Goal: Task Accomplishment & Management: Manage account settings

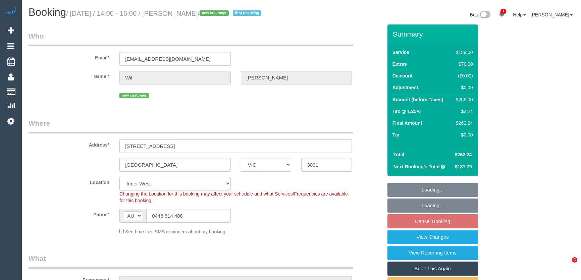
select select "VIC"
select select "spot5"
select select "number:28"
select select "number:14"
select select "number:18"
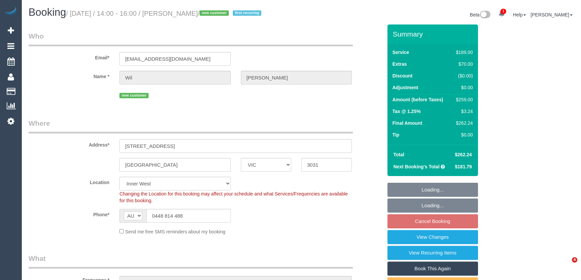
select select "number:24"
select select "number:34"
select select "number:26"
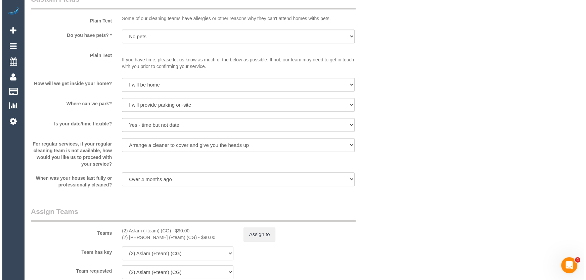
scroll to position [946, 0]
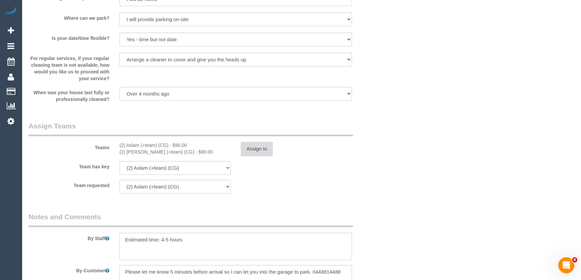
click at [265, 156] on button "Assign to" at bounding box center [257, 149] width 32 height 14
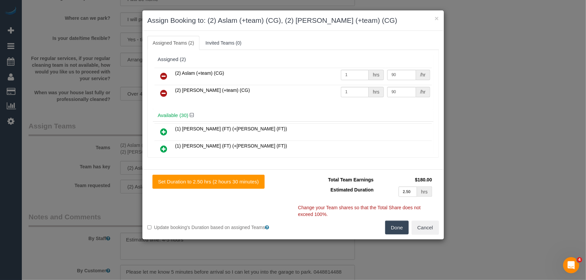
click at [162, 76] on icon at bounding box center [163, 76] width 7 height 8
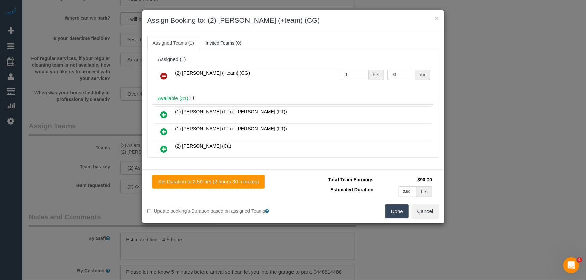
click at [162, 76] on icon at bounding box center [163, 76] width 7 height 8
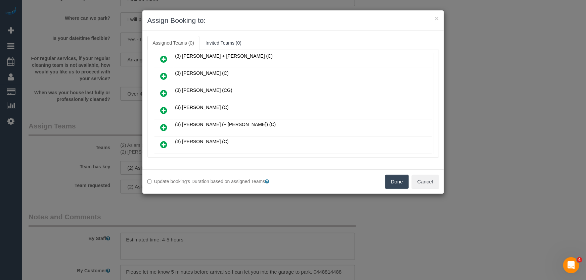
scroll to position [227, 0]
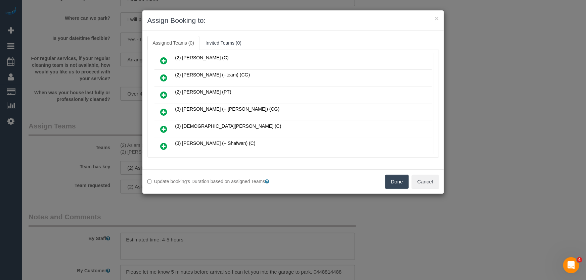
click at [162, 108] on icon at bounding box center [163, 112] width 7 height 8
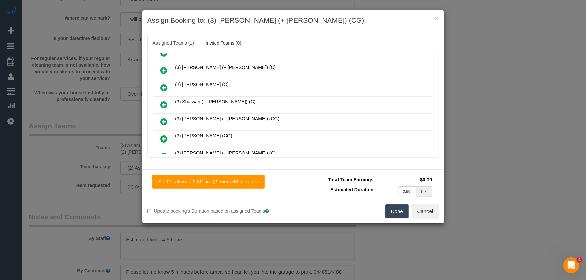
click at [164, 118] on icon at bounding box center [163, 122] width 7 height 8
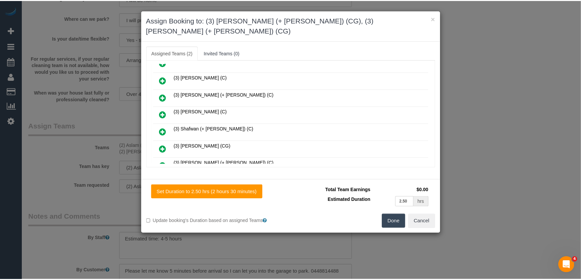
scroll to position [473, 0]
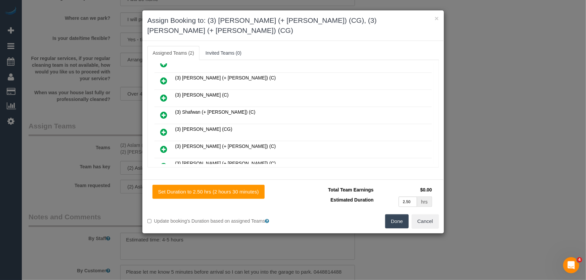
click at [401, 215] on button "Done" at bounding box center [396, 221] width 23 height 14
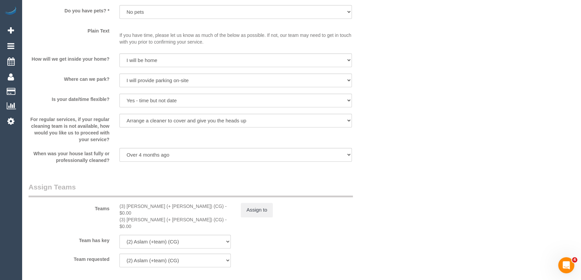
scroll to position [976, 0]
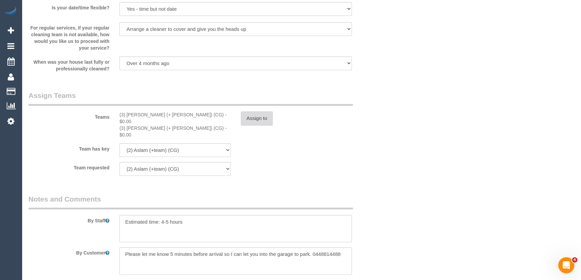
click at [254, 126] on button "Assign to" at bounding box center [257, 118] width 32 height 14
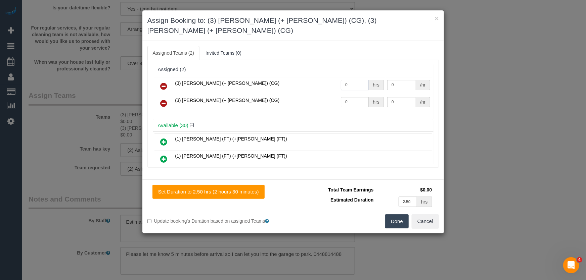
click at [354, 80] on input "0" at bounding box center [355, 85] width 28 height 10
type input "1"
type input "90"
click at [351, 97] on input "0" at bounding box center [355, 102] width 28 height 10
type input "1"
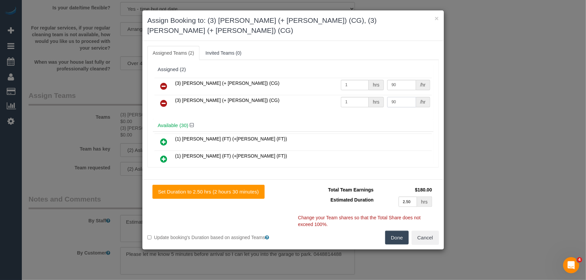
type input "90"
click at [396, 231] on button "Done" at bounding box center [396, 238] width 23 height 14
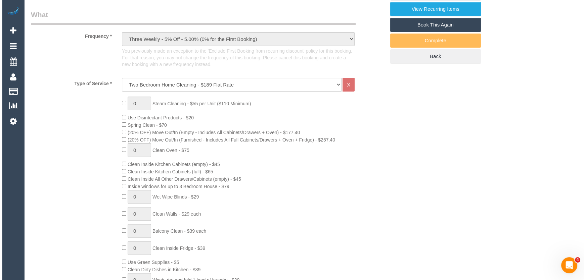
scroll to position [0, 0]
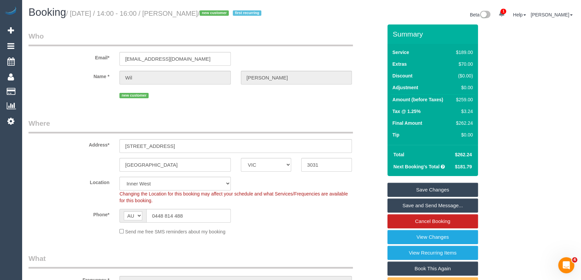
click at [190, 11] on small "/ September 05, 2025 / 14:00 - 16:00 / Wil Robinson-Marks / new customer first …" at bounding box center [164, 13] width 197 height 7
copy small "Wil Robinson-Marks"
click at [407, 197] on link "Save Changes" at bounding box center [433, 190] width 91 height 14
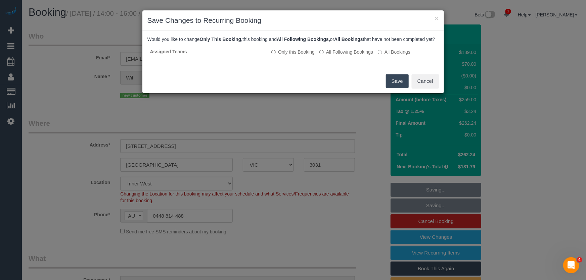
click at [392, 84] on button "Save" at bounding box center [397, 81] width 23 height 14
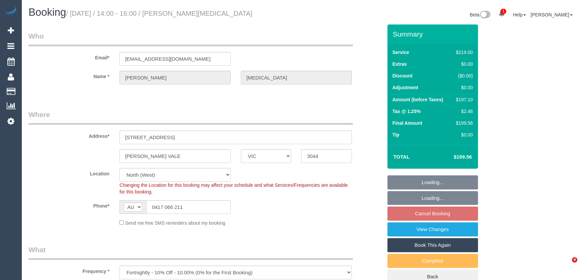
select select "VIC"
select select "string:stripe-pm_1P8F0h2GScqysDRVxvkrVYmS"
select select "number:27"
select select "number:14"
select select "number:19"
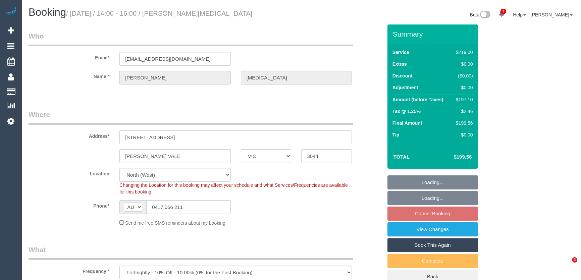
select select "number:24"
select select "number:35"
select select "number:11"
select select "object:695"
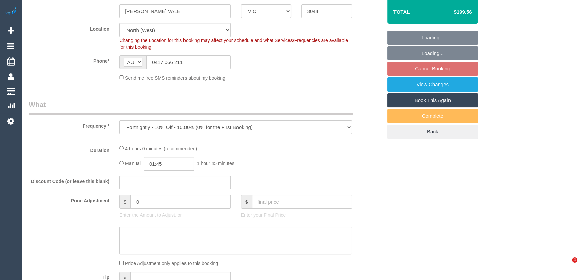
select select "spot5"
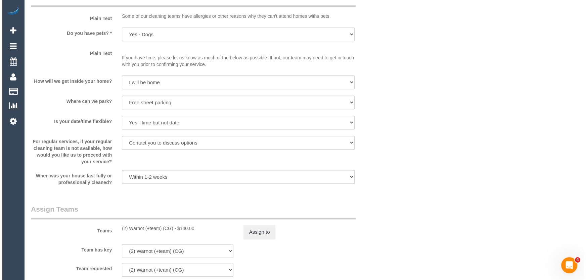
scroll to position [854, 0]
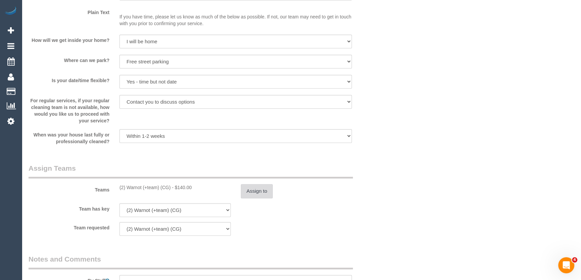
click at [267, 193] on button "Assign to" at bounding box center [257, 191] width 32 height 14
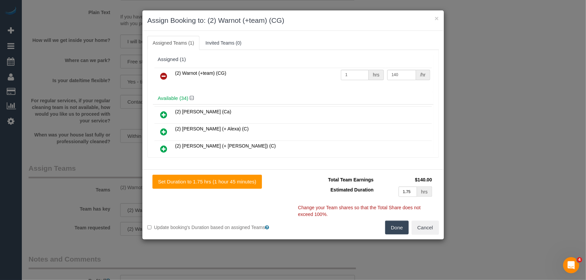
click at [165, 75] on icon at bounding box center [163, 76] width 7 height 8
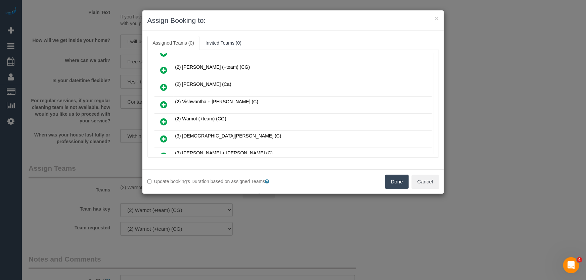
scroll to position [152, 0]
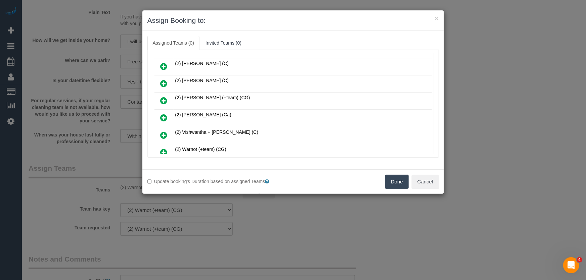
click at [162, 97] on icon at bounding box center [163, 101] width 7 height 8
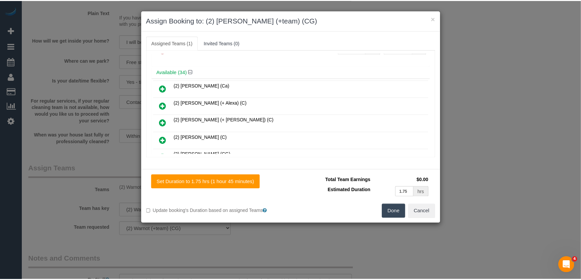
scroll to position [15, 0]
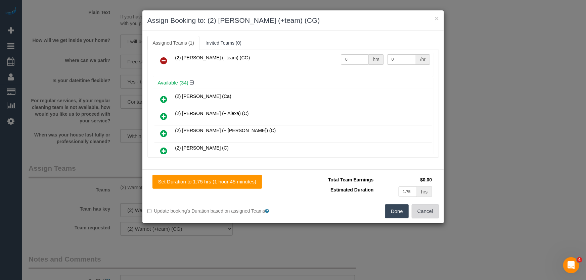
click at [431, 211] on button "Cancel" at bounding box center [424, 211] width 27 height 14
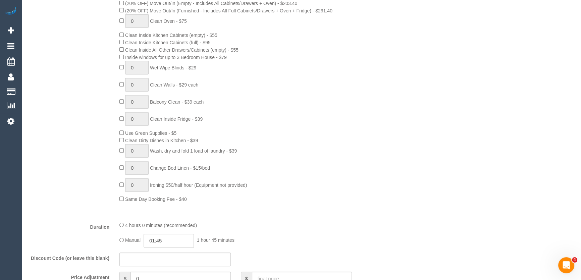
scroll to position [152, 0]
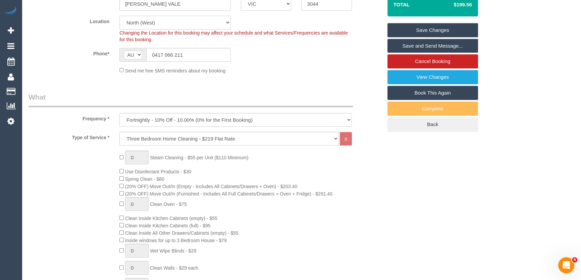
click at [152, 21] on select "Office City East (North) East (South) Inner East Inner North (East) Inner North…" at bounding box center [174, 23] width 111 height 14
select select "50"
click at [119, 16] on select "Office City East (North) East (South) Inner East Inner North (East) Inner North…" at bounding box center [174, 23] width 111 height 14
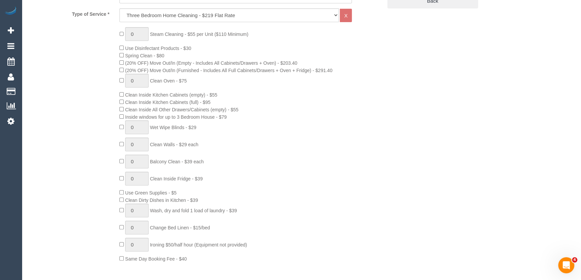
select select "object:4744"
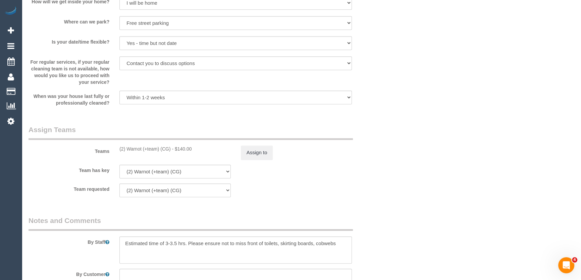
scroll to position [974, 0]
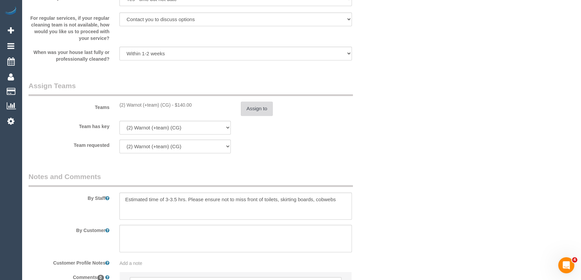
click at [256, 108] on button "Assign to" at bounding box center [257, 109] width 32 height 14
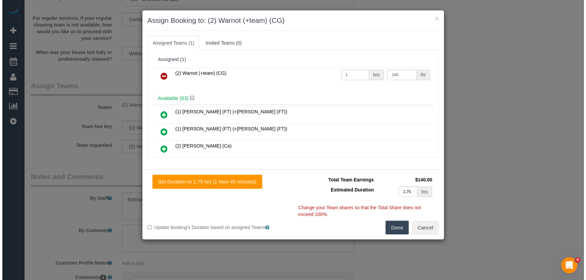
scroll to position [976, 0]
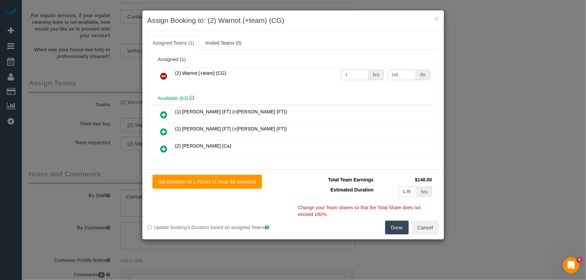
click at [163, 74] on icon at bounding box center [163, 76] width 7 height 8
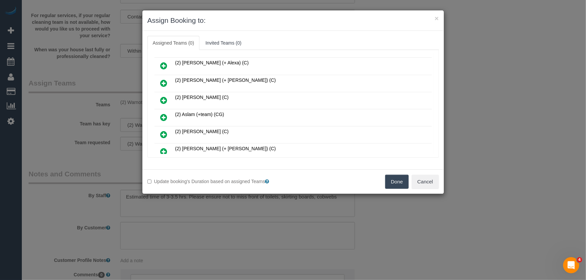
scroll to position [91, 0]
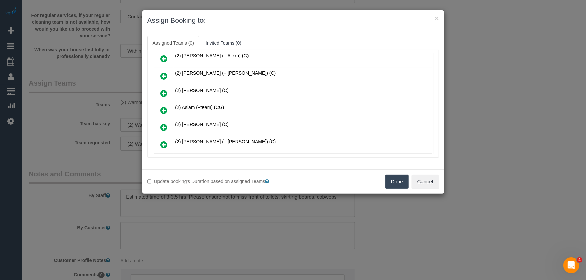
click at [161, 108] on icon at bounding box center [163, 110] width 7 height 8
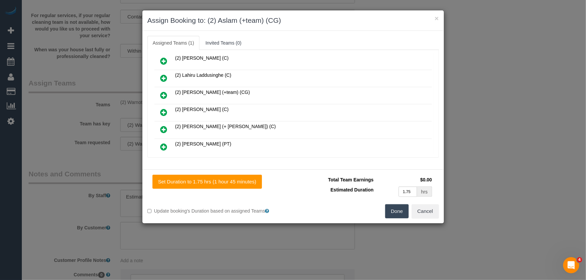
click at [163, 91] on icon at bounding box center [163, 95] width 7 height 8
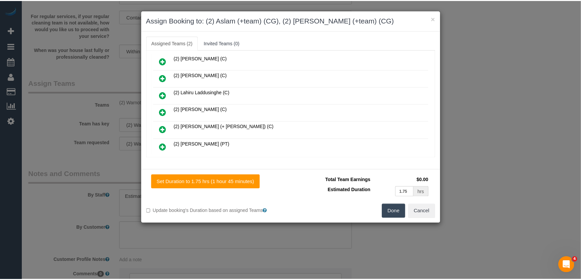
scroll to position [277, 0]
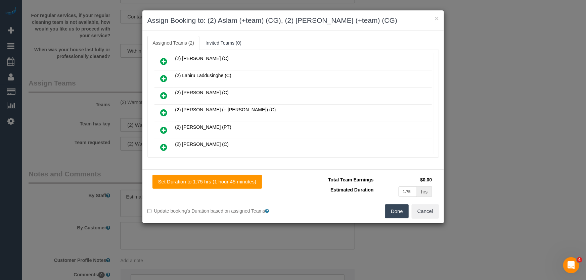
click at [402, 215] on button "Done" at bounding box center [396, 211] width 23 height 14
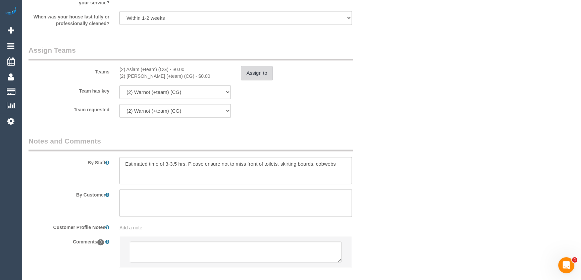
scroll to position [1046, 0]
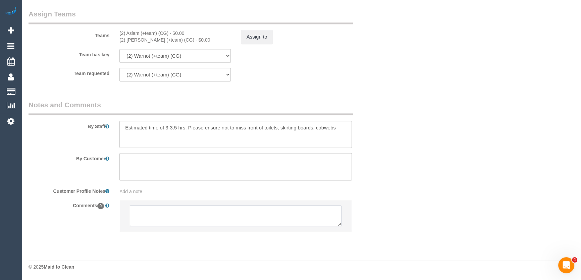
click at [218, 217] on textarea at bounding box center [236, 215] width 212 height 21
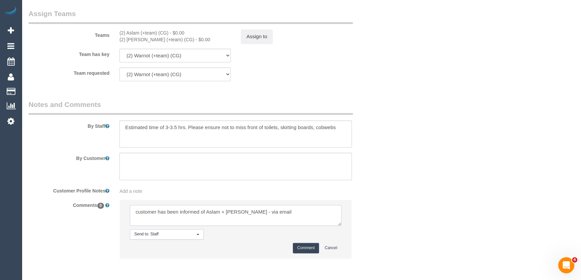
type textarea "customer has been informed of Aslam + Maria - via email"
click at [301, 251] on button "Comment" at bounding box center [306, 248] width 26 height 10
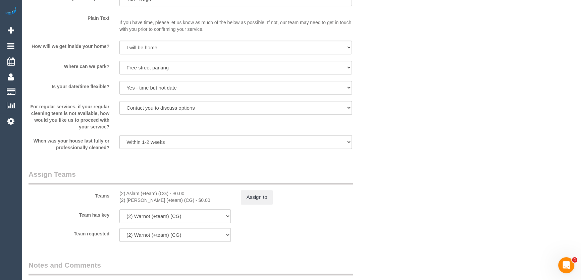
scroll to position [946, 0]
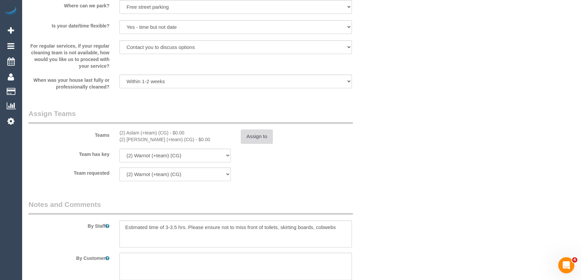
click at [262, 138] on button "Assign to" at bounding box center [257, 137] width 32 height 14
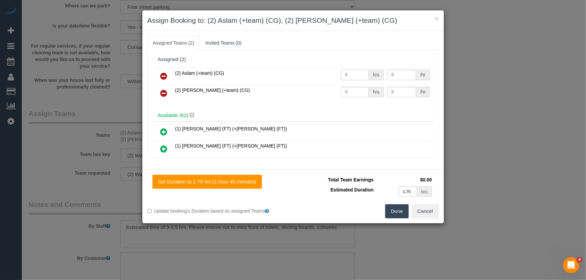
click at [351, 75] on input "0" at bounding box center [355, 75] width 28 height 10
type input "1"
type input "70"
click at [350, 88] on input "0" at bounding box center [355, 92] width 28 height 10
type input "1"
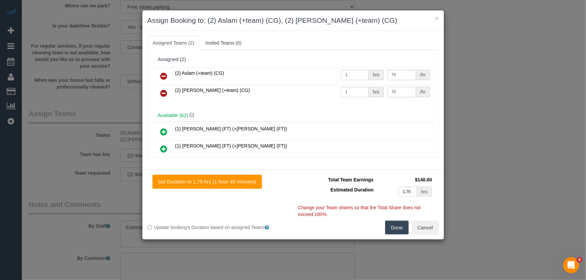
type input "70"
click at [399, 223] on button "Done" at bounding box center [396, 228] width 23 height 14
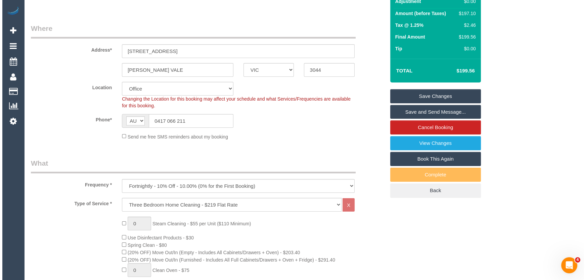
scroll to position [0, 0]
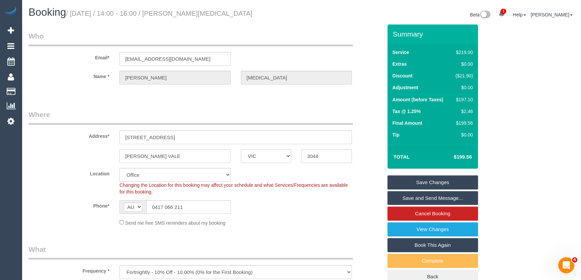
click at [201, 11] on small "/ September 05, 2025 / 14:00 - 16:00 / Jeremy Stent" at bounding box center [159, 13] width 186 height 7
copy small "Jeremy Stent"
click at [427, 182] on link "Save Changes" at bounding box center [433, 183] width 91 height 14
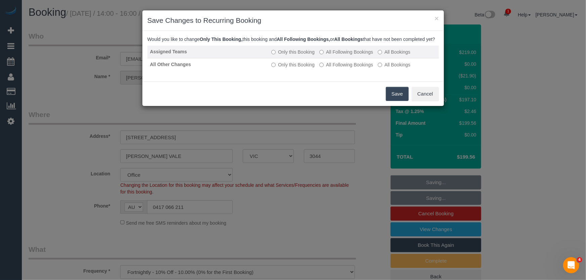
click at [348, 55] on label "All Following Bookings" at bounding box center [346, 52] width 54 height 7
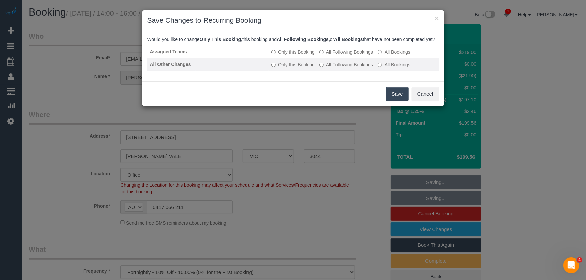
click at [349, 68] on label "All Following Bookings" at bounding box center [346, 64] width 54 height 7
click at [397, 101] on button "Save" at bounding box center [397, 94] width 23 height 14
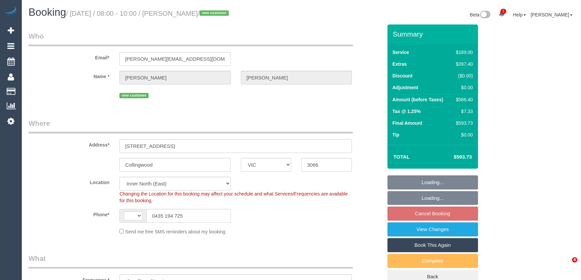
select select "VIC"
select select "object:664"
select select "string:AU"
select select "number:29"
select select "number:14"
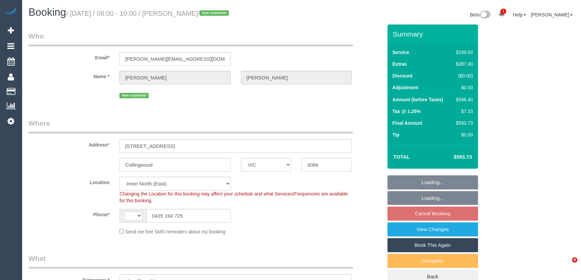
select select "number:19"
select select "number:25"
select select "number:26"
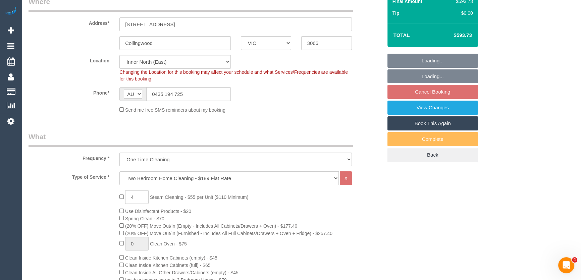
select select "spot2"
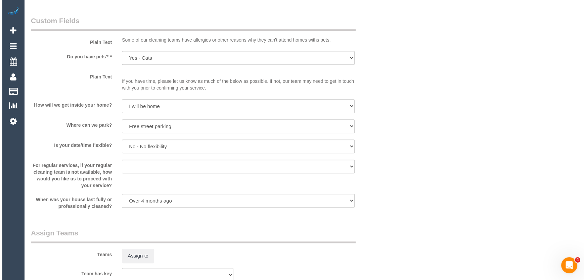
scroll to position [915, 0]
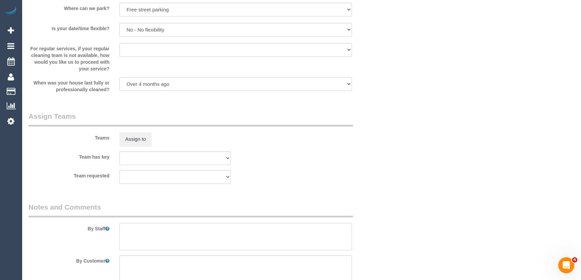
click at [131, 234] on textarea at bounding box center [235, 237] width 233 height 28
type textarea "Estimated time: 5-7 hours + Steam Cleaning"
click at [133, 140] on button "Assign to" at bounding box center [135, 139] width 32 height 14
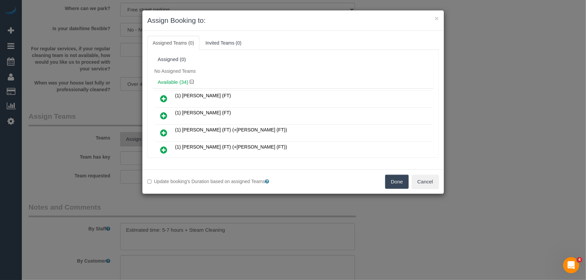
scroll to position [244, 0]
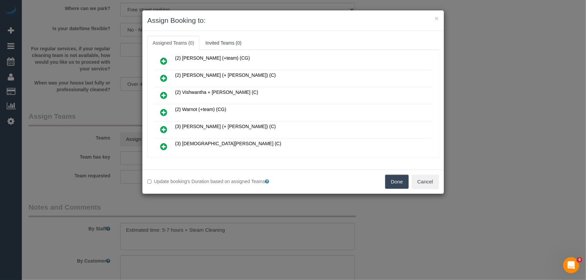
click at [164, 108] on icon at bounding box center [163, 112] width 7 height 8
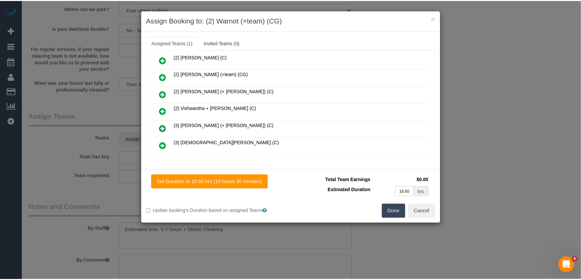
scroll to position [259, 0]
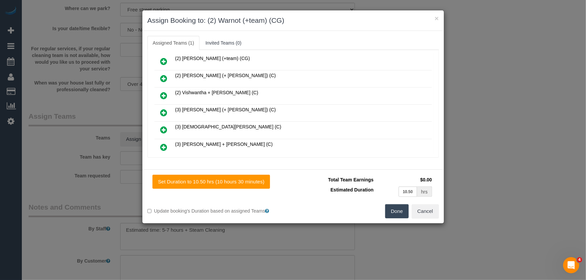
click at [402, 216] on button "Done" at bounding box center [396, 211] width 23 height 14
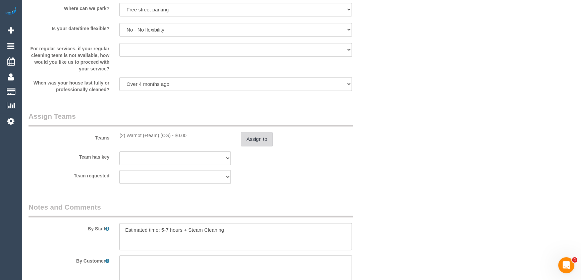
scroll to position [1007, 0]
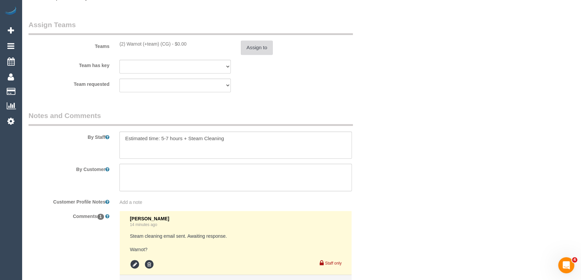
click at [261, 49] on button "Assign to" at bounding box center [257, 48] width 32 height 14
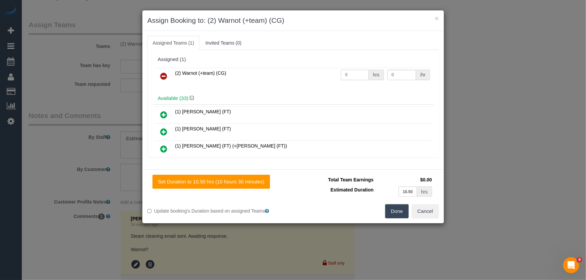
click at [345, 76] on input "0" at bounding box center [355, 75] width 28 height 10
type input "1"
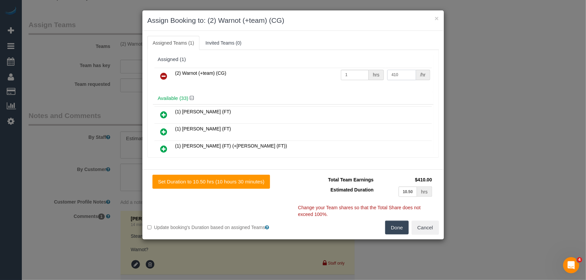
type input "410"
click at [392, 226] on button "Done" at bounding box center [396, 228] width 23 height 14
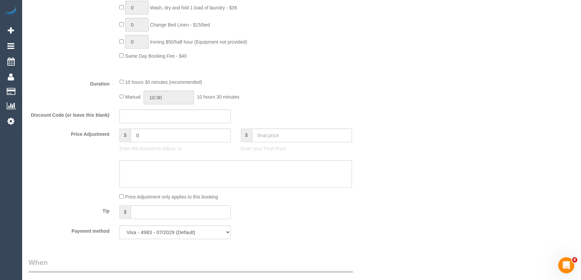
scroll to position [457, 0]
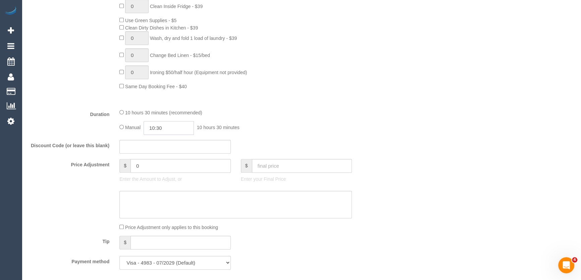
click at [178, 127] on input "10:30" at bounding box center [169, 128] width 50 height 14
click at [164, 145] on li "09:00" at bounding box center [162, 148] width 30 height 9
type input "09:00"
click at [286, 131] on div "Manual 09:00 9 hours 0 minutes" at bounding box center [235, 128] width 233 height 14
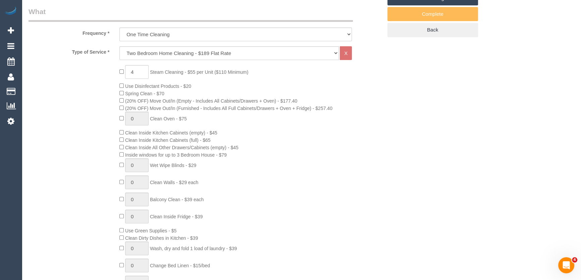
select select "spot23"
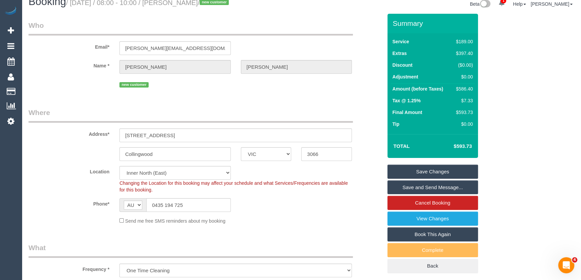
scroll to position [0, 0]
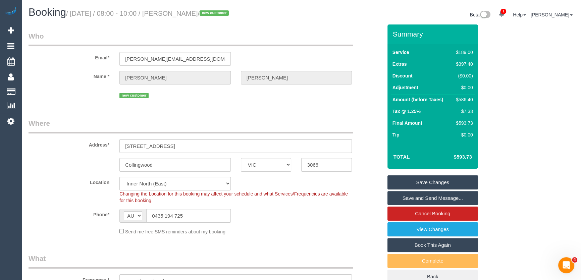
click at [191, 12] on small "/ September 05, 2025 / 08:00 - 10:00 / Amy McPherson / new customer" at bounding box center [148, 13] width 165 height 7
copy small "Amy McPherson"
click at [416, 185] on link "Save Changes" at bounding box center [433, 183] width 91 height 14
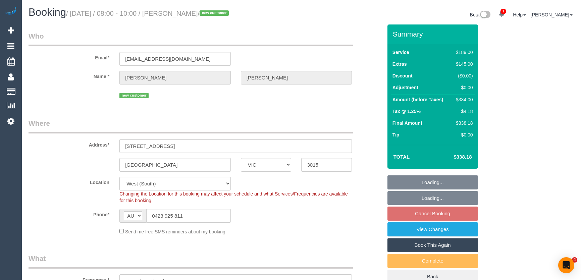
select select "VIC"
select select "spot2"
select select "number:27"
select select "number:14"
select select "number:19"
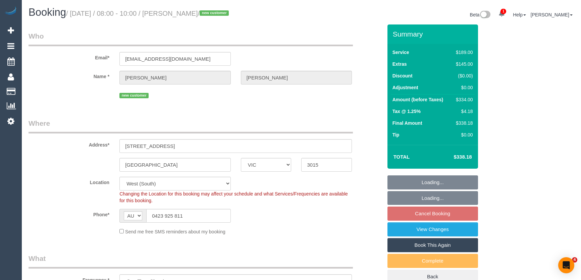
select select "number:22"
select select "number:26"
select select "object:1260"
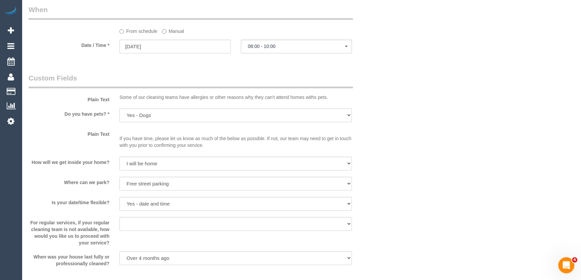
scroll to position [641, 0]
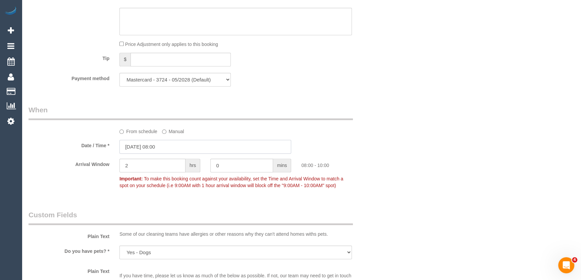
click at [171, 146] on input "05/09/2025 08:00" at bounding box center [205, 147] width 172 height 14
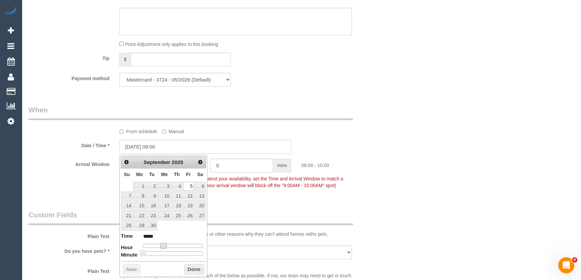
drag, startPoint x: 162, startPoint y: 245, endPoint x: 171, endPoint y: 246, distance: 8.4
click at [166, 246] on span at bounding box center [163, 246] width 6 height 6
type input "05/09/2025 11:00"
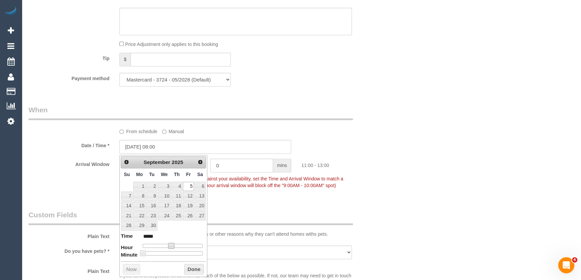
type input "*****"
type input "05/09/2025 12:00"
type input "*****"
click at [176, 245] on span at bounding box center [174, 246] width 6 height 6
click at [256, 198] on div "Who Email* pagliabethany@gmail.com Name * Bethany Shelton new customer Where Ad…" at bounding box center [205, 27] width 364 height 1287
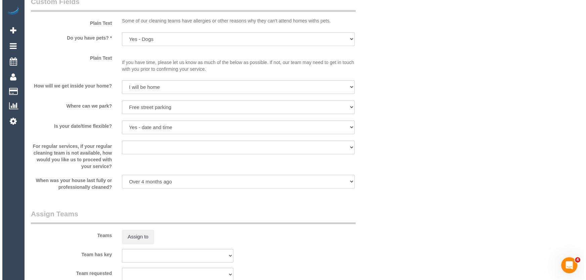
scroll to position [946, 0]
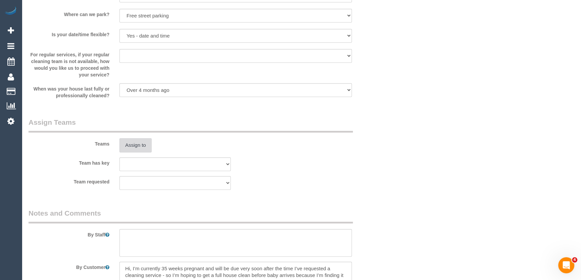
click at [133, 145] on button "Assign to" at bounding box center [135, 145] width 32 height 14
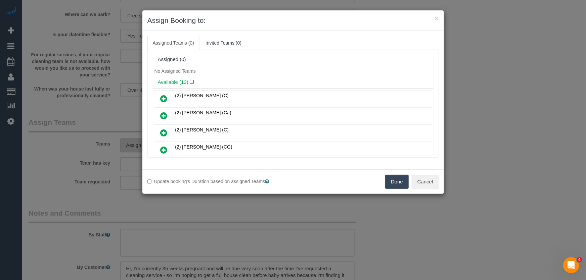
scroll to position [92, 0]
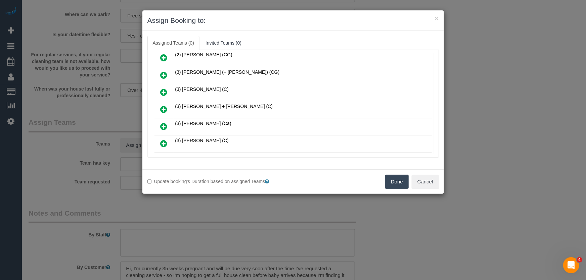
click at [163, 107] on icon at bounding box center [163, 109] width 7 height 8
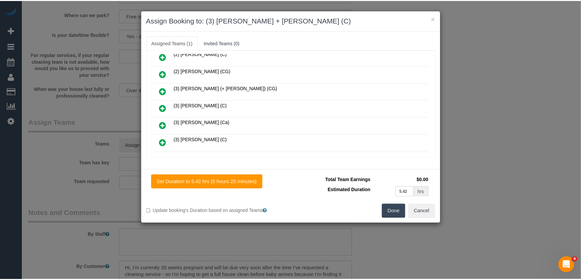
scroll to position [108, 0]
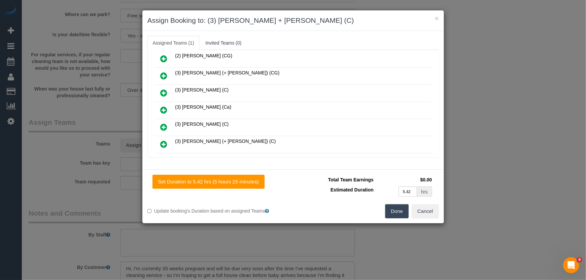
click at [391, 215] on button "Done" at bounding box center [396, 211] width 23 height 14
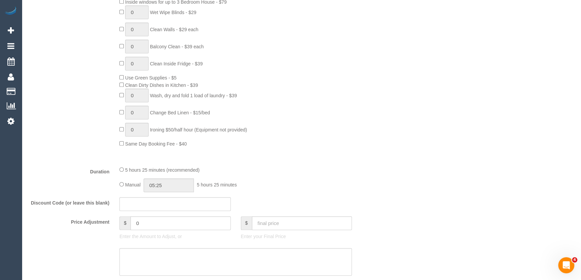
scroll to position [427, 0]
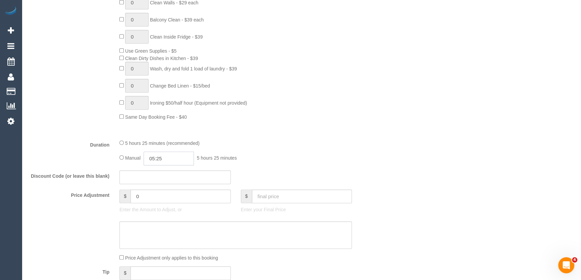
click at [184, 161] on input "05:25" at bounding box center [169, 159] width 50 height 14
click at [162, 204] on li "03:30" at bounding box center [162, 208] width 30 height 9
click at [168, 162] on input "03:30" at bounding box center [169, 159] width 50 height 14
type input "03:15"
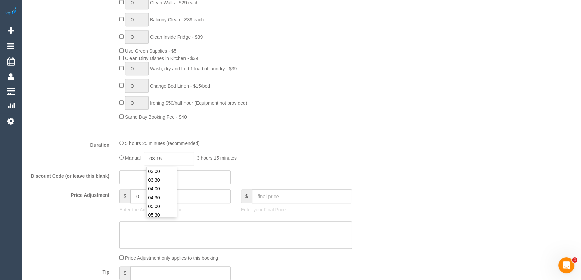
click at [274, 134] on div "Type of Service * Hourly Service - $70/h Hourly Service - $65/h Hourly Service …" at bounding box center [206, -1] width 354 height 267
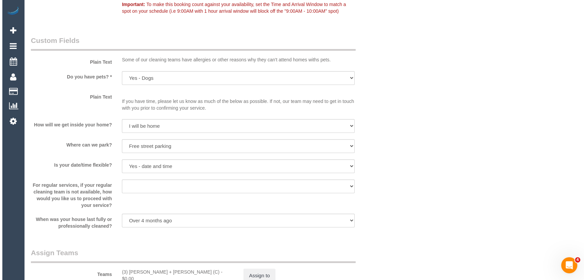
scroll to position [824, 0]
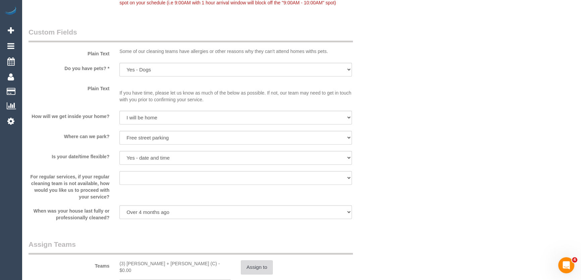
click at [254, 274] on button "Assign to" at bounding box center [257, 267] width 32 height 14
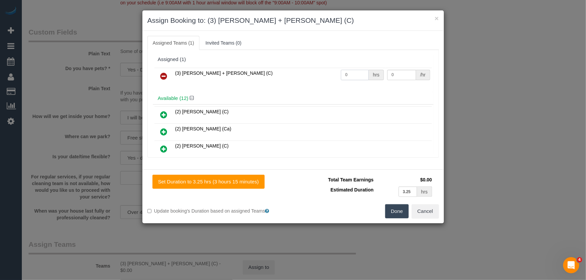
click at [357, 76] on input "0" at bounding box center [355, 75] width 28 height 10
type input "1"
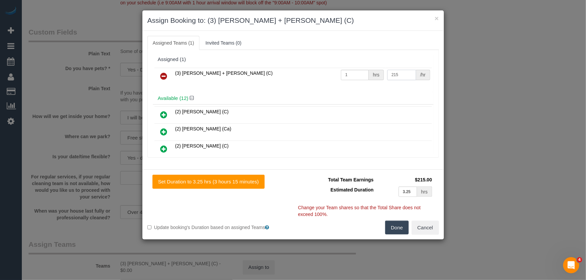
type input "215"
click at [396, 228] on button "Done" at bounding box center [396, 228] width 23 height 14
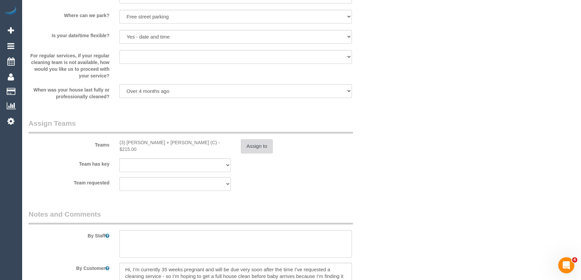
scroll to position [946, 0]
click at [134, 238] on textarea at bounding box center [235, 243] width 233 height 28
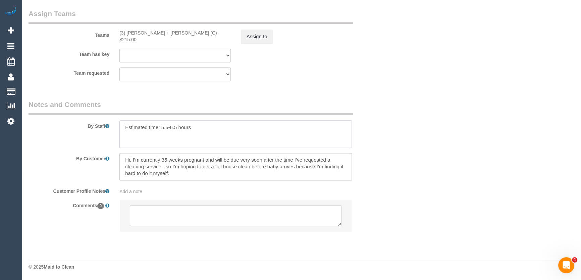
type textarea "Estimated time: 5.5-6.5 hours"
click at [159, 217] on textarea at bounding box center [236, 215] width 212 height 21
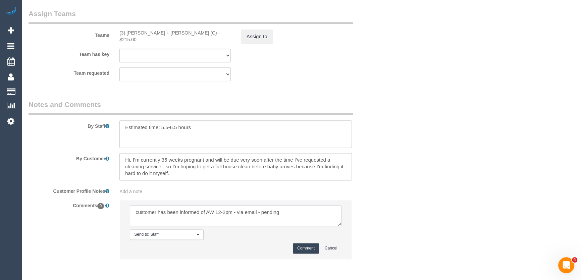
type textarea "customer has been informed of AW 12-2pm - via email - pending"
click at [301, 248] on button "Comment" at bounding box center [306, 248] width 26 height 10
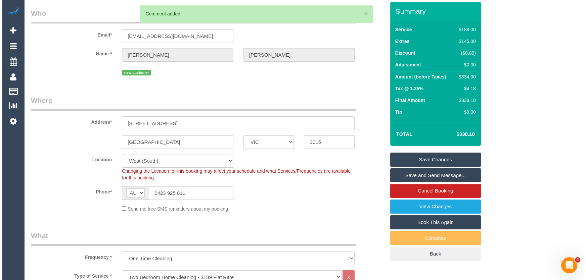
scroll to position [0, 0]
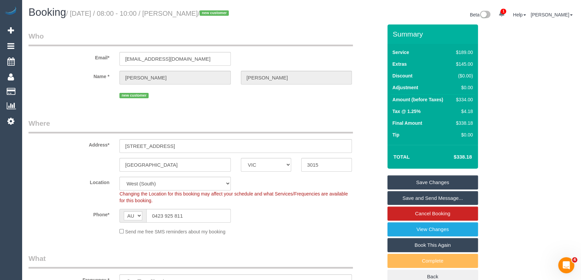
click at [195, 13] on small "/ September 05, 2025 / 08:00 - 10:00 / Bethany Shelton / new customer" at bounding box center [148, 13] width 165 height 7
copy small "Bethany Shelton"
click at [432, 183] on link "Save Changes" at bounding box center [433, 183] width 91 height 14
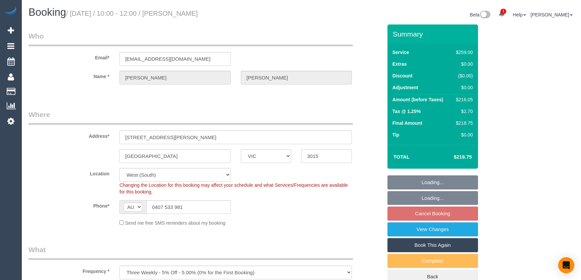
select select "VIC"
select select "string:stripe"
select select "number:27"
select select "number:14"
select select "number:19"
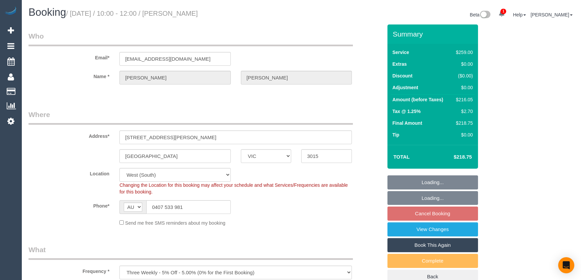
select select "number:22"
select select "number:33"
select select "number:13"
select select "object:1247"
select select "spot3"
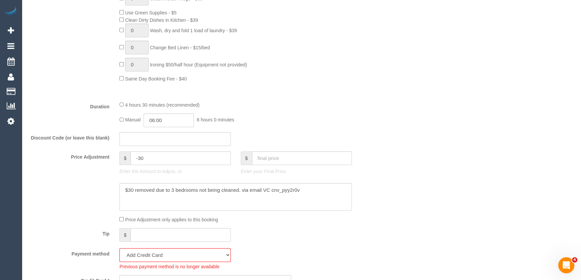
scroll to position [457, 0]
click at [178, 122] on input "06:00" at bounding box center [169, 119] width 50 height 14
click at [163, 145] on li "02:00" at bounding box center [162, 144] width 30 height 9
type input "02:00"
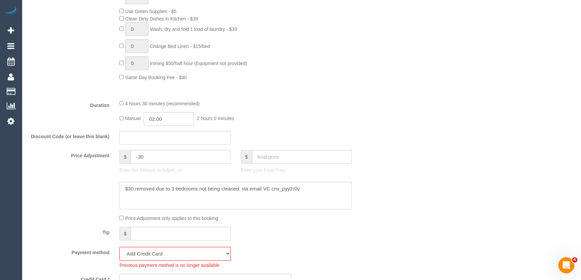
click at [256, 124] on div "Manual 02:00 2 hours 0 minutes" at bounding box center [235, 119] width 233 height 14
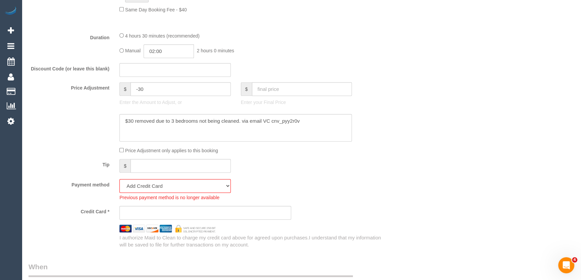
scroll to position [610, 0]
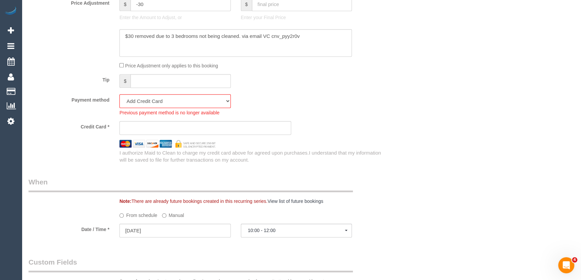
select select "spot24"
click at [163, 105] on select "Mastercard - 5805 - 04/2028 (Default) Add Credit Card ─────────────── Cash Chec…" at bounding box center [174, 101] width 111 height 14
select select "string:stripe-pm_1Rum0u2GScqysDRVImXO6gB0"
click at [119, 96] on select "Mastercard - 5805 - 04/2028 (Default) Add Credit Card ─────────────── Cash Chec…" at bounding box center [174, 101] width 111 height 14
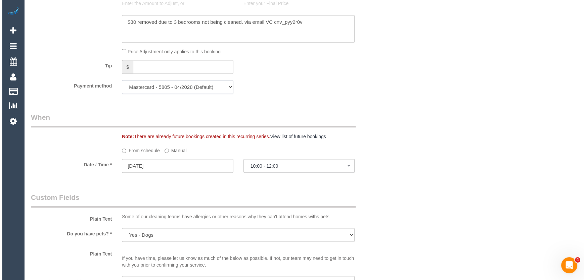
scroll to position [976, 0]
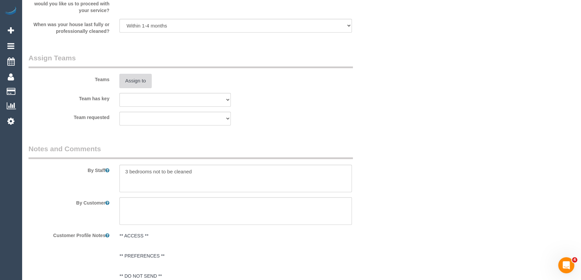
click at [134, 83] on button "Assign to" at bounding box center [135, 81] width 32 height 14
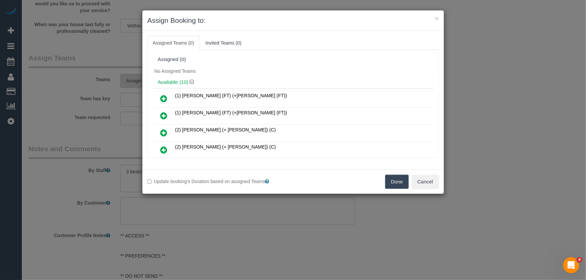
scroll to position [76, 0]
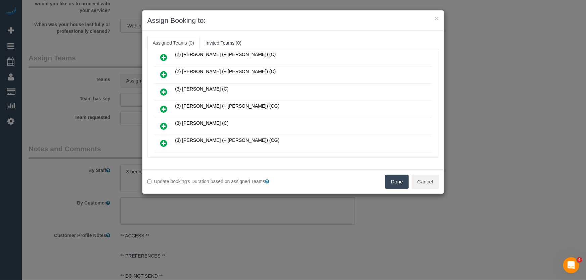
click at [163, 107] on icon at bounding box center [163, 109] width 7 height 8
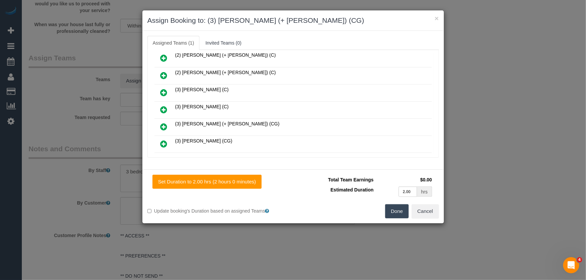
click at [163, 124] on icon at bounding box center [163, 127] width 7 height 8
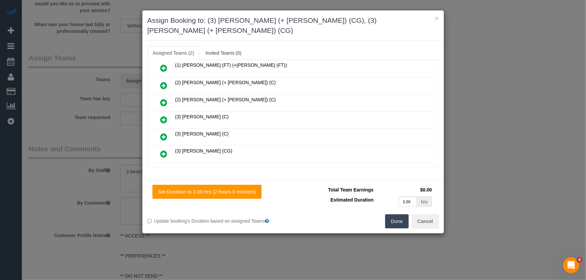
scroll to position [108, 0]
click at [393, 214] on button "Done" at bounding box center [396, 221] width 23 height 14
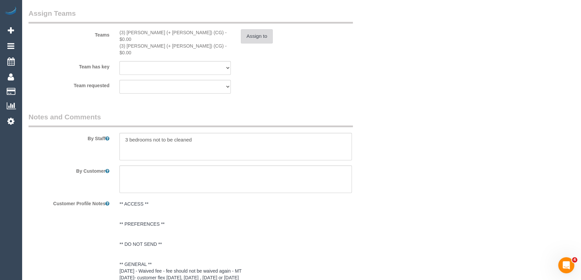
scroll to position [1068, 0]
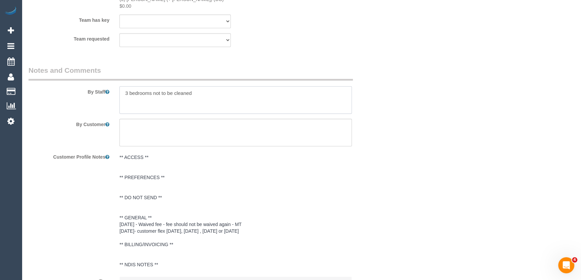
click at [126, 86] on textarea at bounding box center [235, 100] width 233 height 28
type textarea "Estimated time: 3-4 hours 3 bedrooms not to be cleaned"
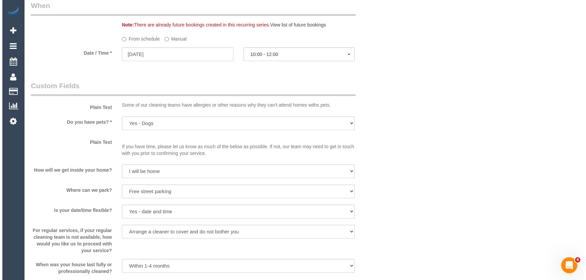
scroll to position [824, 0]
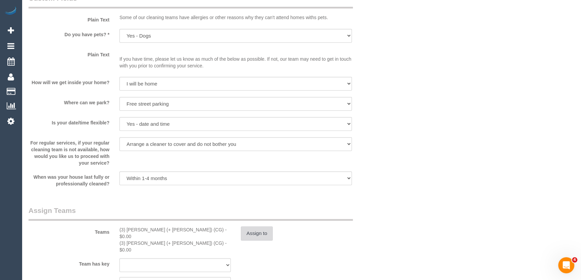
drag, startPoint x: 258, startPoint y: 239, endPoint x: 585, endPoint y: 137, distance: 343.0
click at [258, 239] on button "Assign to" at bounding box center [257, 234] width 32 height 14
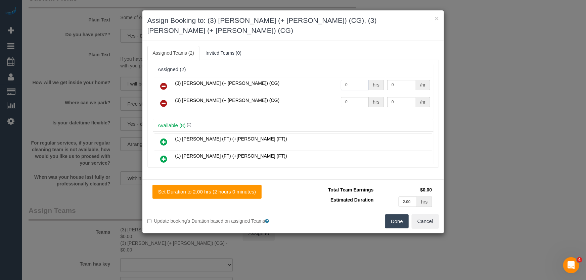
drag, startPoint x: 358, startPoint y: 74, endPoint x: 358, endPoint y: 79, distance: 5.4
click at [358, 80] on input "0" at bounding box center [355, 85] width 28 height 10
type input "1"
type input "75"
click at [350, 97] on input "0" at bounding box center [355, 102] width 28 height 10
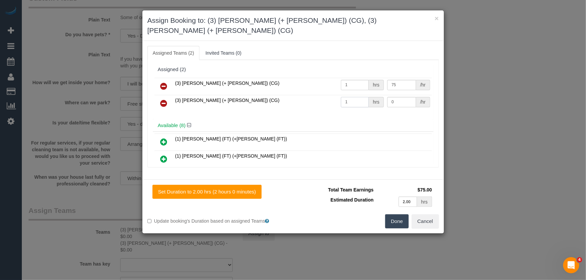
type input "1"
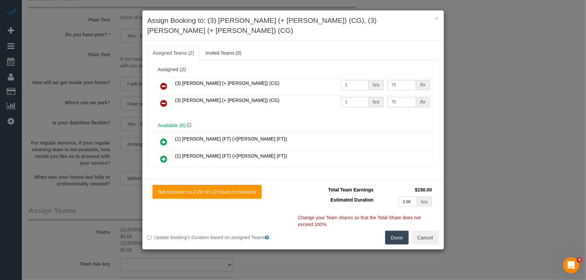
type input "75"
click at [400, 231] on button "Done" at bounding box center [396, 238] width 23 height 14
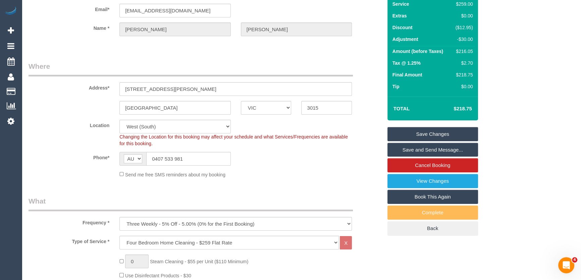
scroll to position [0, 0]
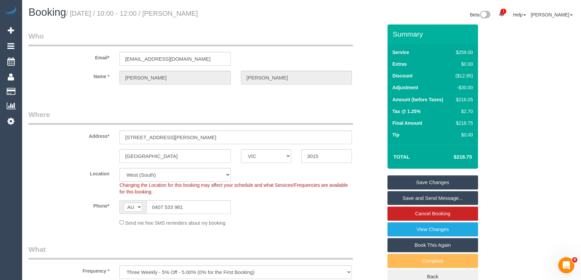
click at [191, 13] on small "/ September 05, 2025 / 10:00 - 12:00 / Nick Herbert" at bounding box center [132, 13] width 132 height 7
copy small "Nick Herbert"
click at [422, 182] on link "Save Changes" at bounding box center [433, 183] width 91 height 14
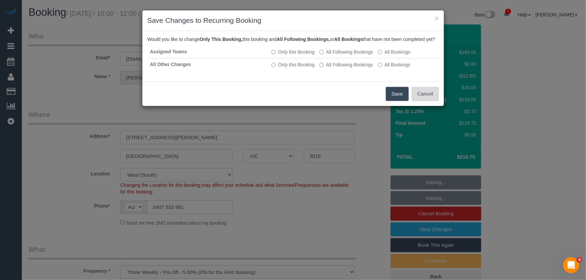
click at [425, 101] on button "Cancel" at bounding box center [424, 94] width 27 height 14
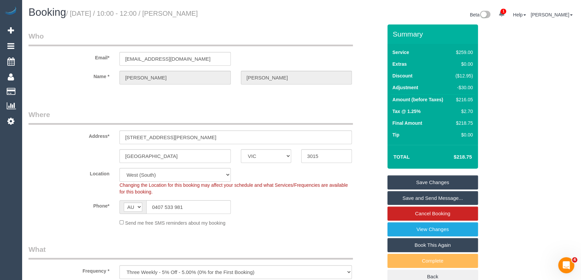
click at [440, 200] on link "Save and Send Message..." at bounding box center [433, 198] width 91 height 14
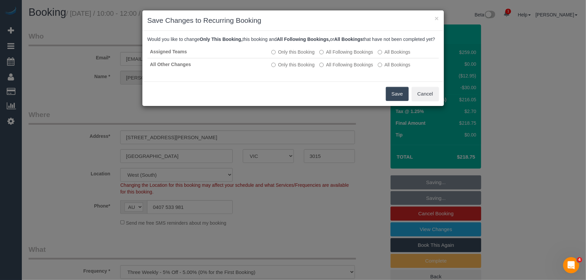
click at [392, 96] on button "Save" at bounding box center [397, 94] width 23 height 14
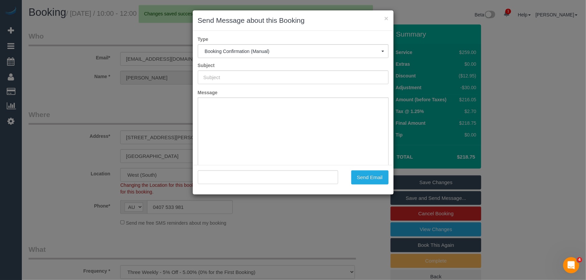
type input "Booking Confirmed"
type input ""Nick Herbert" <nherb010@gmail.com>"
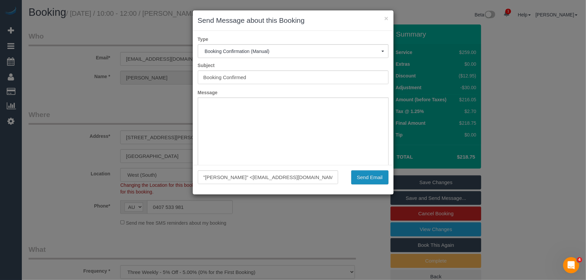
click at [368, 180] on button "Send Email" at bounding box center [369, 177] width 37 height 14
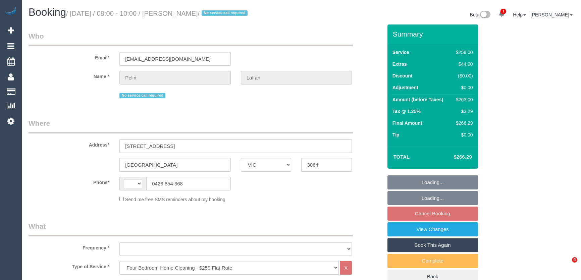
select select "VIC"
select select "number:28"
select select "number:14"
select select "number:19"
select select "number:22"
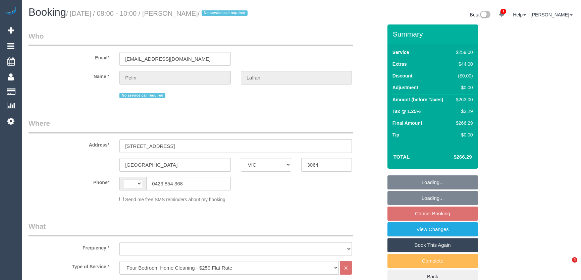
select select "number:13"
select select "string:AU"
select select "spot2"
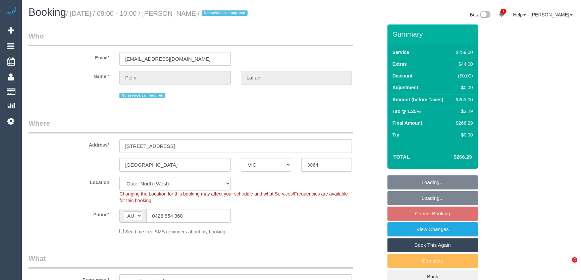
select select "object:810"
select select "string:stripe-pm_1RnUpW2GScqysDRVvByTphzt"
select select
select select "object:1191"
select select "spot23"
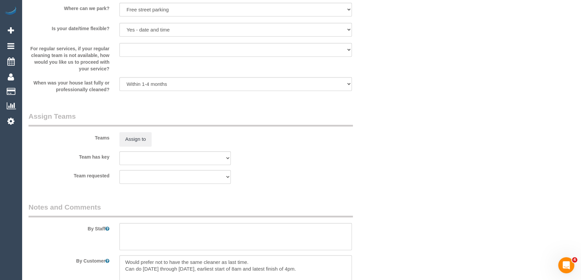
scroll to position [1037, 0]
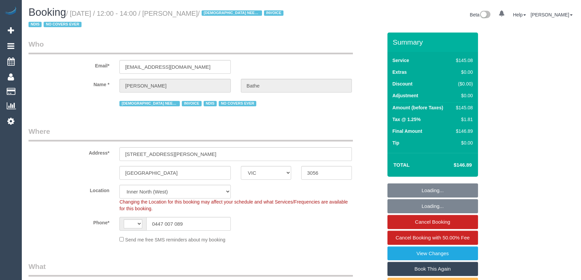
select select "VIC"
select select "spot1"
select select "string:AU"
select select "150"
select select "number:30"
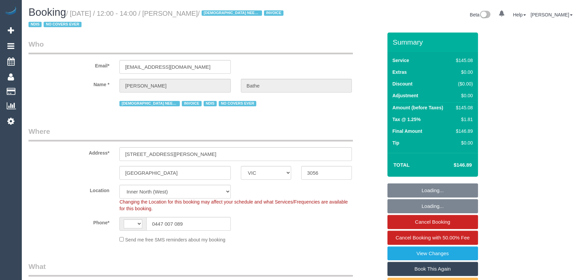
select select "number:14"
select select "number:19"
select select "number:36"
select select "number:35"
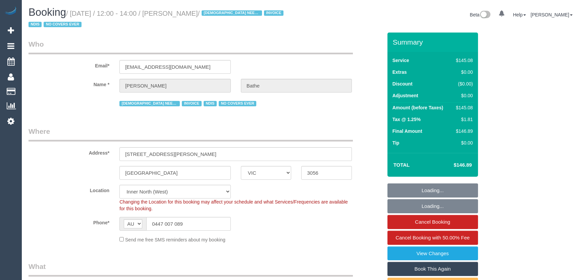
select select "object:1658"
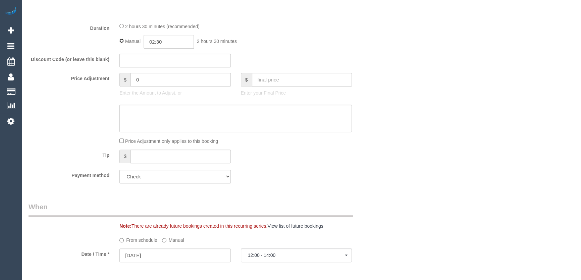
select select "spot13"
click at [170, 37] on input "02:30" at bounding box center [169, 42] width 50 height 14
click at [159, 68] on li "03:00" at bounding box center [162, 71] width 30 height 9
type input "03:00"
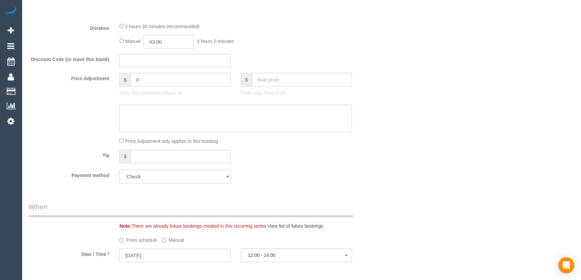
select select "spot25"
click at [173, 43] on input "03:00" at bounding box center [169, 42] width 50 height 14
click at [161, 78] on li "01:30" at bounding box center [162, 79] width 30 height 9
type input "01:30"
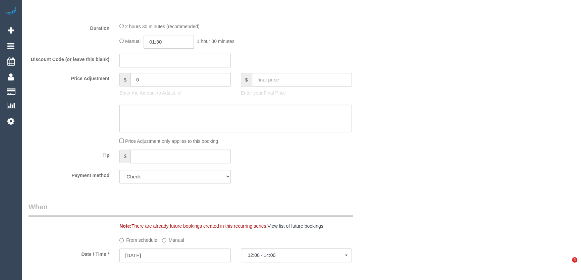
select select "spot37"
click at [171, 42] on input "01:30" at bounding box center [169, 42] width 50 height 14
type input "01:15"
click at [293, 140] on div "Price Adjustment only applies to this booking" at bounding box center [235, 140] width 243 height 7
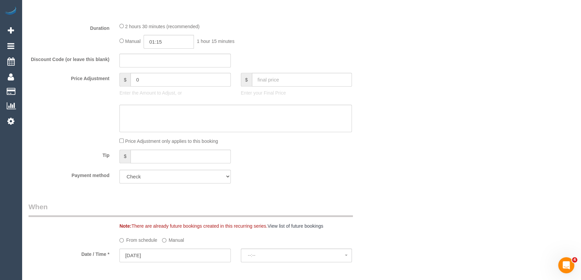
select select "spot61"
select select "spot73"
select select "spot85"
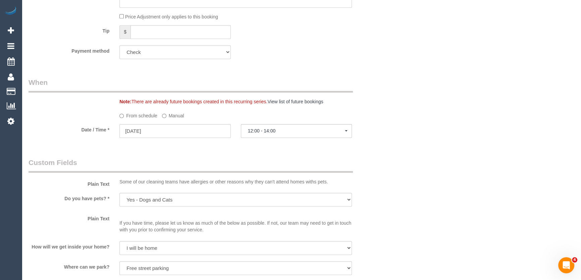
scroll to position [519, 0]
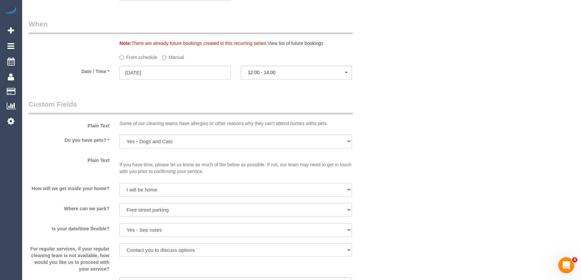
click at [259, 158] on p "If you have time, please let us know as much of the below as possible. If not, …" at bounding box center [235, 165] width 233 height 20
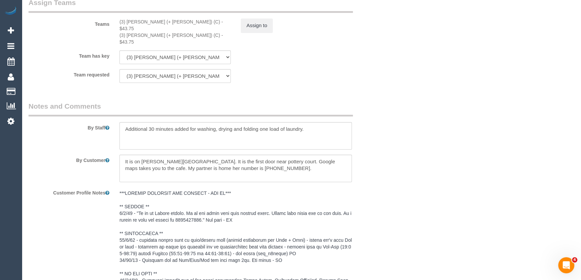
scroll to position [763, 0]
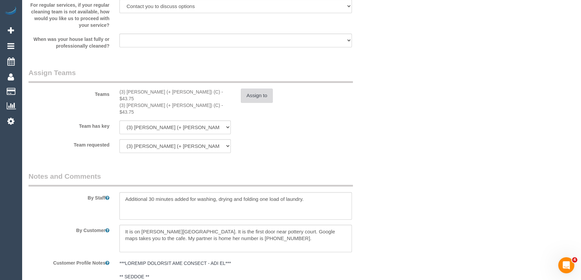
click at [256, 96] on button "Assign to" at bounding box center [257, 96] width 32 height 14
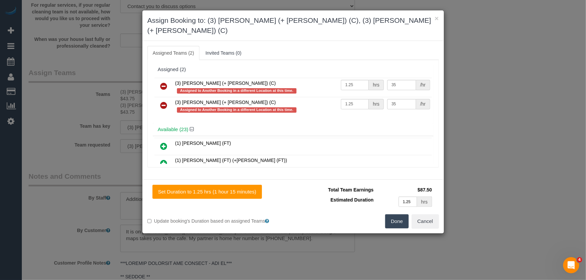
click at [398, 214] on button "Done" at bounding box center [396, 221] width 23 height 14
click at [398, 214] on div "Done Cancel" at bounding box center [368, 221] width 151 height 14
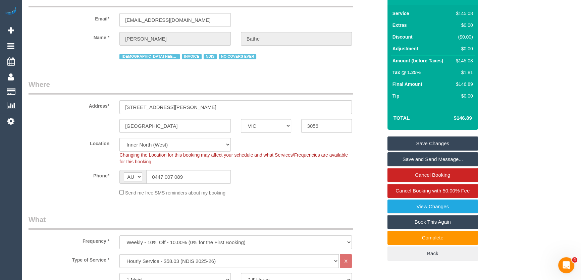
scroll to position [0, 0]
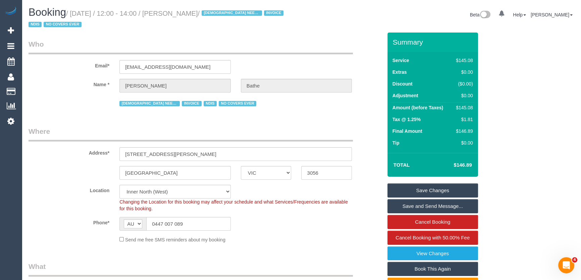
click at [422, 192] on link "Save Changes" at bounding box center [433, 191] width 91 height 14
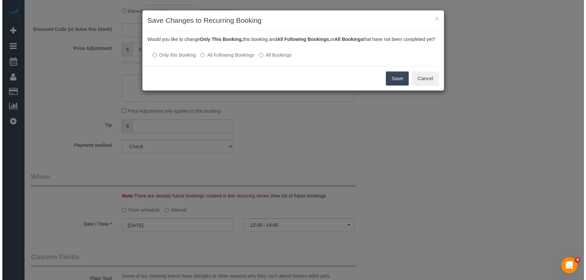
scroll to position [213, 0]
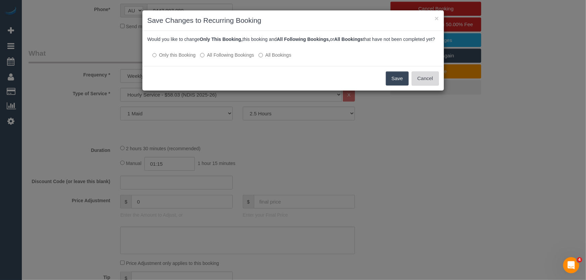
click at [422, 82] on button "Cancel" at bounding box center [424, 78] width 27 height 14
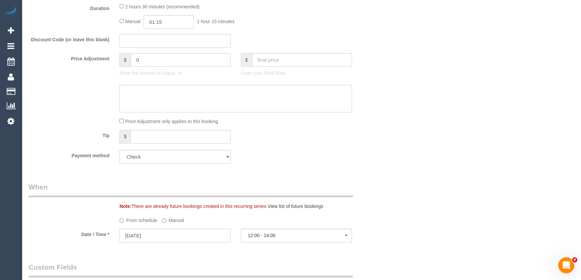
scroll to position [447, 0]
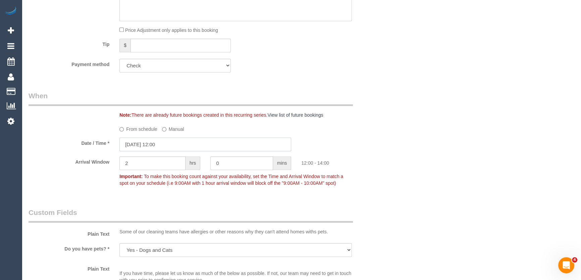
click at [173, 144] on input "29/08/2025 12:00" at bounding box center [205, 145] width 172 height 14
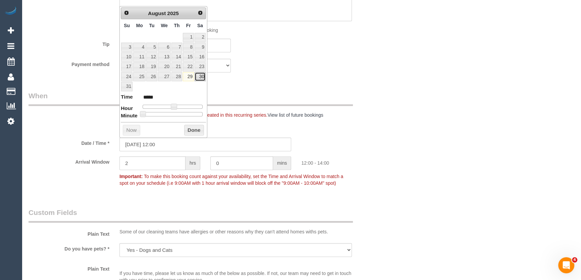
click at [201, 75] on link "30" at bounding box center [200, 76] width 11 height 9
type input "30/08/2025 12:00"
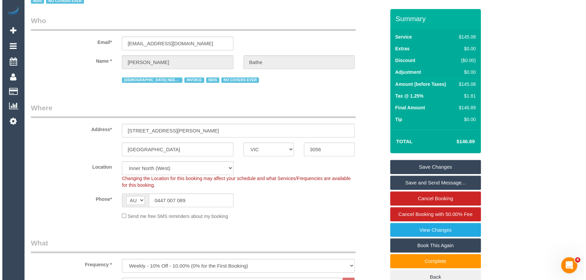
scroll to position [0, 0]
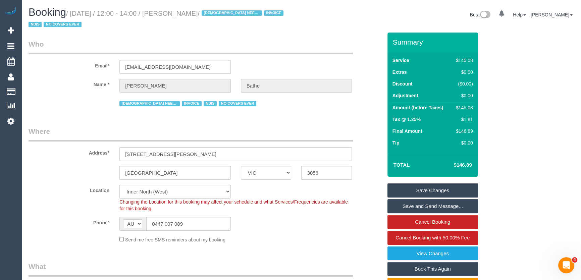
click at [416, 192] on link "Save Changes" at bounding box center [433, 191] width 91 height 14
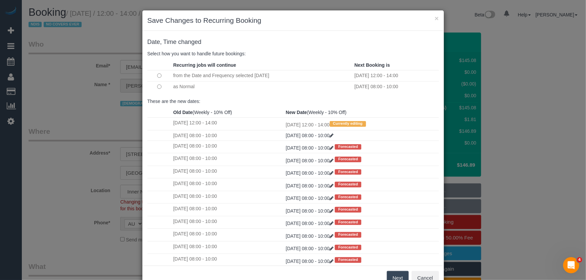
click at [393, 277] on button "Next" at bounding box center [398, 278] width 22 height 14
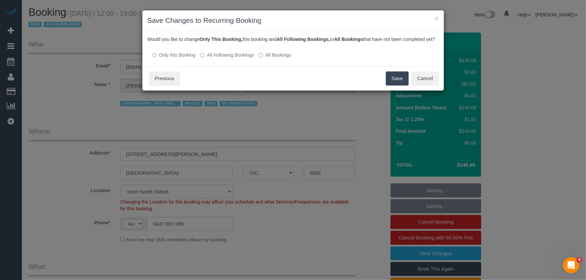
click at [395, 84] on button "Save" at bounding box center [397, 78] width 23 height 14
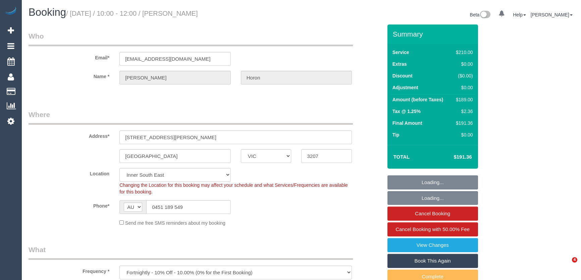
select select "VIC"
select select "180"
select select "number:28"
select select "number:14"
select select "number:19"
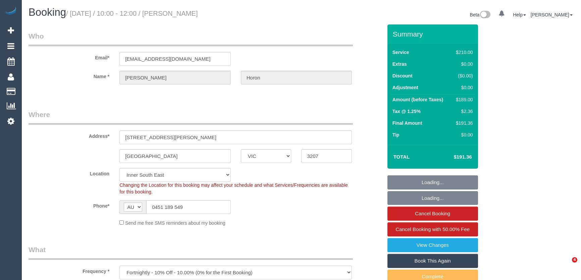
select select "number:24"
select select "number:34"
select select "number:11"
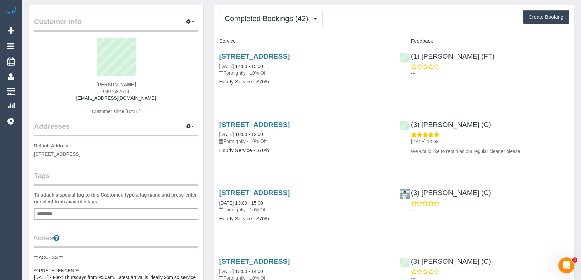
scroll to position [30, 0]
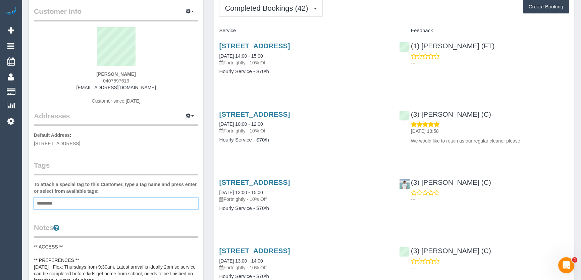
click at [57, 199] on input "text" at bounding box center [46, 203] width 23 height 9
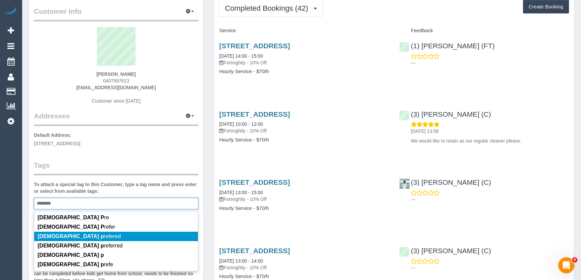
type input "********"
click at [57, 234] on em "Female p" at bounding box center [71, 237] width 66 height 6
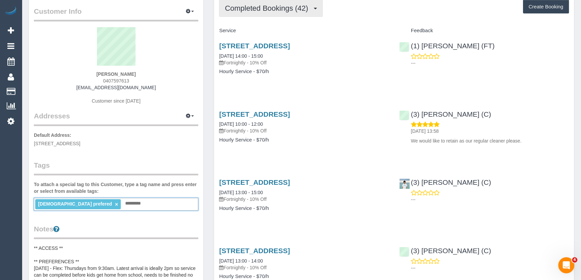
click at [295, 10] on span "Completed Bookings (42)" at bounding box center [268, 8] width 87 height 8
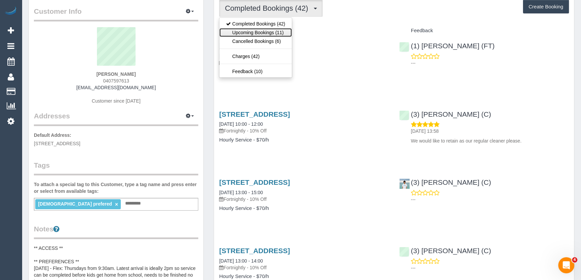
click at [283, 33] on link "Upcoming Bookings (11)" at bounding box center [256, 32] width 72 height 9
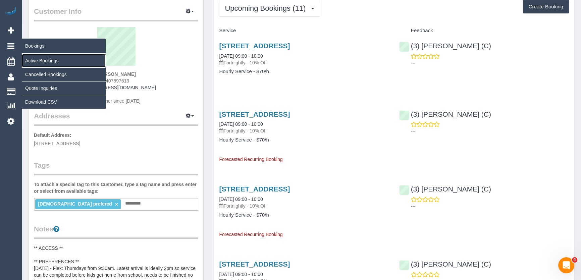
click at [39, 58] on link "Active Bookings" at bounding box center [64, 60] width 84 height 13
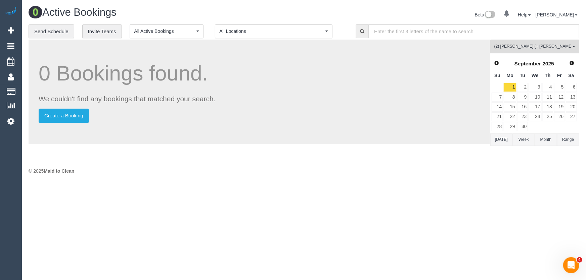
click at [526, 46] on span "(2) [PERSON_NAME] (+ [PERSON_NAME]) (C)" at bounding box center [532, 47] width 77 height 6
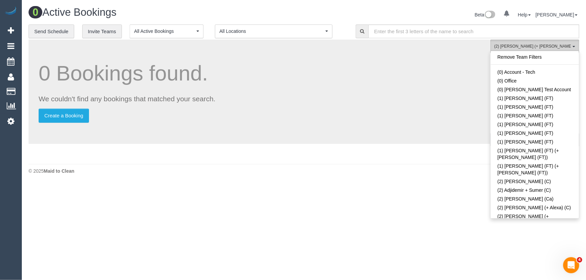
scroll to position [487, 0]
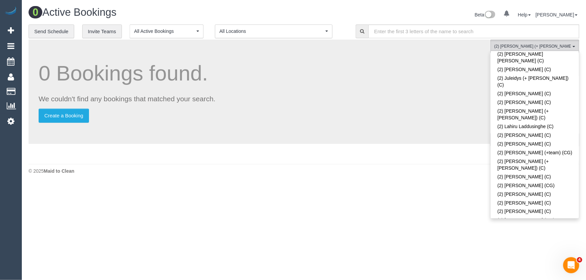
click at [530, 225] on link "(2) Paul (+ Barbara) (C)" at bounding box center [534, 232] width 88 height 15
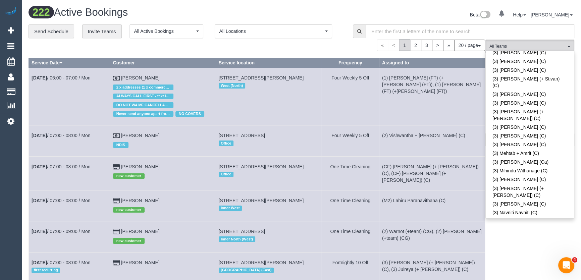
scroll to position [1494, 0]
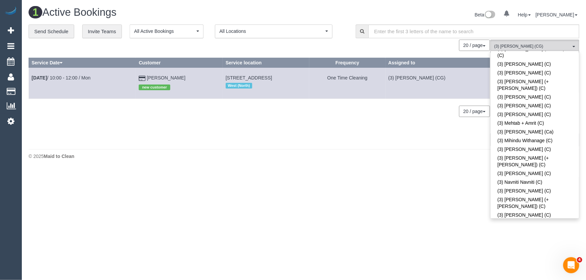
click at [413, 17] on div "Beta 0 Your Notifications You have 0 alerts Help Help Docs Take a Tour Contact …" at bounding box center [444, 16] width 280 height 18
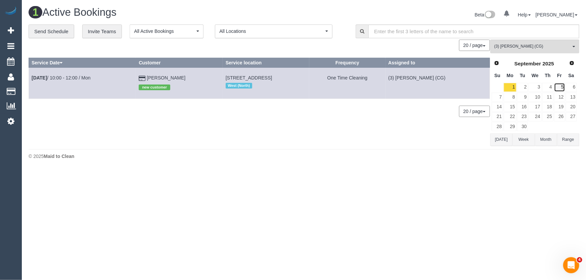
click at [561, 87] on link "5" at bounding box center [559, 87] width 11 height 9
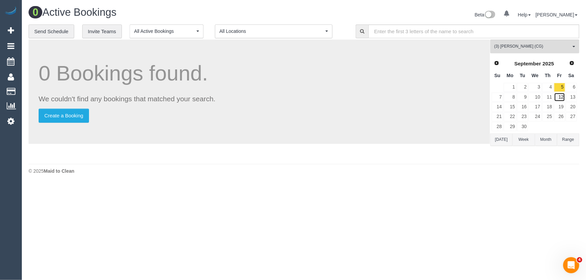
click at [562, 96] on link "12" at bounding box center [559, 97] width 11 height 9
click at [563, 104] on link "19" at bounding box center [559, 106] width 11 height 9
click at [561, 115] on link "26" at bounding box center [559, 116] width 11 height 9
click at [12, 121] on icon at bounding box center [10, 121] width 7 height 8
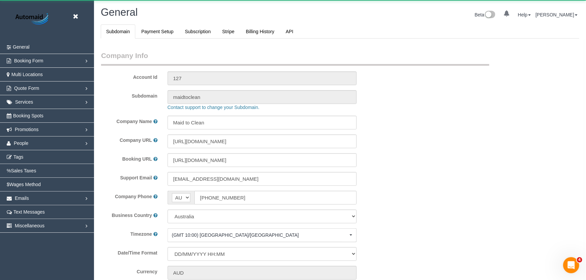
select select "string:AU"
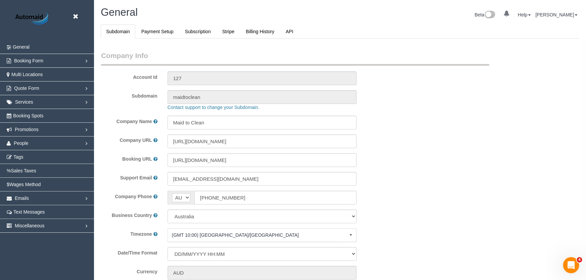
select select "1"
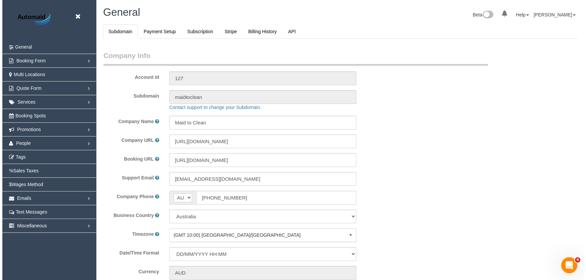
scroll to position [1531, 581]
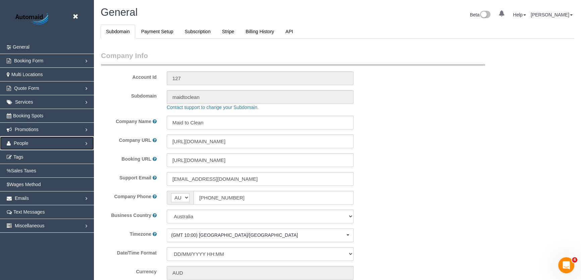
click at [27, 141] on span "People" at bounding box center [21, 143] width 15 height 5
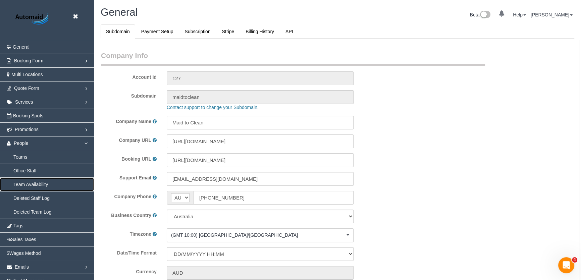
click at [31, 185] on link "Team Availability" at bounding box center [47, 184] width 94 height 13
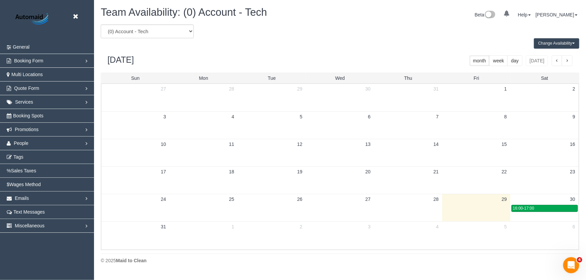
scroll to position [273, 586]
click at [136, 29] on select "(0) Account - Tech (0) Office (0) Raunak Test Account (1) Debbie Brodjanac (FT)…" at bounding box center [147, 32] width 93 height 14
select select "number:72023"
click at [101, 25] on select "(0) Account - Tech (0) Office (0) Raunak Test Account (1) Debbie Brodjanac (FT)…" at bounding box center [147, 32] width 93 height 14
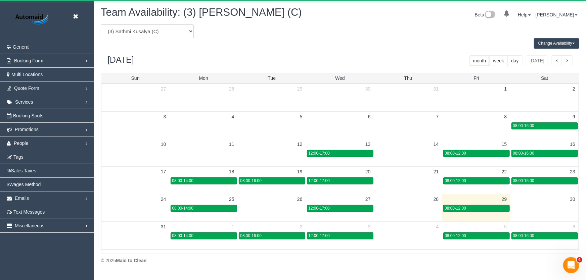
scroll to position [273, 586]
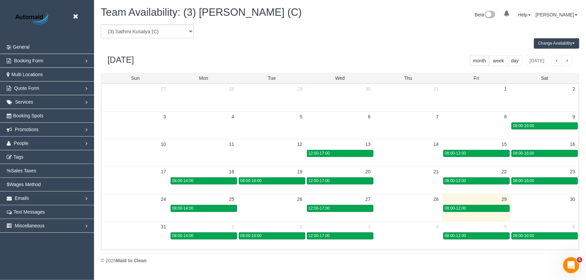
click at [567, 61] on span "button" at bounding box center [566, 61] width 3 height 5
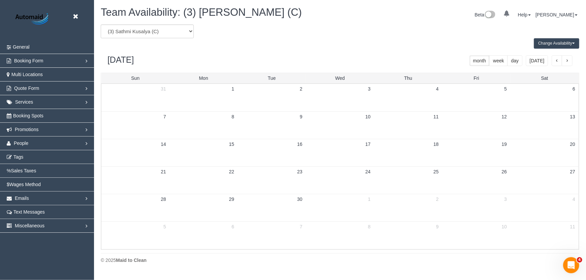
scroll to position [33289, 32977]
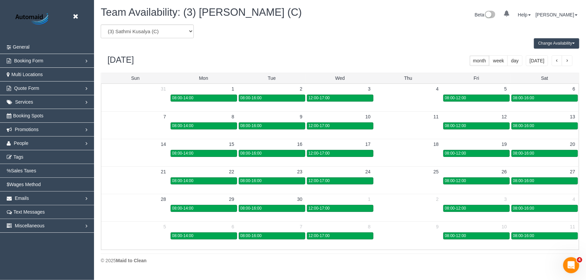
click at [567, 61] on span "button" at bounding box center [566, 61] width 3 height 5
click at [557, 63] on button "button" at bounding box center [556, 60] width 11 height 11
click at [567, 61] on span "button" at bounding box center [566, 61] width 3 height 5
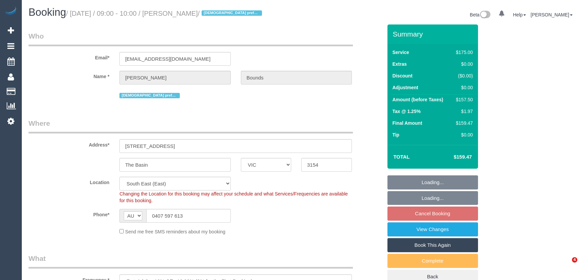
select select "VIC"
select select "object:729"
select select "150"
select select "string:stripe-pm_1Nrtk72GScqysDRV3m3TUi4Z"
select select "number:32"
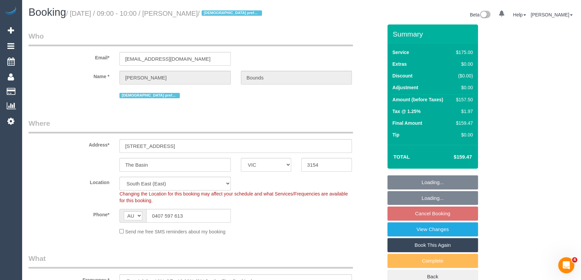
select select "number:14"
select select "number:18"
select select "number:22"
select select "number:34"
select select "number:11"
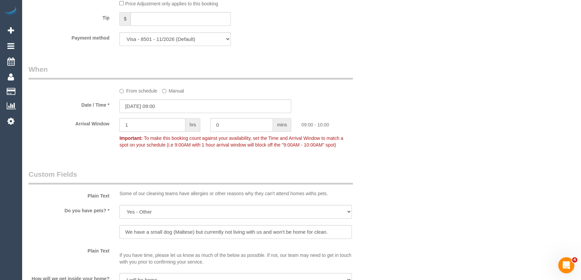
scroll to position [701, 0]
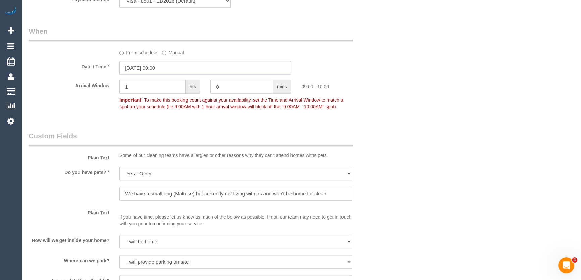
click at [170, 69] on input "[DATE] 09:00" at bounding box center [205, 68] width 172 height 14
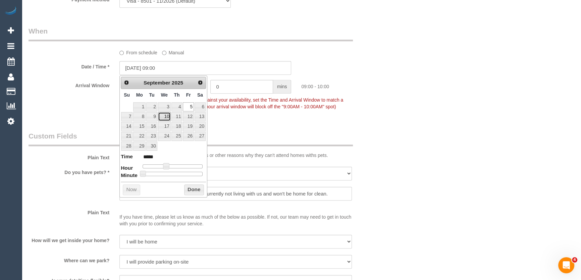
click at [165, 117] on link "10" at bounding box center [164, 116] width 13 height 9
type input "[DATE] 10:00"
type input "*****"
type input "10/09/2025 11:00"
type input "*****"
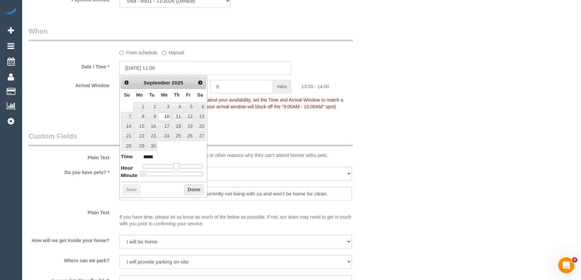
type input "10/09/2025 13:00"
type input "*****"
type input "10/09/2025 12:00"
type input "*****"
drag, startPoint x: 166, startPoint y: 165, endPoint x: 175, endPoint y: 166, distance: 8.1
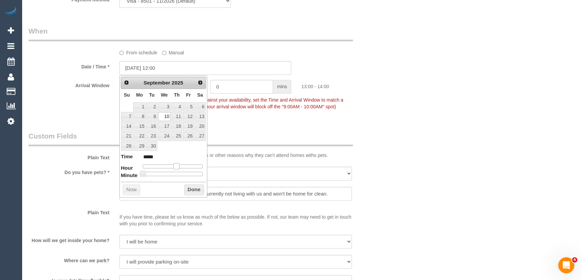
click at [175, 166] on span at bounding box center [177, 166] width 6 height 6
click at [175, 166] on span at bounding box center [174, 166] width 6 height 6
click at [259, 117] on fieldset "When From schedule Manual Date / Time * 10/09/2025 12:00 Arrival Window 1 hrs 0…" at bounding box center [206, 72] width 354 height 92
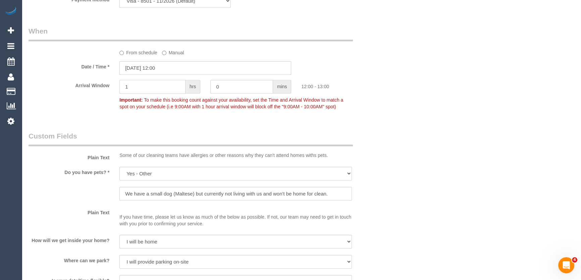
click at [162, 85] on input "1" at bounding box center [152, 87] width 66 height 14
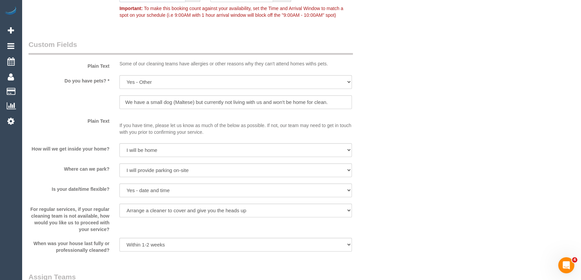
scroll to position [915, 0]
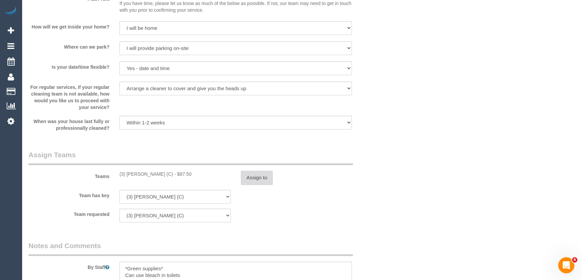
type input "2"
click at [260, 177] on button "Assign to" at bounding box center [257, 178] width 32 height 14
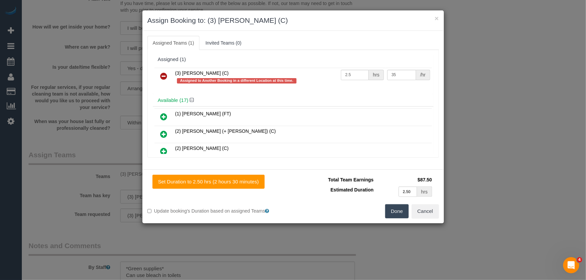
click at [166, 76] on icon at bounding box center [163, 76] width 7 height 8
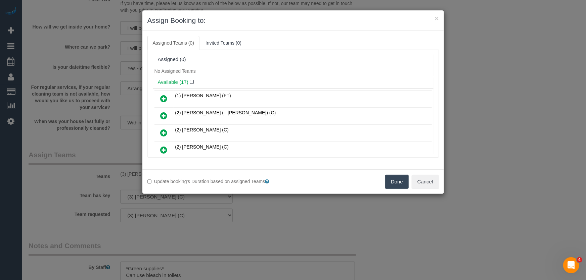
click at [164, 99] on icon at bounding box center [163, 99] width 7 height 8
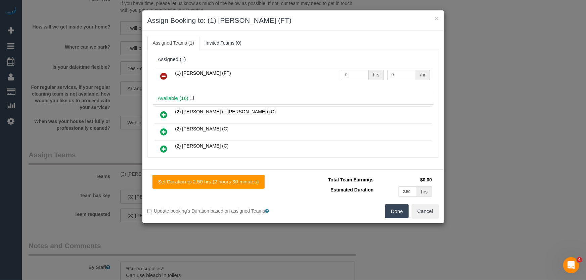
click at [403, 211] on button "Done" at bounding box center [396, 211] width 23 height 14
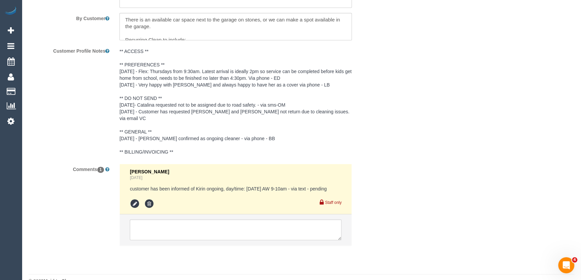
scroll to position [1204, 0]
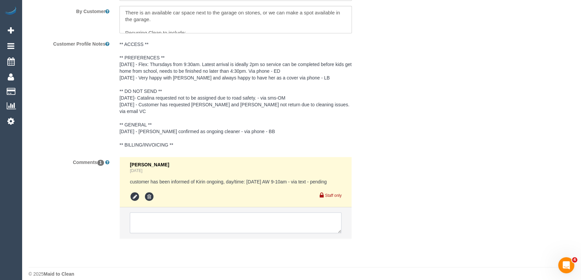
click at [154, 217] on textarea at bounding box center [236, 222] width 212 height 21
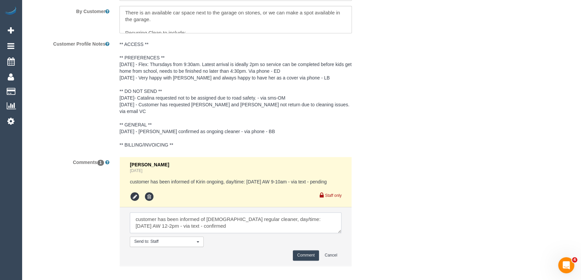
type textarea "customer has been informed of female regular cleaner, day/time: Wednesday 10/9 …"
click at [306, 250] on button "Comment" at bounding box center [306, 255] width 26 height 10
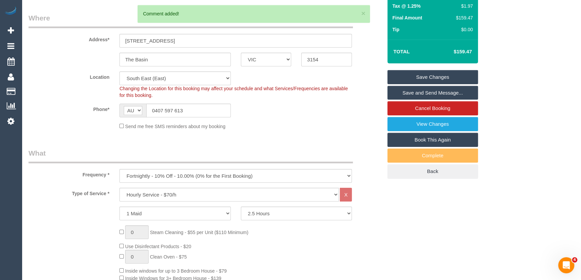
scroll to position [0, 0]
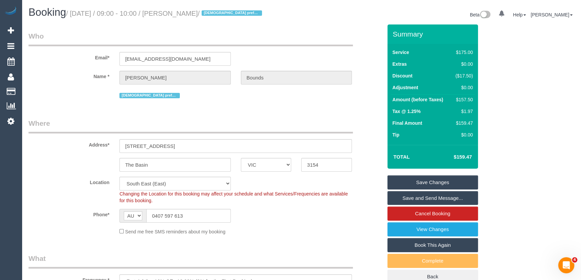
click at [194, 13] on small "/ September 05, 2025 / 09:00 - 10:00 / Belinda Bounds / Female prefered" at bounding box center [165, 13] width 198 height 7
copy small "Belinda Bounds"
click at [418, 196] on link "Save and Send Message..." at bounding box center [433, 198] width 91 height 14
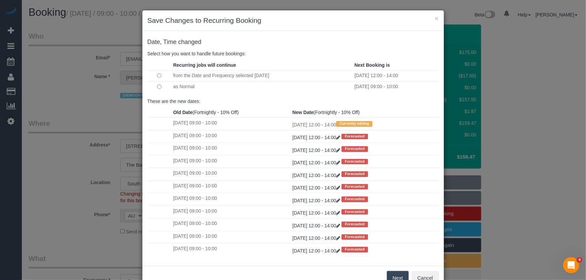
click at [392, 277] on button "Next" at bounding box center [398, 278] width 22 height 14
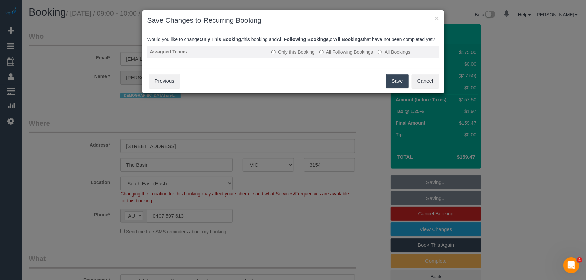
click at [343, 55] on label "All Following Bookings" at bounding box center [346, 52] width 54 height 7
click at [390, 88] on button "Save" at bounding box center [397, 81] width 23 height 14
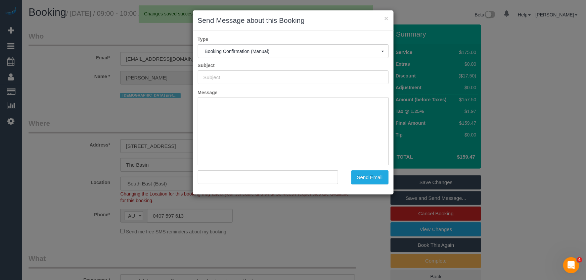
type input "Booking Confirmed"
type input ""Belinda Bounds" <belbounds@gmail.com>"
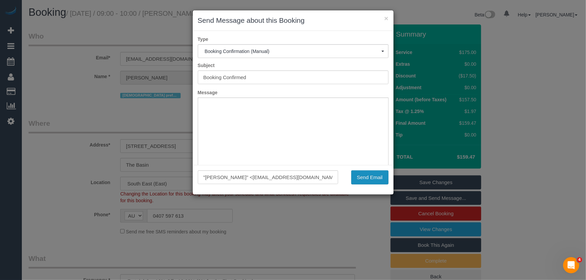
click at [366, 179] on button "Send Email" at bounding box center [369, 177] width 37 height 14
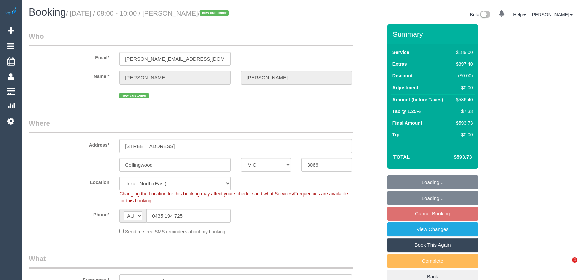
select select "VIC"
select select "object:807"
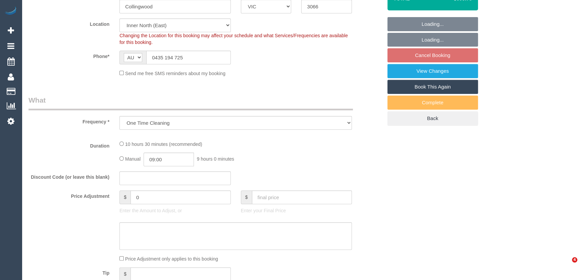
select select "number:29"
select select "number:14"
select select "number:19"
select select "number:25"
select select "number:26"
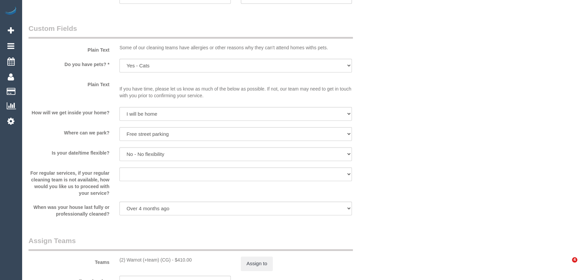
select select "spot2"
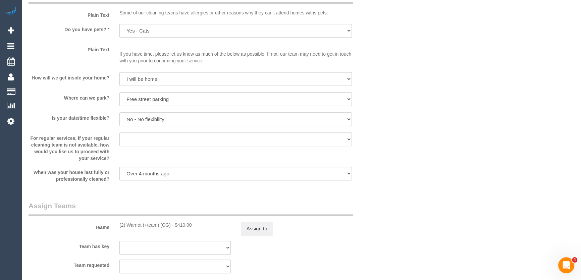
scroll to position [946, 0]
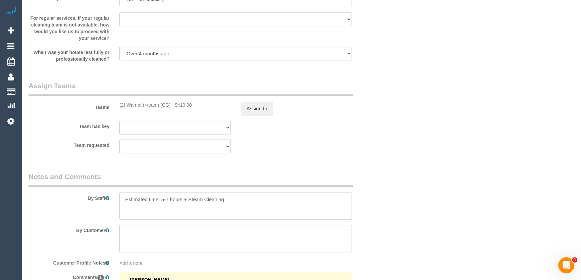
click at [247, 199] on textarea at bounding box center [235, 207] width 233 height 28
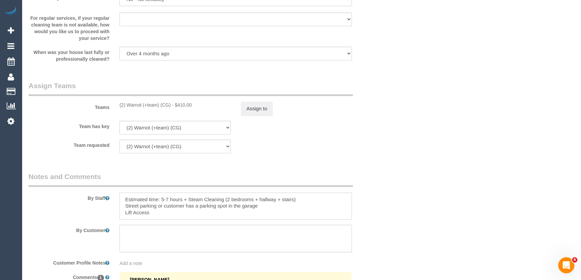
type textarea "Estimated time: 5-7 hours + Steam Cleaning (2 bedrooms + hallway + stairs) Stre…"
drag, startPoint x: 470, startPoint y: 164, endPoint x: 464, endPoint y: 151, distance: 14.6
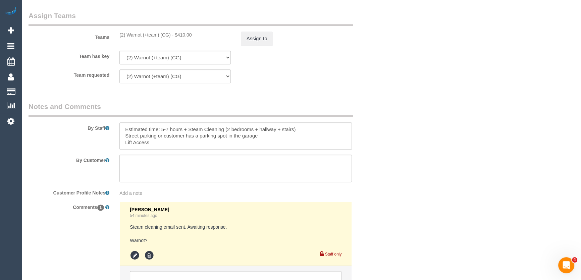
scroll to position [1082, 0]
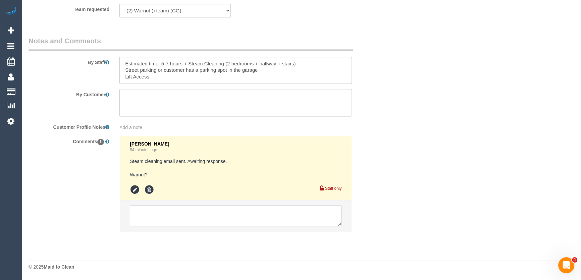
click at [159, 212] on textarea at bounding box center [236, 215] width 212 height 21
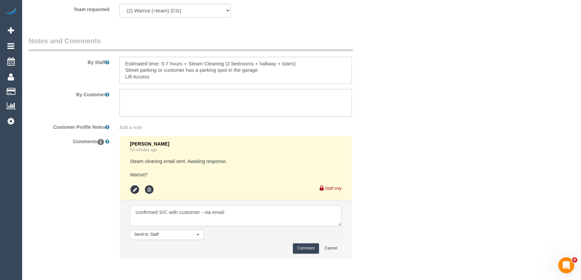
type textarea "confirmed S/C with customer - via email"
click at [310, 252] on button "Comment" at bounding box center [306, 248] width 26 height 10
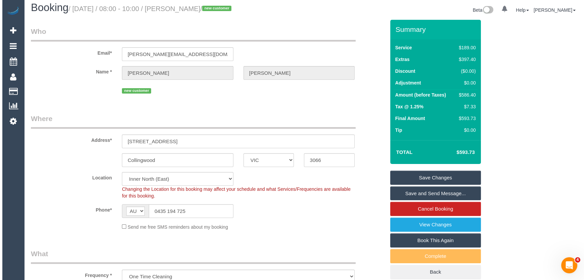
scroll to position [0, 0]
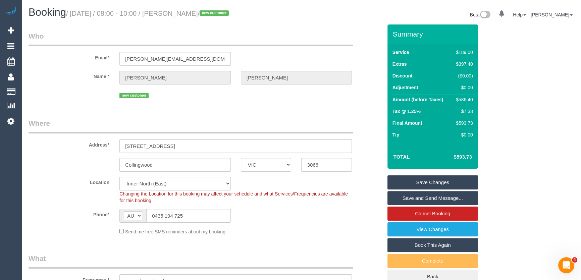
click at [418, 200] on link "Save and Send Message..." at bounding box center [433, 198] width 91 height 14
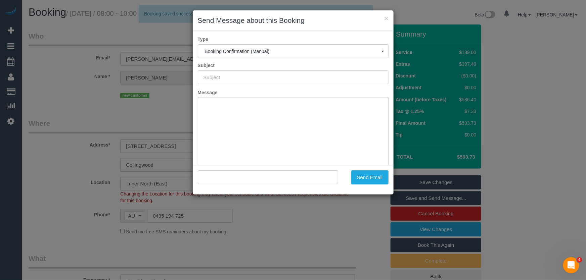
type input "Booking Confirmed"
type input ""[PERSON_NAME]" <[PERSON_NAME][EMAIL_ADDRESS][DOMAIN_NAME]>"
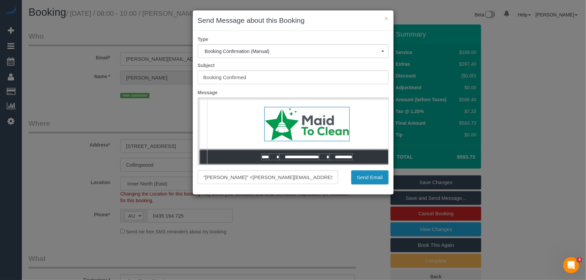
click at [370, 179] on button "Send Email" at bounding box center [369, 177] width 37 height 14
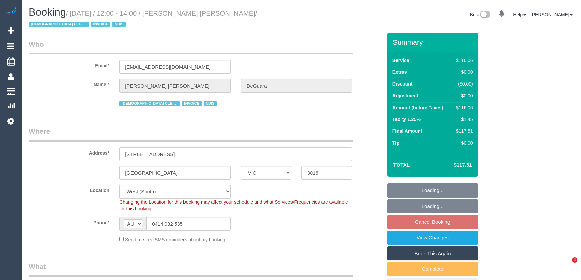
select select "VIC"
select select "spot4"
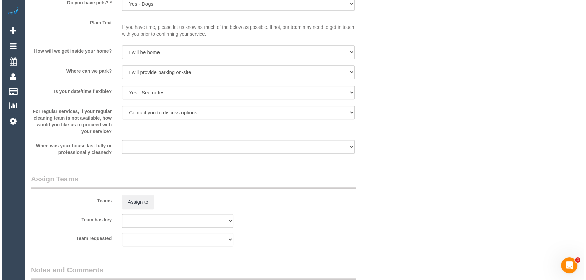
scroll to position [671, 0]
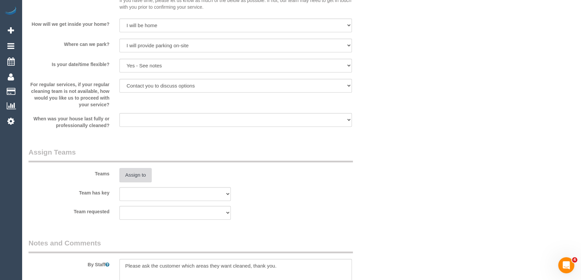
click at [135, 175] on button "Assign to" at bounding box center [135, 175] width 32 height 14
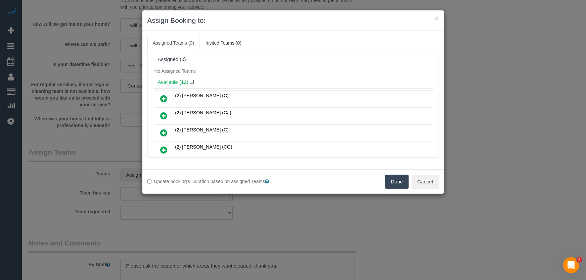
scroll to position [177, 0]
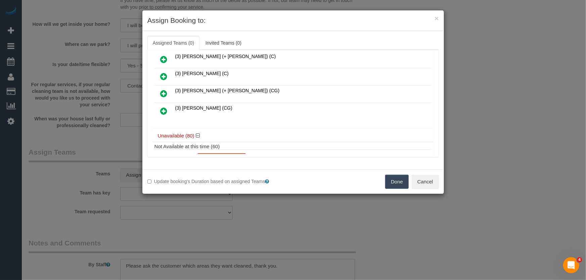
click at [164, 107] on icon at bounding box center [163, 111] width 7 height 8
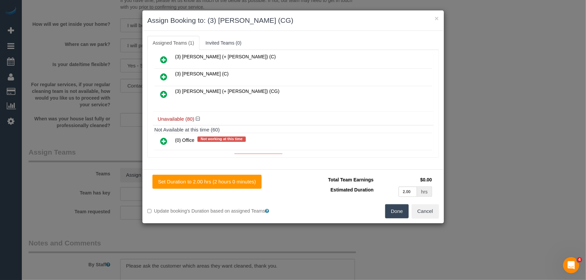
click at [393, 212] on button "Done" at bounding box center [396, 211] width 23 height 14
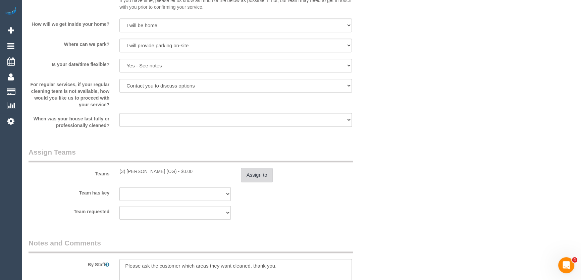
click at [251, 174] on button "Assign to" at bounding box center [257, 175] width 32 height 14
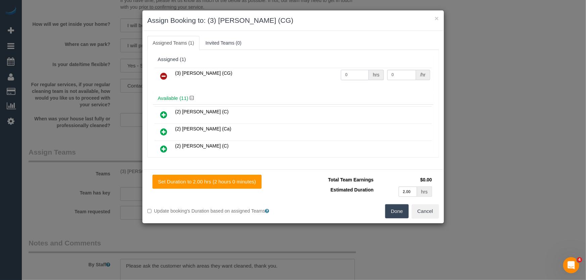
click at [348, 74] on input "0" at bounding box center [355, 75] width 28 height 10
type input "2"
type input "38.5"
click at [396, 211] on button "Done" at bounding box center [396, 211] width 23 height 14
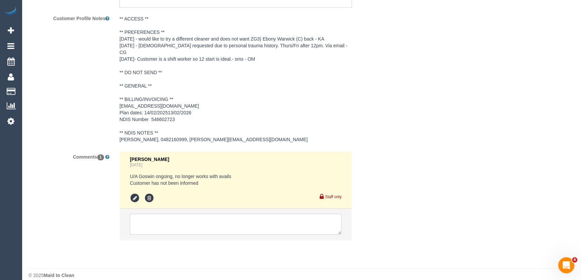
scroll to position [983, 0]
click at [185, 221] on textarea at bounding box center [236, 223] width 212 height 21
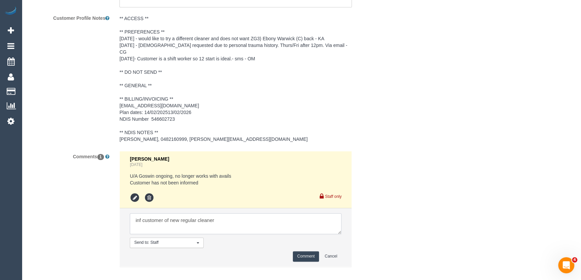
type textarea "inf customer of new regular cleaner"
click at [304, 251] on button "Comment" at bounding box center [306, 256] width 26 height 10
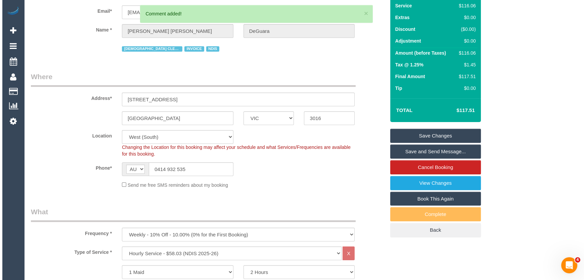
scroll to position [0, 0]
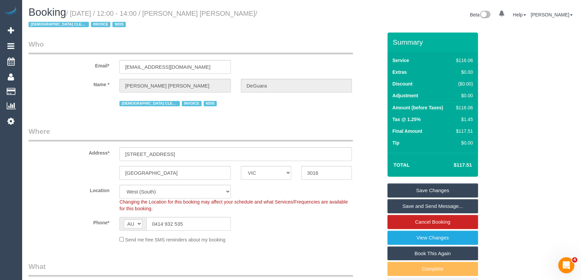
click at [190, 14] on small "/ September 05, 2025 / 12:00 - 14:00 / Sarah Anne DeGuara / FEMALE CLEANER NEED…" at bounding box center [143, 19] width 229 height 19
copy small "[PERSON_NAME] [PERSON_NAME]"
click at [428, 192] on link "Save Changes" at bounding box center [433, 191] width 91 height 14
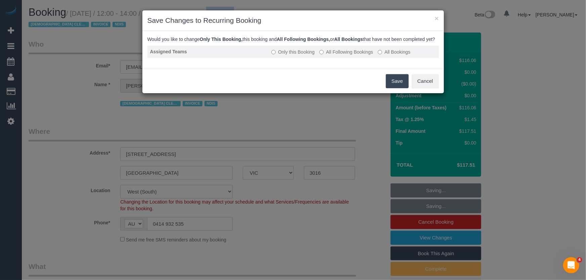
click at [339, 55] on label "All Following Bookings" at bounding box center [346, 52] width 54 height 7
click at [393, 88] on button "Save" at bounding box center [397, 81] width 23 height 14
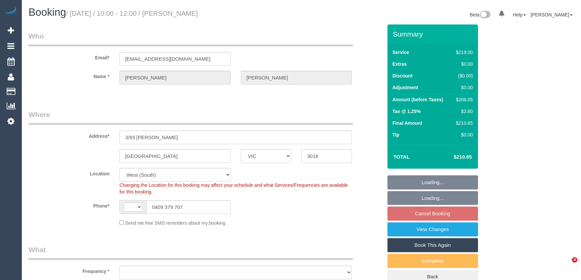
select select "VIC"
select select "string:AU"
select select "object:524"
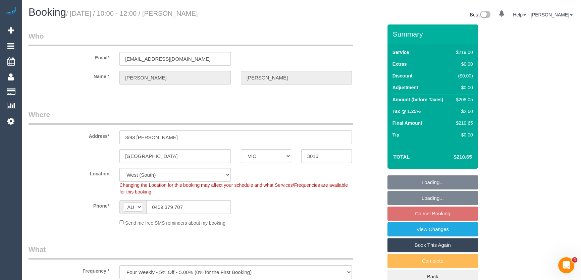
select select "number:27"
select select "number:14"
select select "number:19"
select select "number:36"
select select "number:35"
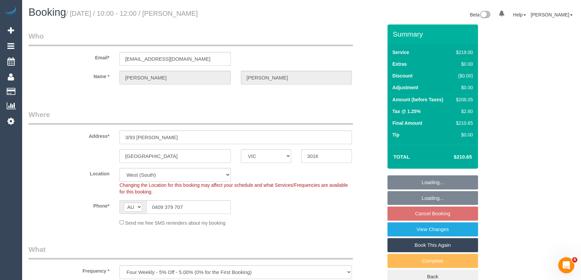
select select "number:13"
select select "object:771"
select select "spot3"
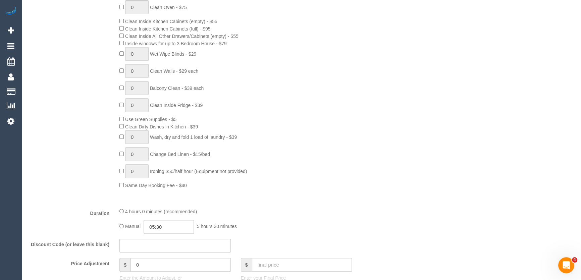
scroll to position [396, 0]
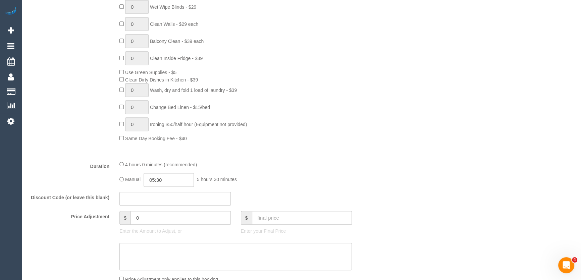
click at [119, 165] on div "4 hours 0 minutes (recommended) Manual 05:30 5 hours 30 minutes" at bounding box center [235, 174] width 243 height 26
type input "04:00"
select select "spot24"
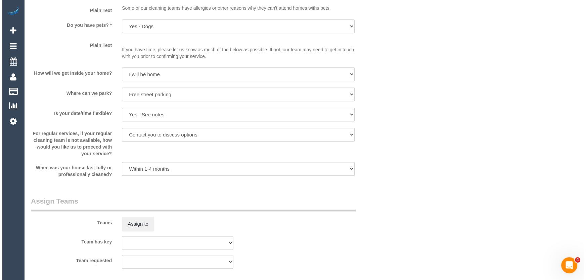
scroll to position [824, 0]
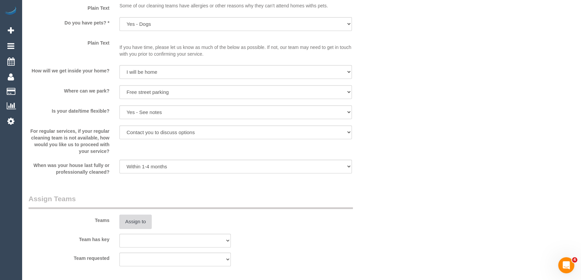
click at [141, 221] on button "Assign to" at bounding box center [135, 222] width 32 height 14
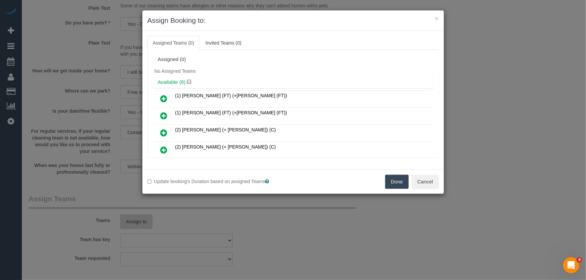
scroll to position [92, 0]
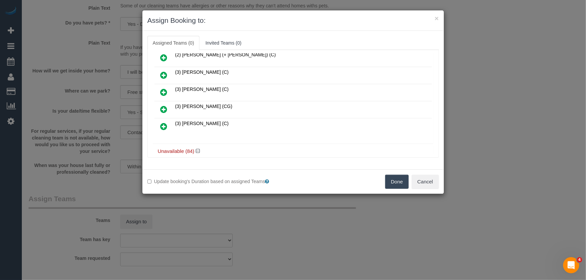
click at [165, 106] on icon at bounding box center [163, 109] width 7 height 8
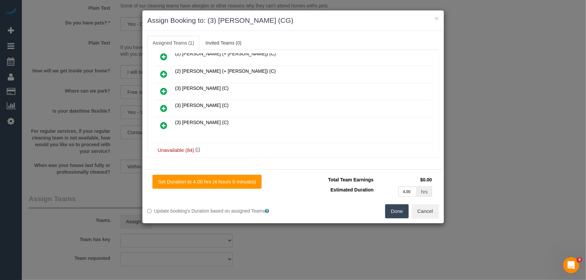
scroll to position [108, 0]
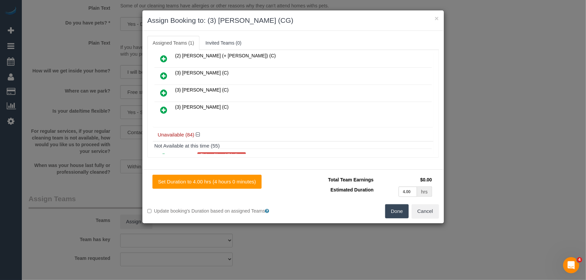
click at [397, 214] on button "Done" at bounding box center [396, 211] width 23 height 14
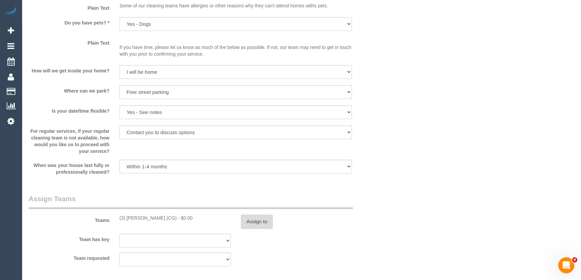
click at [251, 227] on button "Assign to" at bounding box center [257, 222] width 32 height 14
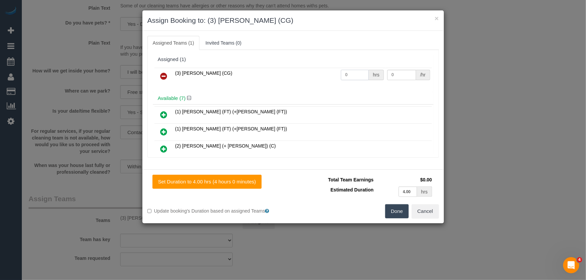
click at [358, 77] on input "0" at bounding box center [355, 75] width 28 height 10
type input "1"
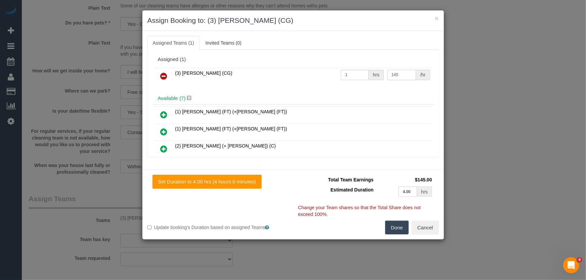
type input "145"
click at [391, 228] on button "Done" at bounding box center [396, 228] width 23 height 14
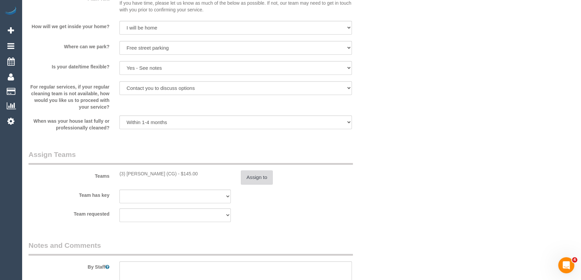
scroll to position [915, 0]
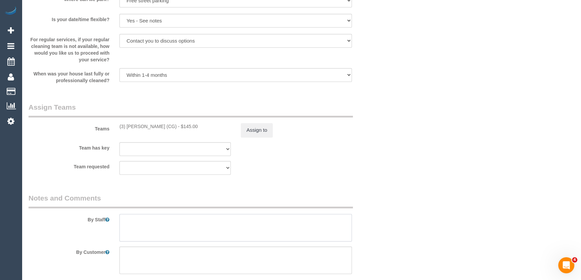
click at [141, 223] on textarea at bounding box center [235, 228] width 233 height 28
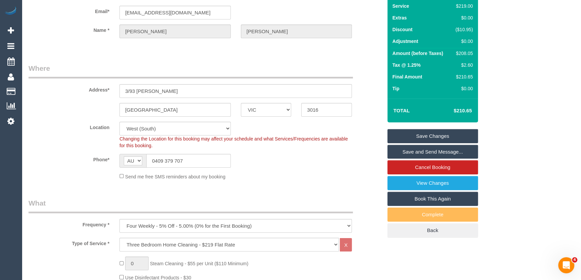
scroll to position [0, 0]
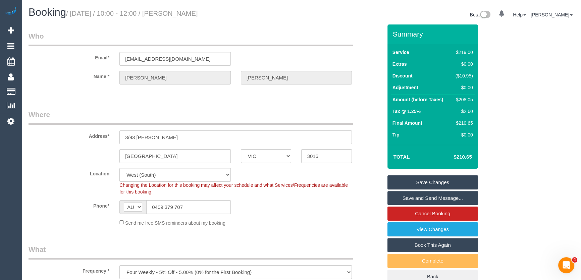
type textarea "Estimated time: 3-4 hours"
click at [193, 13] on small "/ September 05, 2025 / 10:00 - 12:00 / Teah Smith" at bounding box center [132, 13] width 132 height 7
copy small "Teah Smith"
click at [436, 195] on link "Save and Send Message..." at bounding box center [433, 198] width 91 height 14
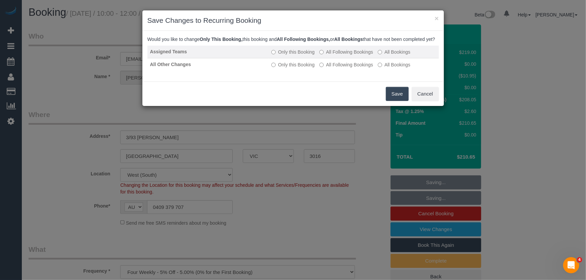
click at [341, 55] on label "All Following Bookings" at bounding box center [346, 52] width 54 height 7
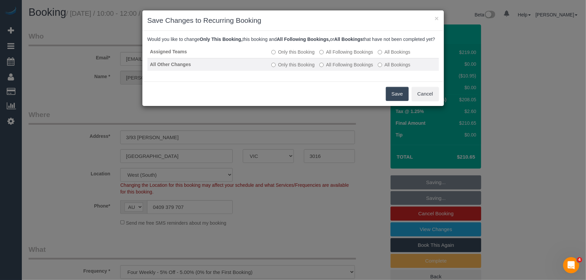
click at [337, 68] on label "All Following Bookings" at bounding box center [346, 64] width 54 height 7
click at [398, 100] on button "Save" at bounding box center [397, 94] width 23 height 14
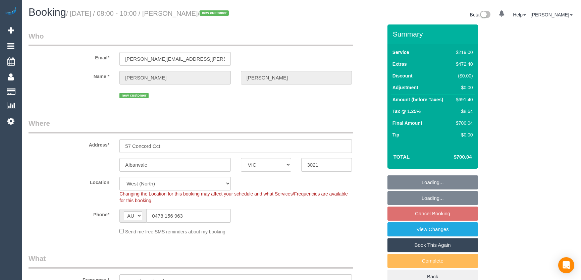
select select "VIC"
select select "spot2"
select select "number:30"
select select "number:14"
select select "number:18"
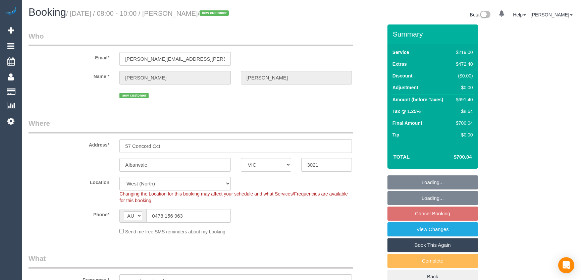
select select "number:36"
select select "number:26"
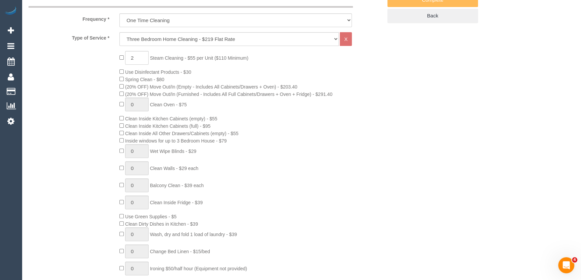
scroll to position [275, 0]
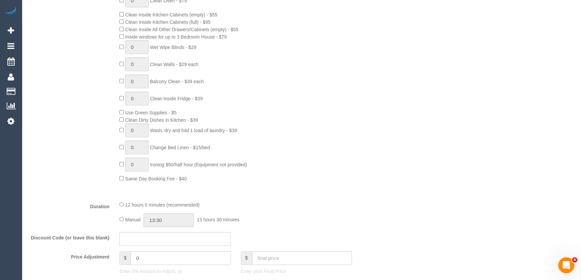
select select "spot23"
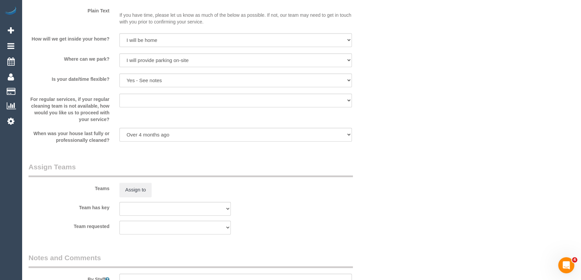
scroll to position [1018, 0]
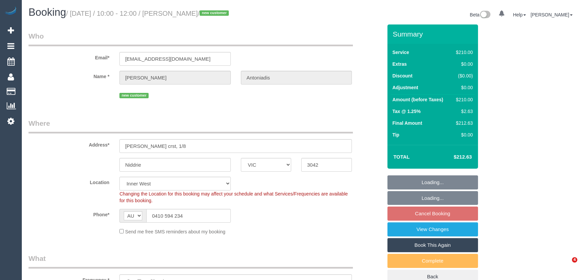
select select "VIC"
select select "180"
select select "number:27"
select select "number:14"
select select "number:18"
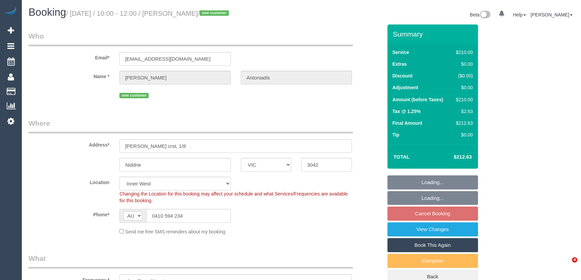
select select "number:25"
select select "spot3"
select select "VIC"
select select "number:30"
select select "number:14"
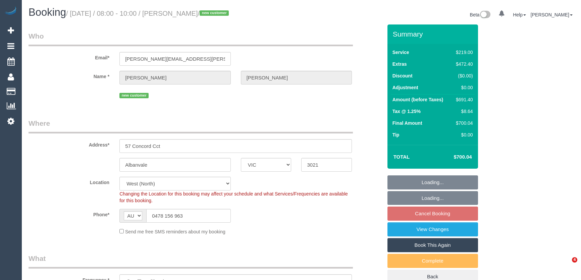
select select "number:18"
select select "number:36"
select select "number:26"
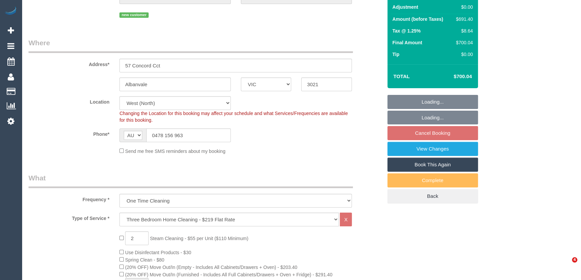
select select "object:1331"
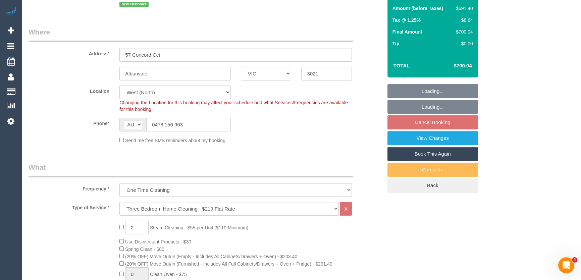
select select "spot2"
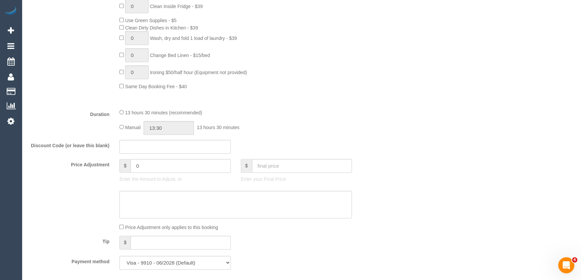
scroll to position [545, 0]
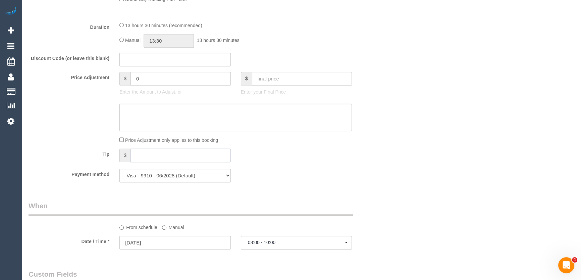
click at [165, 149] on input "text" at bounding box center [181, 156] width 100 height 14
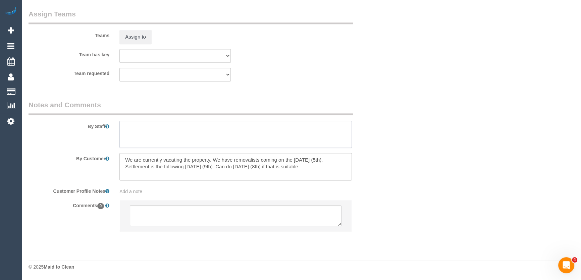
click at [165, 128] on textarea at bounding box center [235, 135] width 233 height 28
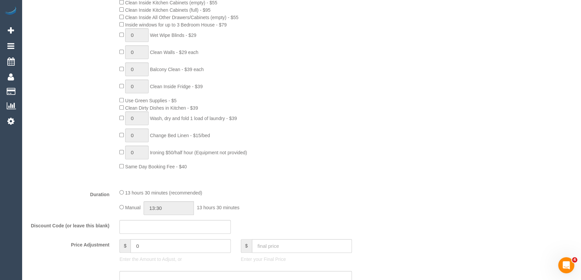
scroll to position [225, 0]
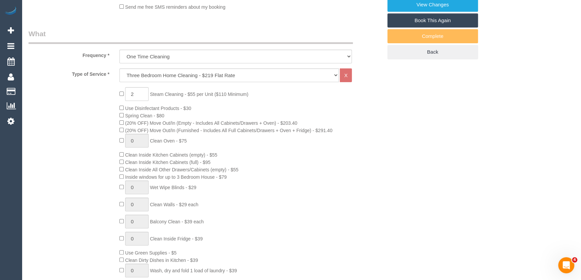
type textarea "Steam Cleaning: living room + 3 bedrooms"
select select "spot23"
click at [138, 97] on input "2" at bounding box center [136, 94] width 23 height 14
type input "5"
click at [309, 193] on div "5 Steam Cleaning - $55 per Unit ($110 Minimum) Use Disinfectant Products - $30 …" at bounding box center [250, 204] width 273 height 235
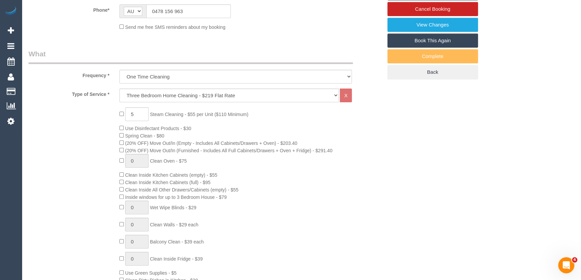
select select "spot44"
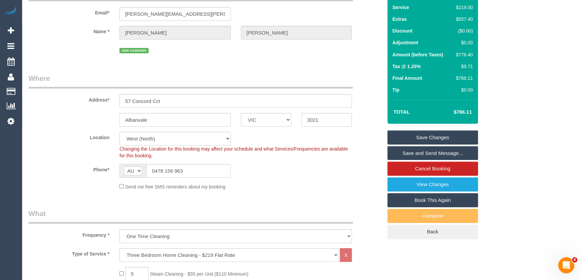
scroll to position [11, 0]
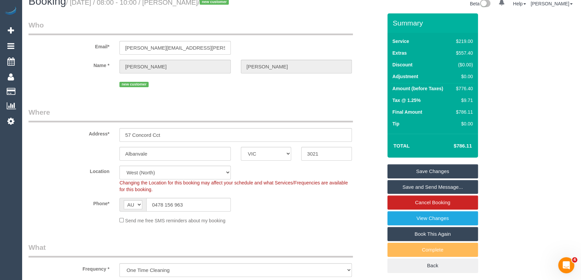
click at [320, 206] on div "Phone* AF AL DZ AD AO AI AQ AG AR AM AW AU AT AZ BS BH BD BB BY BE BZ BJ BM BT …" at bounding box center [205, 205] width 364 height 14
click at [43, 193] on sui-booking-location "Location Office City East (North) East (South) Inner East Inner North (East) In…" at bounding box center [206, 195] width 354 height 58
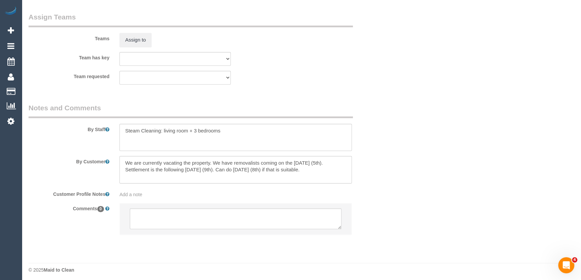
scroll to position [1018, 0]
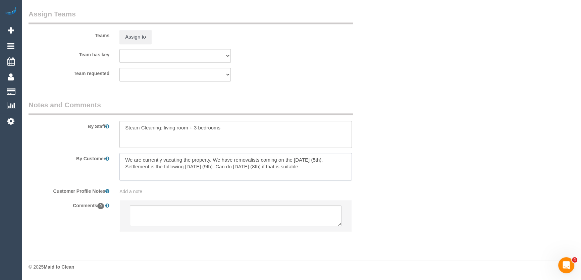
click at [322, 166] on textarea at bounding box center [235, 167] width 233 height 28
click at [194, 212] on textarea at bounding box center [236, 215] width 212 height 21
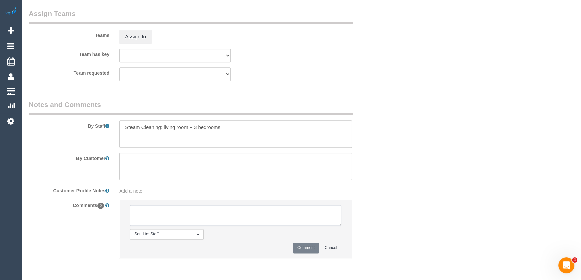
paste textarea "We are currently vacating the property. We have removalists coming on the Frida…"
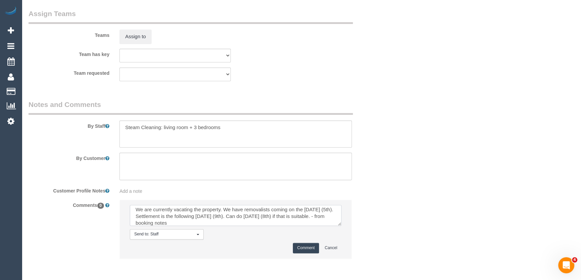
scroll to position [9, 0]
type textarea "We are currently vacating the property. We have removalists coming on the Frida…"
click at [301, 249] on button "Comment" at bounding box center [306, 248] width 26 height 10
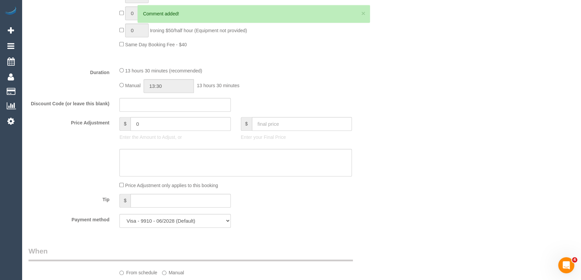
scroll to position [591, 0]
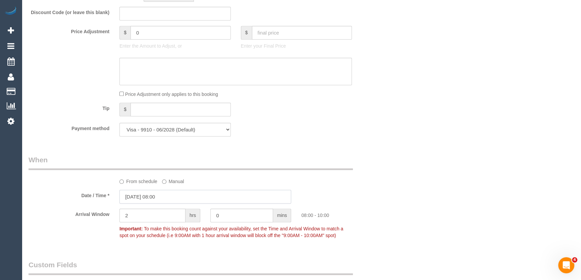
click at [174, 200] on input "05/09/2025 08:00" at bounding box center [205, 197] width 172 height 14
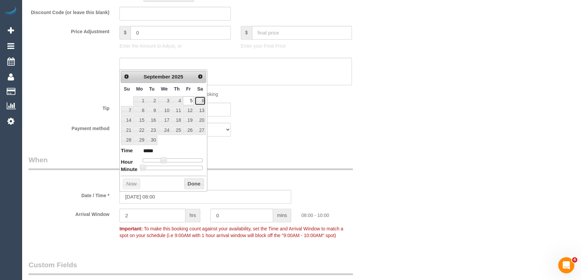
click at [202, 101] on link "6" at bounding box center [200, 100] width 11 height 9
type input "06/09/2025 08:00"
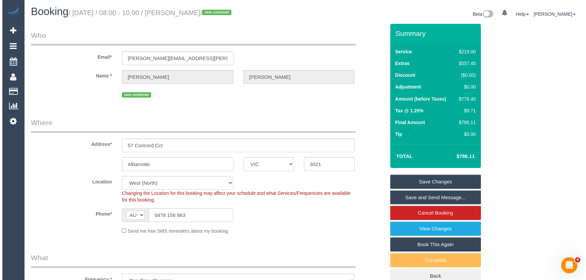
scroll to position [0, 0]
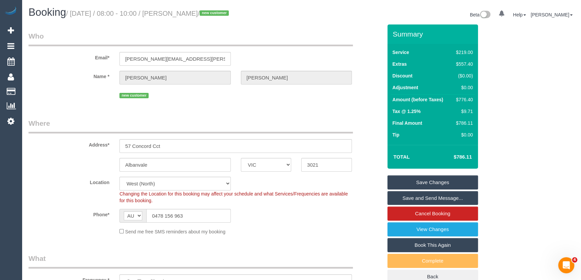
click at [325, 238] on fieldset "Where Address* 57 Concord Cct Albanvale ACT NSW NT QLD SA TAS VIC WA 3021 Locat…" at bounding box center [206, 179] width 354 height 122
click at [430, 184] on link "Save Changes" at bounding box center [433, 183] width 91 height 14
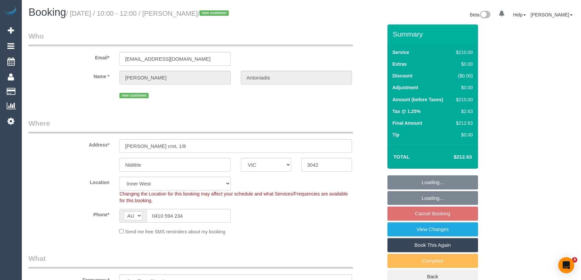
select select "VIC"
select select "180"
select select "spot3"
select select "number:27"
select select "number:14"
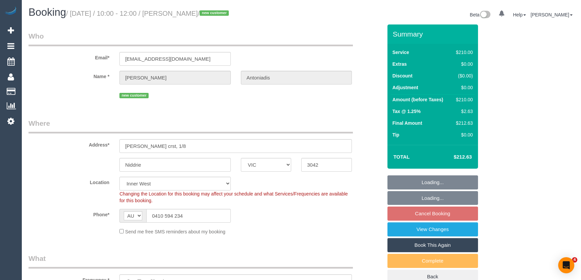
select select "number:18"
select select "number:25"
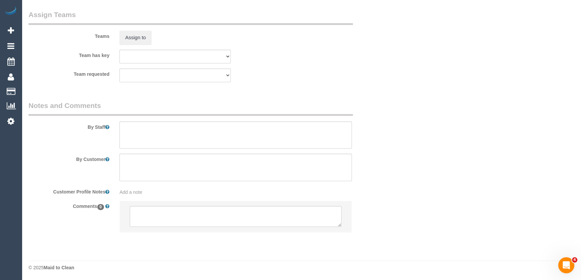
scroll to position [999, 0]
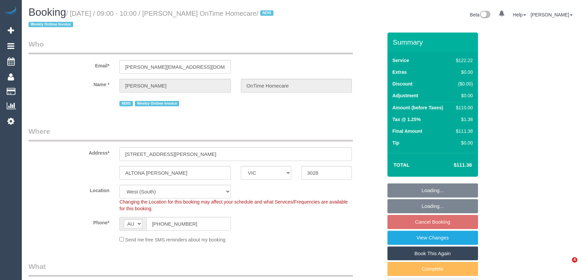
select select "VIC"
select select "number:28"
select select "number:14"
select select "number:19"
select select "number:25"
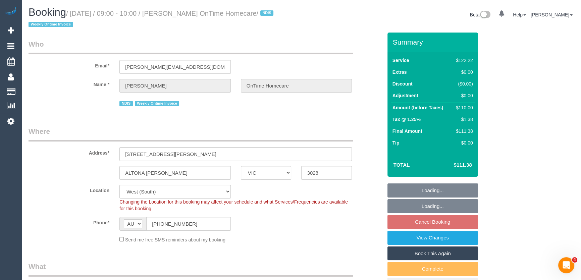
select select "number:35"
select select "object:1235"
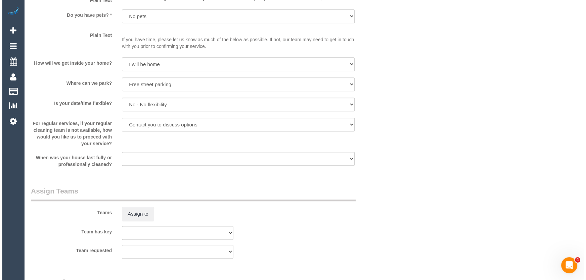
scroll to position [732, 0]
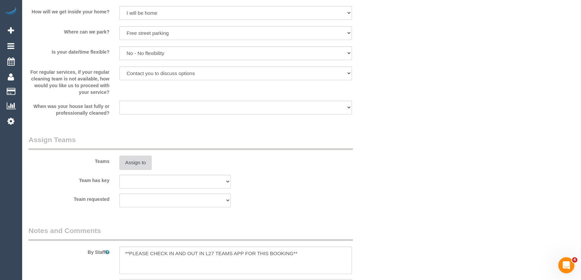
click at [130, 164] on button "Assign to" at bounding box center [135, 163] width 32 height 14
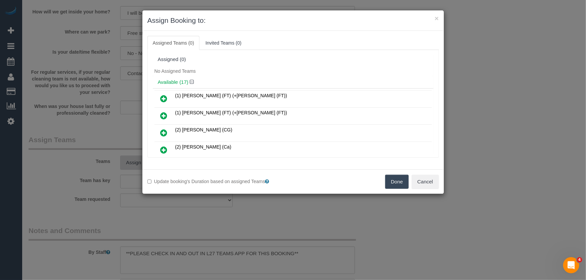
scroll to position [227, 0]
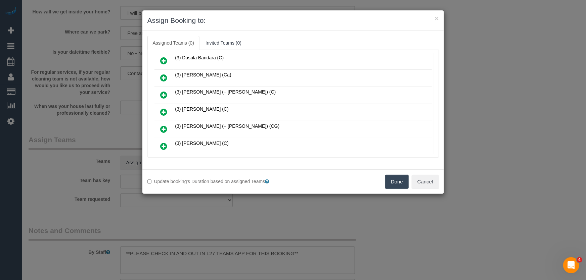
click at [164, 108] on icon at bounding box center [163, 112] width 7 height 8
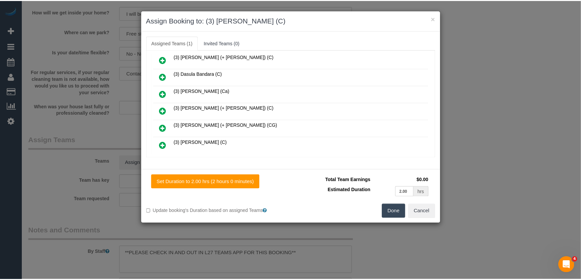
scroll to position [243, 0]
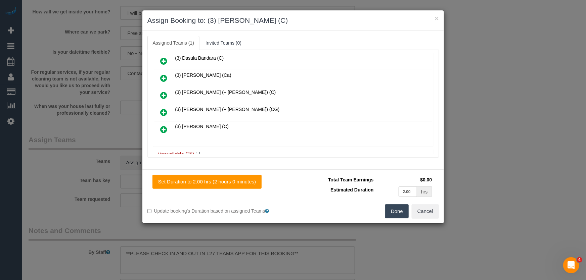
drag, startPoint x: 396, startPoint y: 211, endPoint x: 394, endPoint y: 208, distance: 4.1
click at [396, 211] on button "Done" at bounding box center [396, 211] width 23 height 14
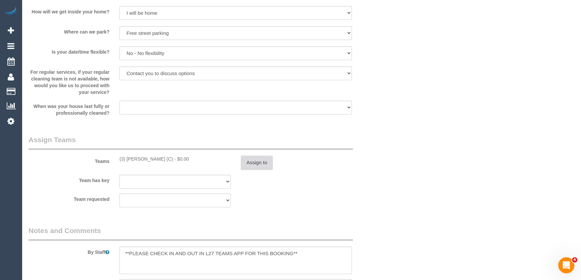
click at [253, 162] on button "Assign to" at bounding box center [257, 163] width 32 height 14
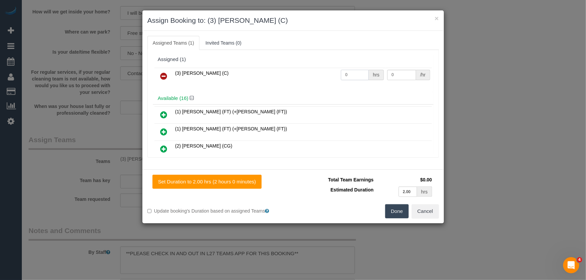
click at [352, 76] on input "0" at bounding box center [355, 75] width 28 height 10
type input "2"
type input "35"
click at [398, 209] on button "Done" at bounding box center [396, 211] width 23 height 14
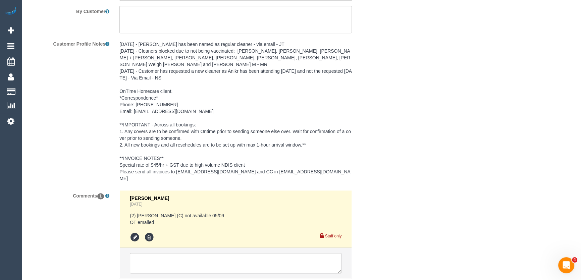
scroll to position [1045, 0]
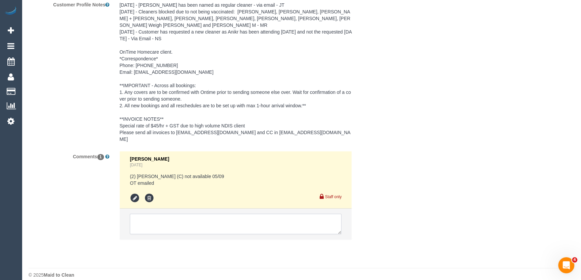
click at [159, 216] on textarea at bounding box center [236, 224] width 212 height 21
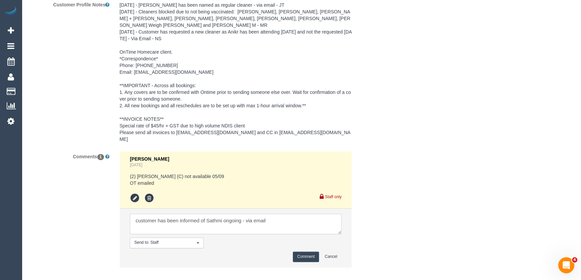
type textarea "customer has been informed of Sathmi ongoing - via email"
click at [310, 252] on button "Comment" at bounding box center [306, 257] width 26 height 10
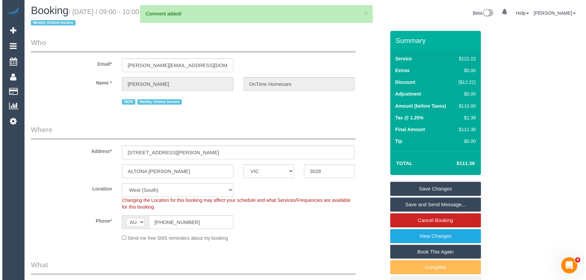
scroll to position [0, 0]
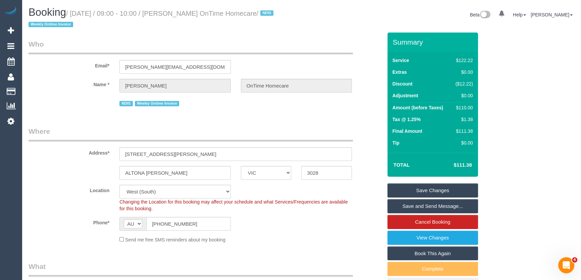
click at [190, 13] on small "/ September 05, 2025 / 09:00 - 10:00 / Wendy Durbridge OnTime Homecare / NDIS W…" at bounding box center [152, 19] width 247 height 19
copy small "Wendy Durbridge OnTime Homecare"
click at [436, 191] on link "Save Changes" at bounding box center [433, 191] width 91 height 14
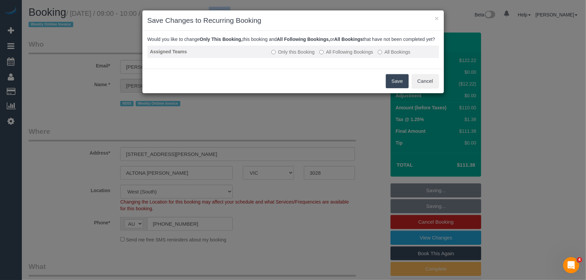
click at [338, 55] on label "All Following Bookings" at bounding box center [346, 52] width 54 height 7
click at [393, 88] on button "Save" at bounding box center [397, 81] width 23 height 14
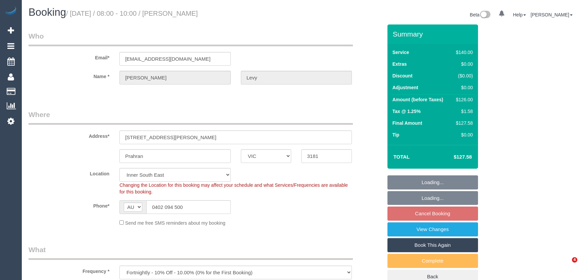
select select "VIC"
select select "number:29"
select select "number:14"
select select "number:21"
select select "number:24"
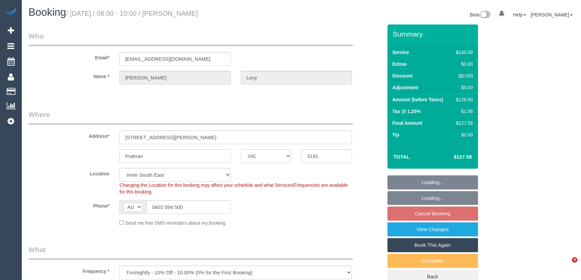
select select "number:34"
select select "number:12"
select select "spot2"
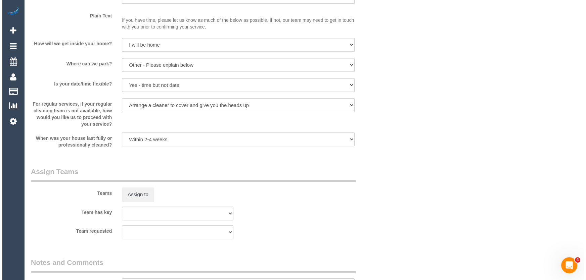
scroll to position [885, 0]
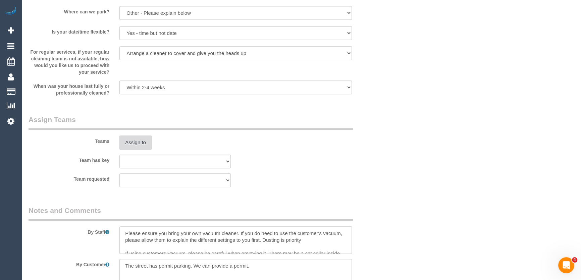
click at [133, 147] on button "Assign to" at bounding box center [135, 143] width 32 height 14
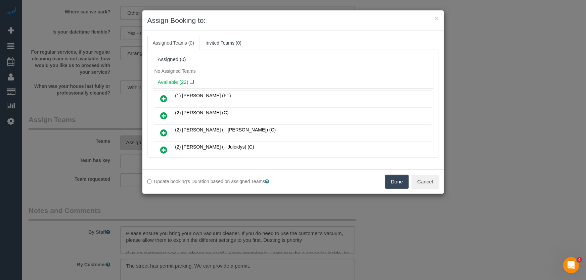
scroll to position [277, 0]
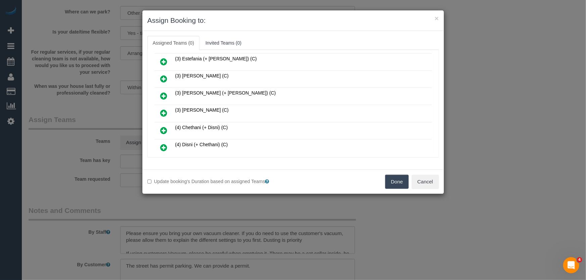
click at [164, 109] on icon at bounding box center [163, 113] width 7 height 8
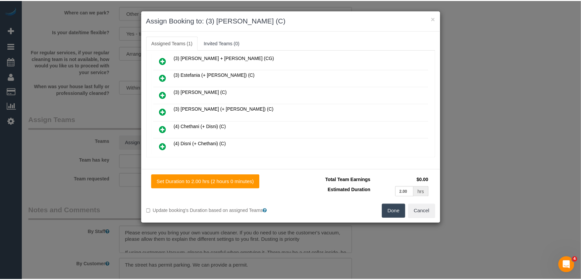
scroll to position [293, 0]
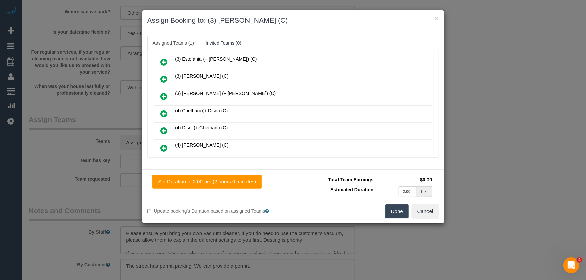
click at [397, 212] on button "Done" at bounding box center [396, 211] width 23 height 14
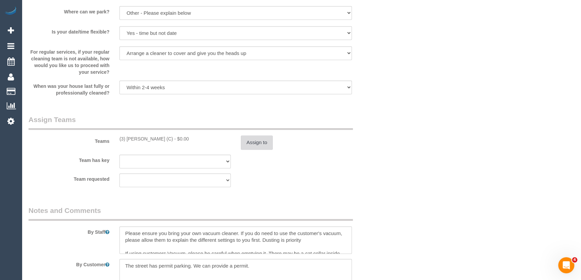
click at [257, 144] on button "Assign to" at bounding box center [257, 143] width 32 height 14
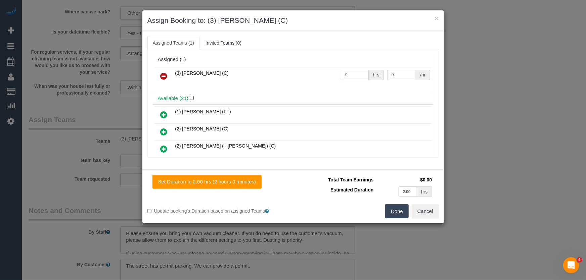
click at [352, 73] on input "0" at bounding box center [355, 75] width 28 height 10
type input "2"
type input "35"
click at [398, 213] on button "Done" at bounding box center [396, 211] width 23 height 14
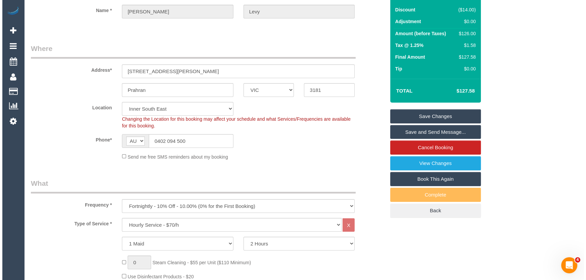
scroll to position [0, 0]
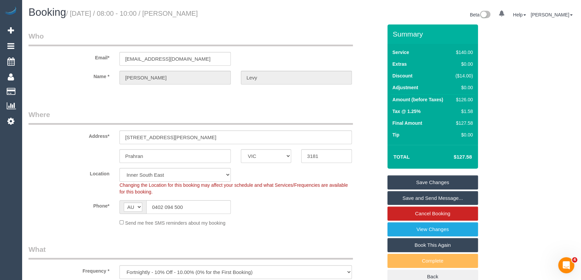
click at [196, 11] on small "/ September 05, 2025 / 08:00 - 10:00 / Natasha Levy" at bounding box center [132, 13] width 132 height 7
click at [193, 14] on small "/ September 05, 2025 / 08:00 - 10:00 / Natasha Levy" at bounding box center [132, 13] width 132 height 7
copy small "Natasha Levy"
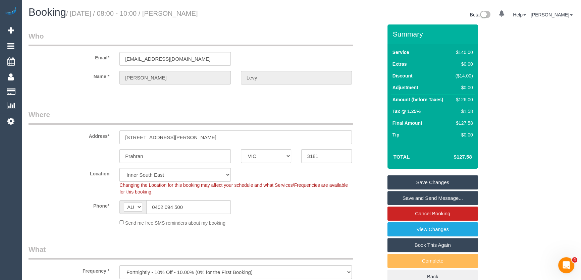
click at [426, 199] on link "Save and Send Message..." at bounding box center [433, 198] width 91 height 14
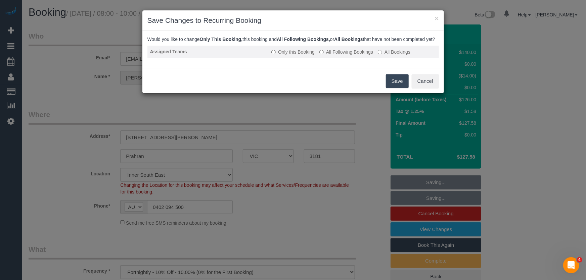
click at [344, 55] on label "All Following Bookings" at bounding box center [346, 52] width 54 height 7
click at [399, 88] on button "Save" at bounding box center [397, 81] width 23 height 14
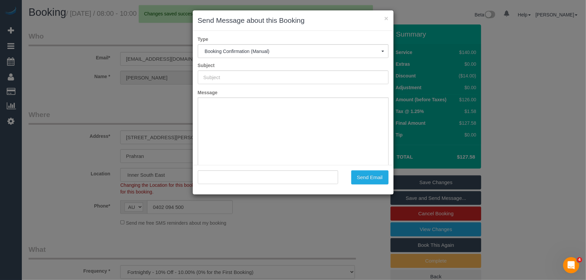
type input "Booking Confirmed"
type input ""Natasha Levy" <tashandmark@gmail.com>"
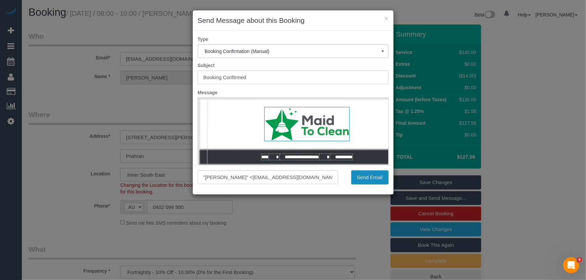
click at [368, 181] on button "Send Email" at bounding box center [369, 177] width 37 height 14
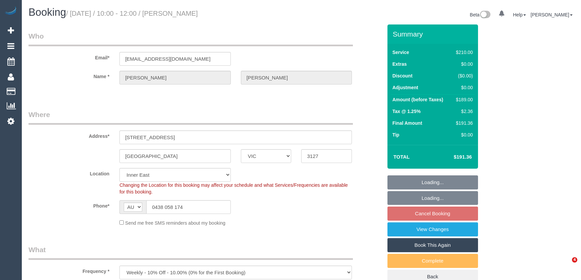
select select "VIC"
select select "180"
select select "spot3"
select select "number:27"
select select "number:14"
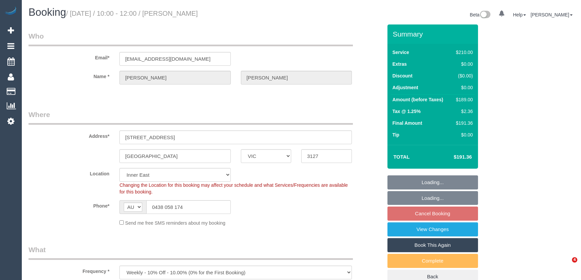
select select "number:19"
select select "number:24"
select select "number:35"
select select "number:13"
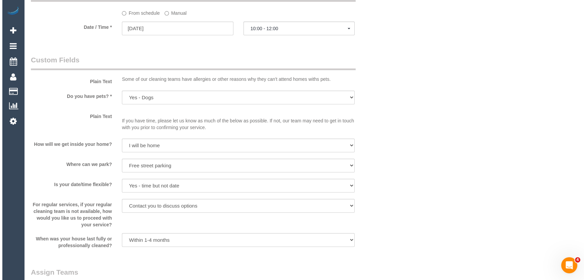
scroll to position [824, 0]
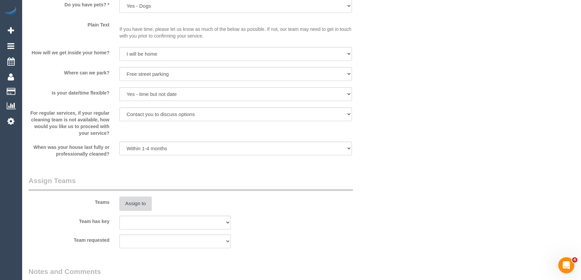
click at [138, 203] on button "Assign to" at bounding box center [135, 204] width 32 height 14
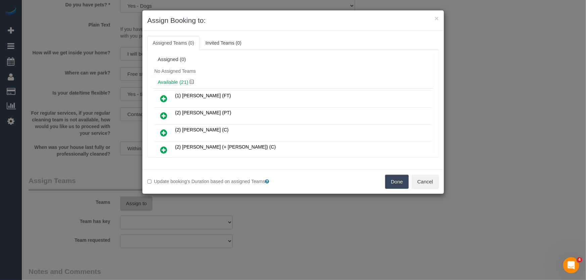
scroll to position [260, 0]
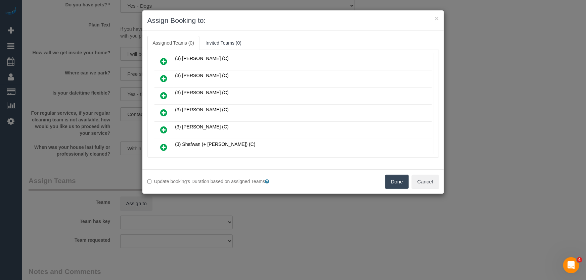
click at [162, 109] on icon at bounding box center [163, 113] width 7 height 8
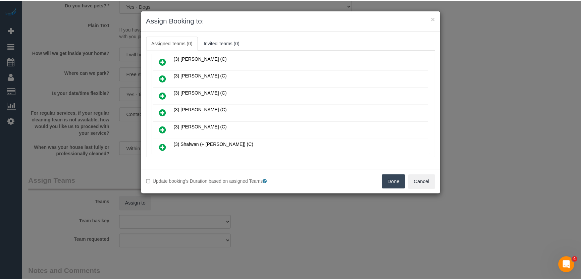
scroll to position [276, 0]
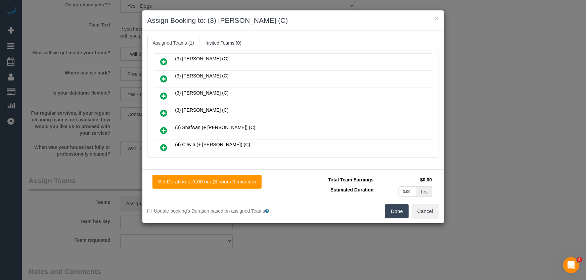
click at [396, 210] on button "Done" at bounding box center [396, 211] width 23 height 14
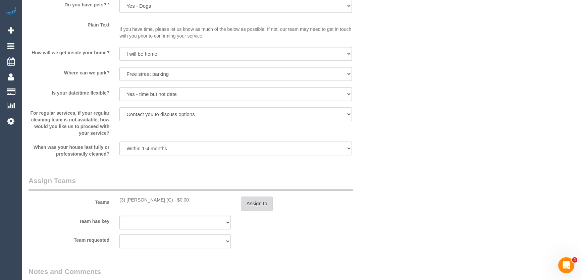
click at [264, 206] on button "Assign to" at bounding box center [257, 204] width 32 height 14
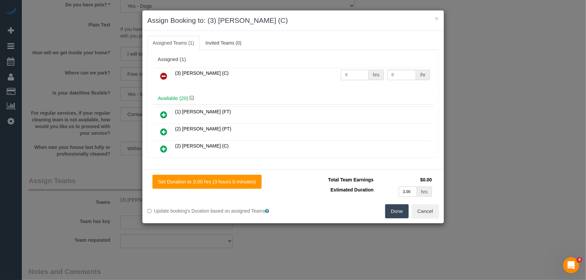
click at [354, 76] on input "0" at bounding box center [355, 75] width 28 height 10
type input "3"
type input "35"
click at [401, 212] on button "Done" at bounding box center [396, 211] width 23 height 14
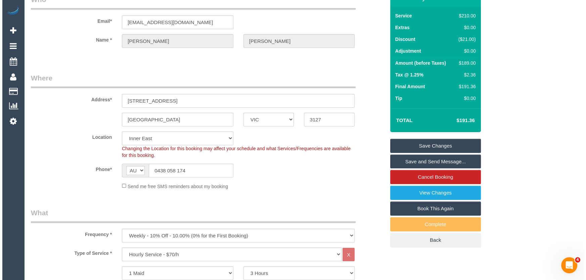
scroll to position [0, 0]
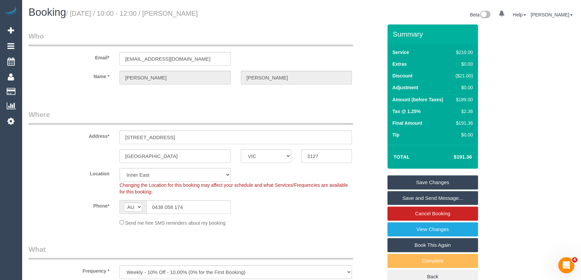
click at [193, 15] on small "/ September 05, 2025 / 10:00 - 12:00 / Sarah Blane" at bounding box center [132, 13] width 132 height 7
copy small "Sarah Blane"
click at [416, 198] on link "Save and Send Message..." at bounding box center [433, 198] width 91 height 14
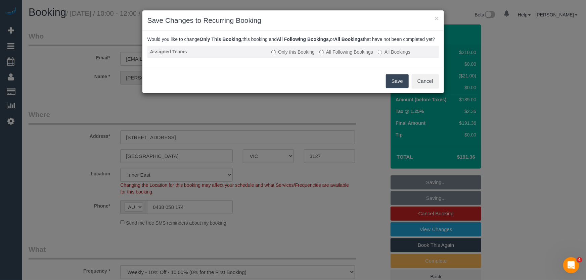
click at [337, 55] on label "All Following Bookings" at bounding box center [346, 52] width 54 height 7
click at [393, 88] on button "Save" at bounding box center [397, 81] width 23 height 14
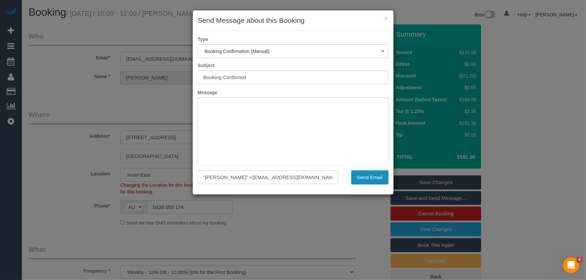
click at [374, 177] on button "Send Email" at bounding box center [369, 177] width 37 height 14
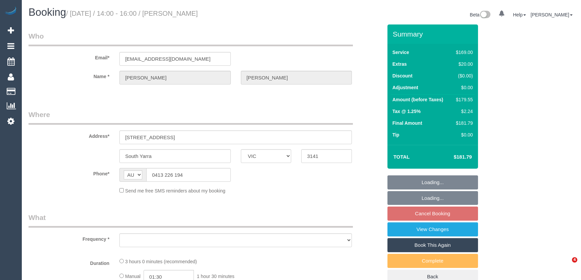
select select "VIC"
select select "string:stripe-pm_1RemZg2GScqysDRVlBzNYqKn"
select select "object:545"
select select "number:29"
select select "number:14"
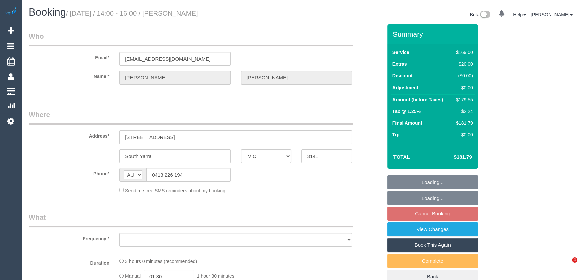
select select "number:21"
select select "number:22"
select select "number:33"
select select "number:12"
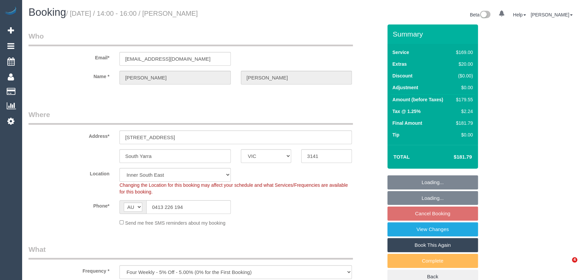
select select "object:1252"
select select "spot5"
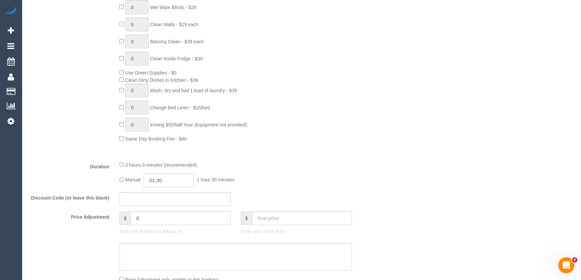
scroll to position [396, 0]
type input "03:00"
select select "spot26"
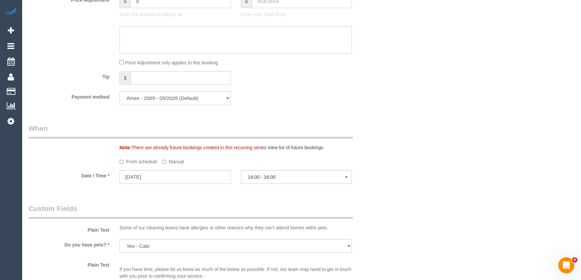
scroll to position [671, 0]
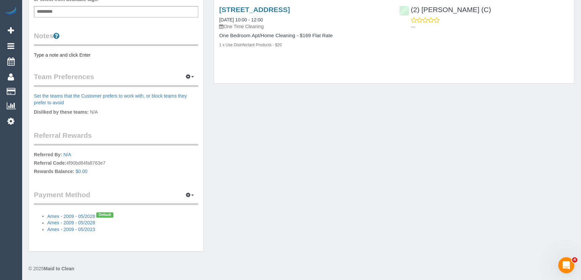
scroll to position [223, 0]
click at [190, 76] on icon "button" at bounding box center [188, 76] width 5 height 4
click at [182, 87] on link "Manage Preferences" at bounding box center [169, 89] width 57 height 9
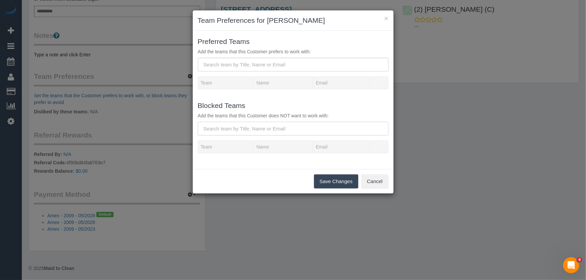
click at [224, 128] on input "text" at bounding box center [293, 129] width 191 height 14
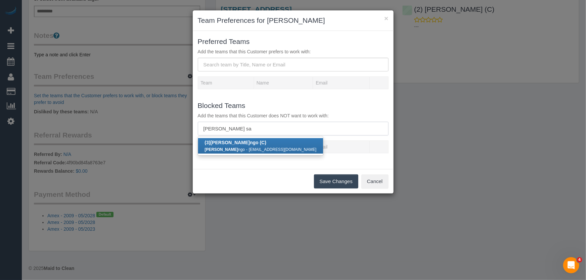
type input "[PERSON_NAME] sa"
click at [223, 146] on div "Sam Sa ngo - samsango385@gmail.com" at bounding box center [261, 149] width 112 height 7
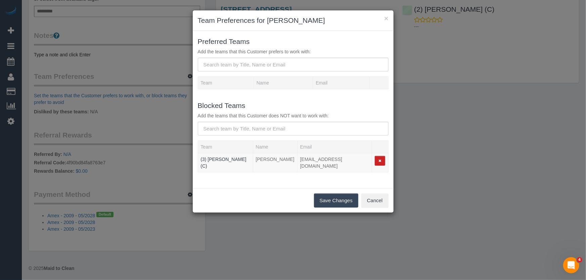
click at [336, 198] on button "Save Changes" at bounding box center [336, 201] width 44 height 14
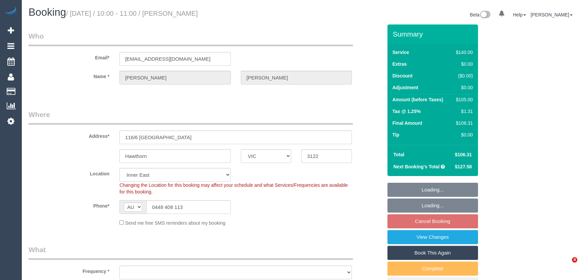
select select "VIC"
select select "string:stripe-pm_1P1FOL2GScqysDRVpUM0ohQ1"
select select "number:28"
select select "number:14"
select select "number:18"
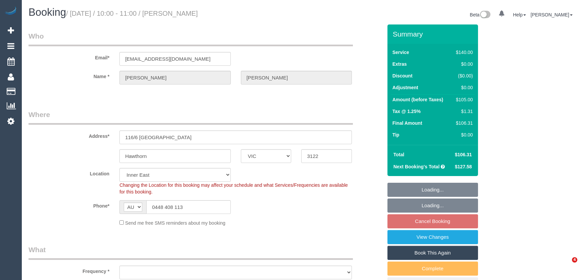
select select "number:36"
select select "number:35"
select select "number:12"
select select "object:1476"
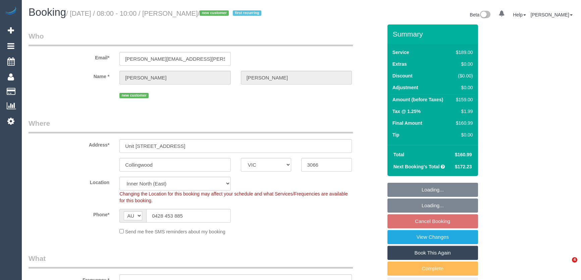
select select "VIC"
select select "object:634"
select select "number:27"
select select "number:15"
select select "number:20"
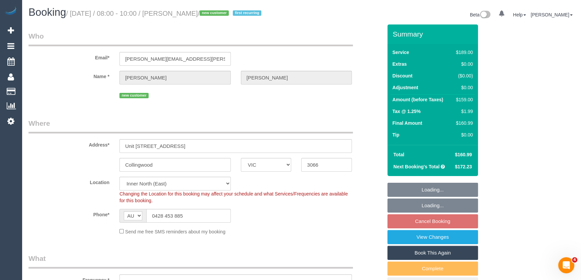
select select "number:22"
select select "number:34"
select select "number:13"
select select "object:1586"
select select "spot2"
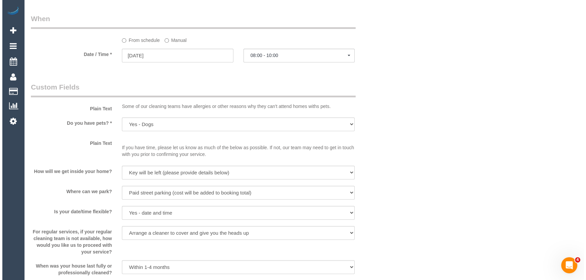
scroll to position [1007, 0]
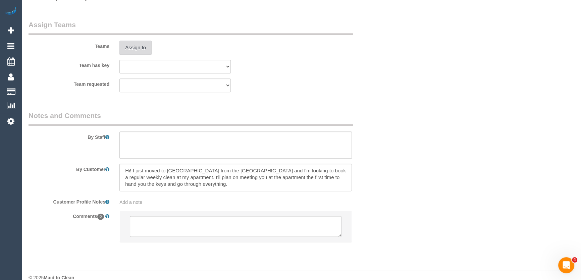
click at [137, 51] on button "Assign to" at bounding box center [135, 48] width 32 height 14
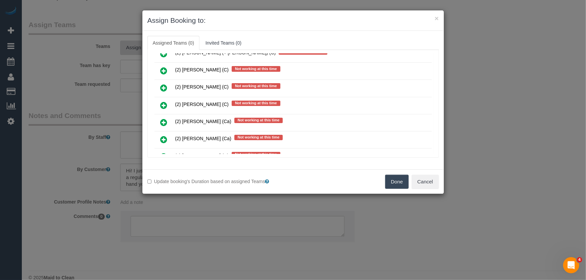
scroll to position [1384, 0]
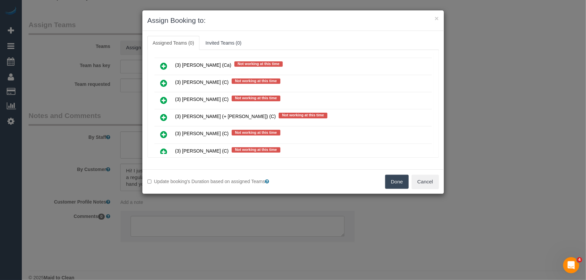
click at [162, 131] on icon at bounding box center [163, 135] width 7 height 8
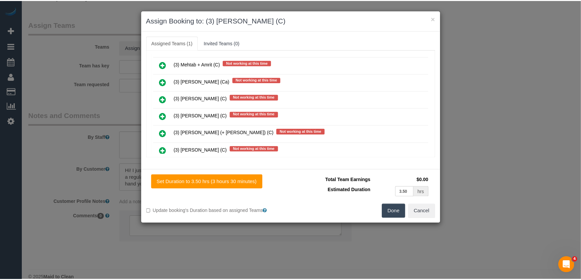
scroll to position [1400, 0]
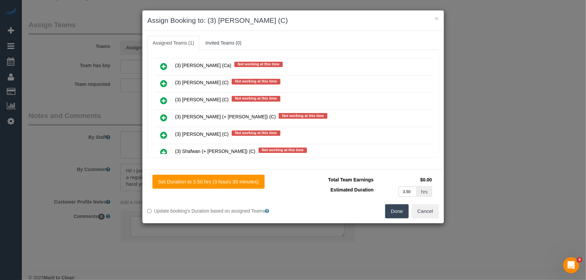
click at [398, 215] on button "Done" at bounding box center [396, 211] width 23 height 14
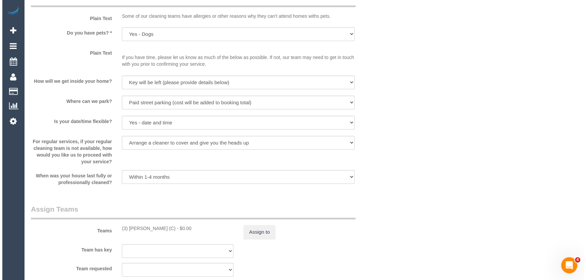
scroll to position [915, 0]
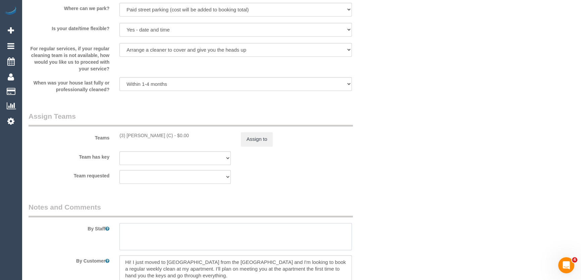
click at [137, 235] on textarea at bounding box center [235, 237] width 233 height 28
type textarea "Estimated time: 3-3.5 hours"
click at [252, 134] on button "Assign to" at bounding box center [257, 139] width 32 height 14
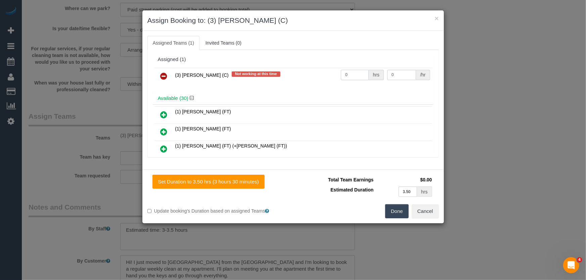
click at [348, 74] on input "0" at bounding box center [355, 75] width 28 height 10
type input "1"
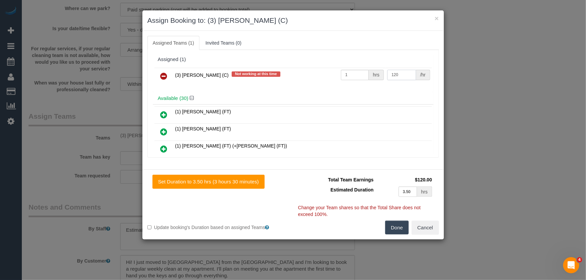
type input "120"
click at [395, 228] on button "Done" at bounding box center [396, 228] width 23 height 14
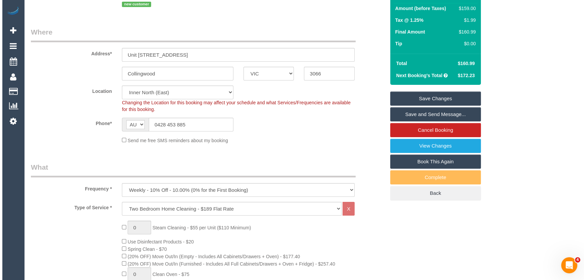
scroll to position [0, 0]
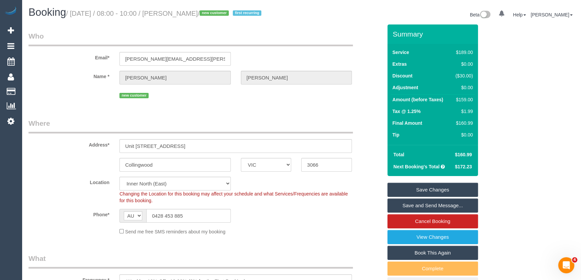
click at [193, 11] on small "/ September 05, 2025 / 08:00 - 10:00 / Anna Patel / new customer first recurring" at bounding box center [164, 13] width 197 height 7
copy small "Anna Patel"
click at [410, 205] on link "Save and Send Message..." at bounding box center [433, 206] width 91 height 14
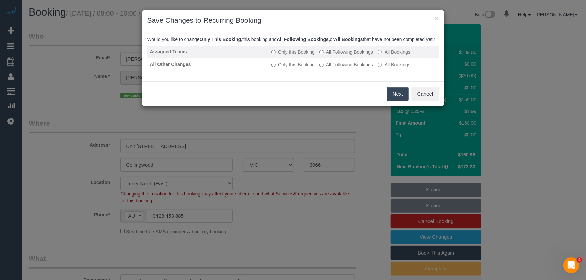
click at [342, 55] on label "All Following Bookings" at bounding box center [346, 52] width 54 height 7
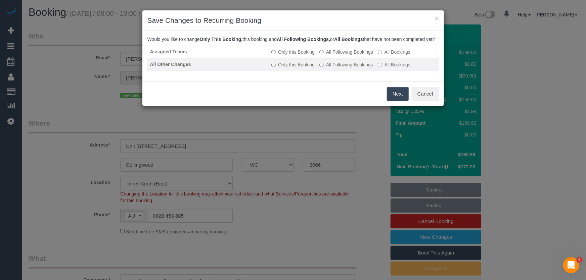
click at [342, 68] on label "All Following Bookings" at bounding box center [346, 64] width 54 height 7
click at [396, 101] on button "Save" at bounding box center [397, 94] width 23 height 14
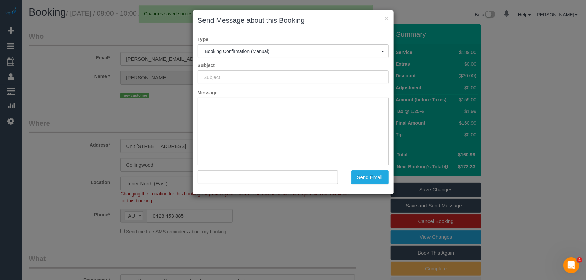
type input "Booking Confirmed"
type input ""Anna Patel" <anna.s.patel@gmail.com>"
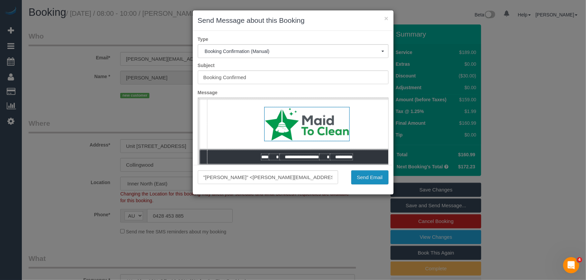
click at [370, 180] on button "Send Email" at bounding box center [369, 177] width 37 height 14
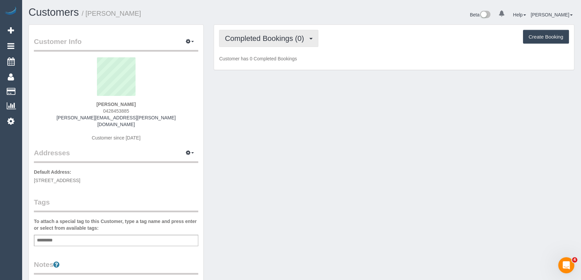
click at [282, 41] on span "Completed Bookings (0)" at bounding box center [266, 38] width 83 height 8
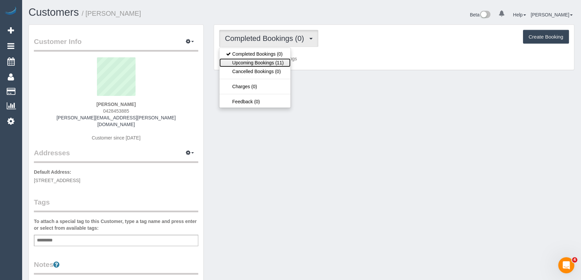
click at [273, 60] on link "Upcoming Bookings (11)" at bounding box center [255, 62] width 71 height 9
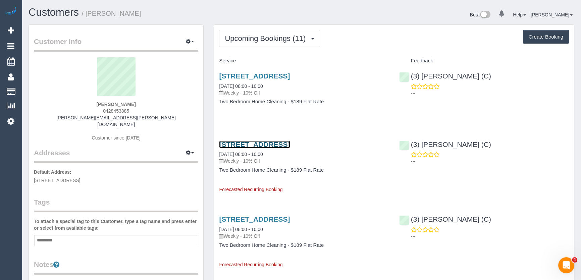
click at [261, 144] on link "[STREET_ADDRESS]" at bounding box center [254, 145] width 71 height 8
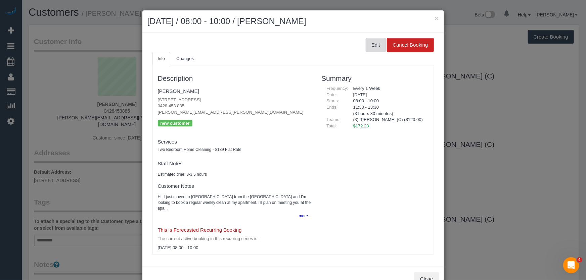
click at [374, 45] on button "Edit" at bounding box center [376, 45] width 20 height 14
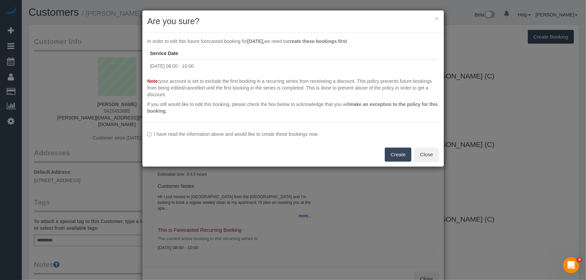
click at [210, 133] on label "I have read the information above and would like to create these bookings now." at bounding box center [292, 134] width 291 height 7
click at [402, 157] on button "Create" at bounding box center [398, 155] width 27 height 14
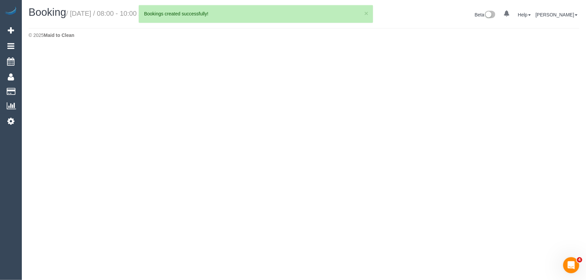
select select "VIC"
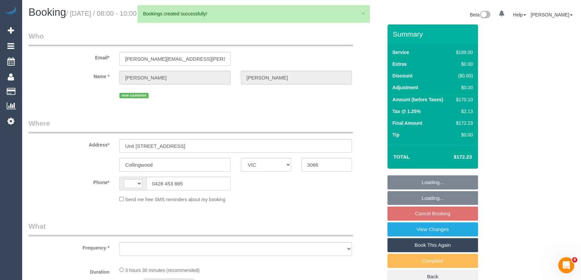
select select "object:925"
select select "string:stripe-pm_1RxHQV2GScqysDRVuMVcfqEs"
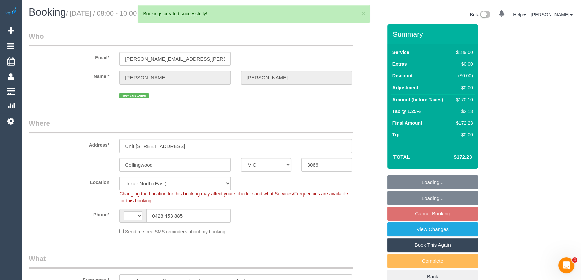
select select "object:1273"
select select "string:AU"
select select "number:27"
select select "number:15"
select select "number:20"
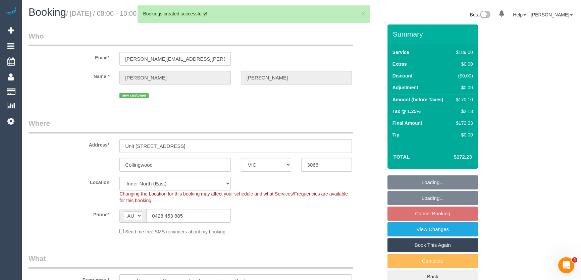
select select "number:22"
select select "number:34"
select select "number:13"
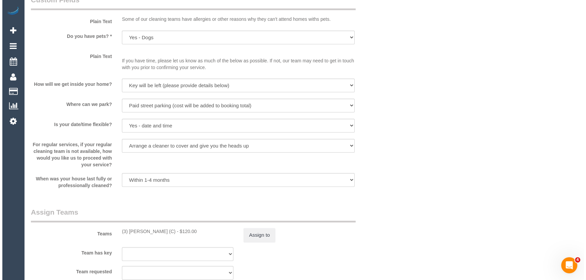
scroll to position [885, 0]
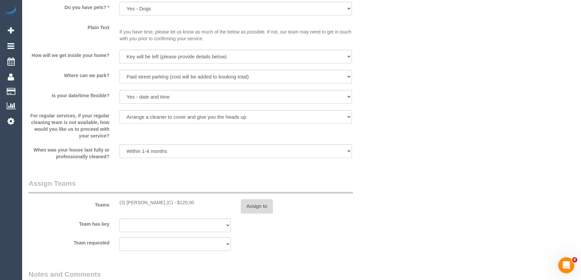
click at [258, 211] on button "Assign to" at bounding box center [257, 206] width 32 height 14
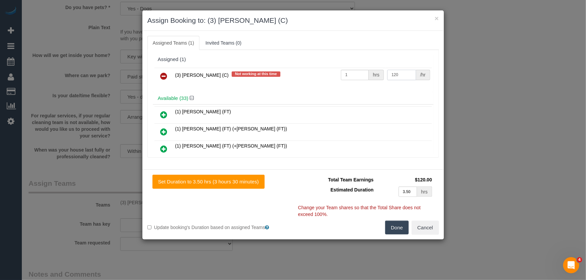
click at [400, 75] on input "120" at bounding box center [401, 75] width 29 height 10
type input "110"
click at [401, 229] on button "Done" at bounding box center [396, 228] width 23 height 14
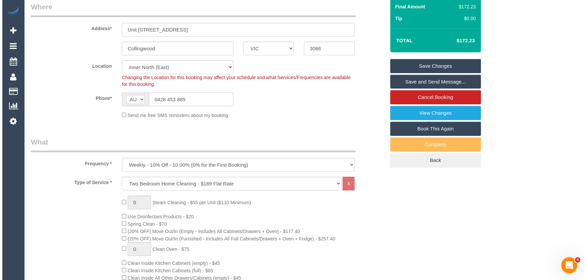
scroll to position [0, 0]
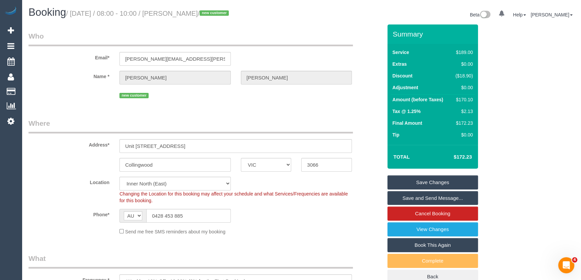
click at [430, 184] on link "Save Changes" at bounding box center [433, 183] width 91 height 14
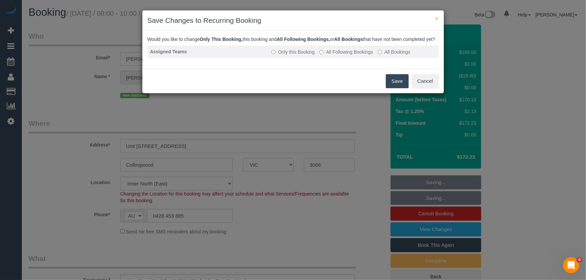
click at [345, 55] on label "All Following Bookings" at bounding box center [346, 52] width 54 height 7
click at [399, 88] on button "Save" at bounding box center [397, 81] width 23 height 14
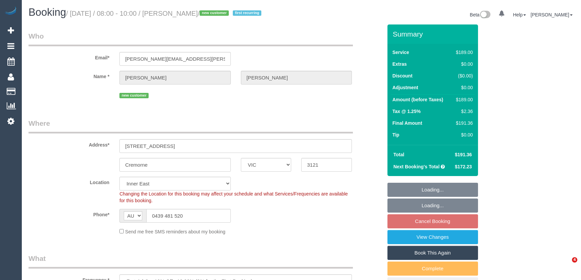
select select "VIC"
select select "number:27"
select select "number:14"
select select "number:19"
select select "number:24"
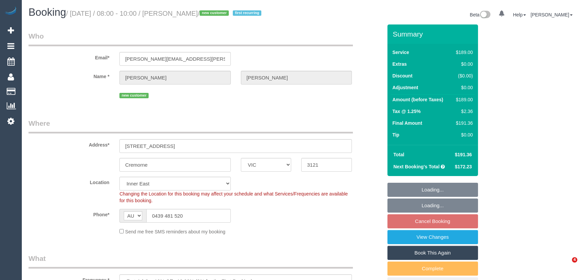
select select "number:35"
select select "number:11"
select select "object:689"
select select "spot2"
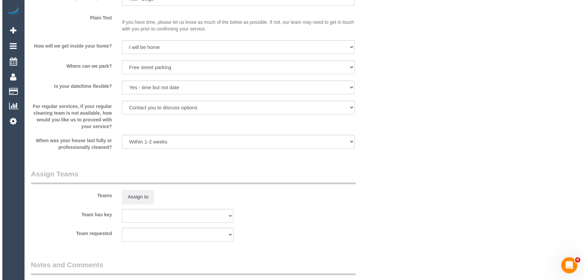
scroll to position [885, 0]
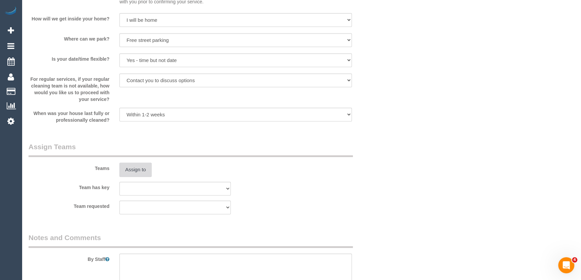
click at [134, 177] on button "Assign to" at bounding box center [135, 170] width 32 height 14
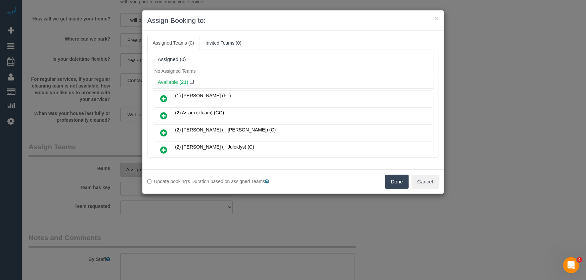
scroll to position [210, 0]
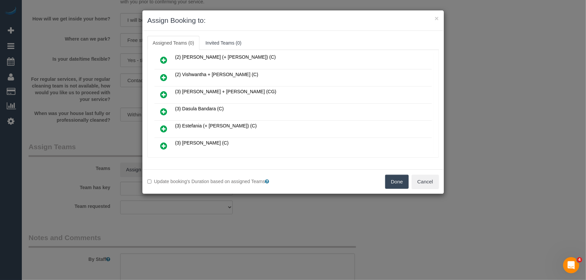
click at [164, 108] on icon at bounding box center [163, 112] width 7 height 8
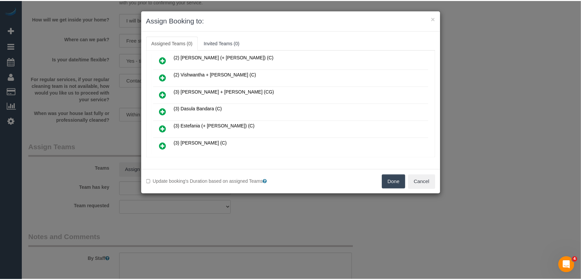
scroll to position [226, 0]
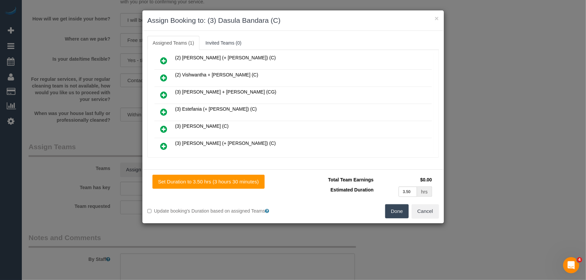
click at [395, 213] on button "Done" at bounding box center [396, 211] width 23 height 14
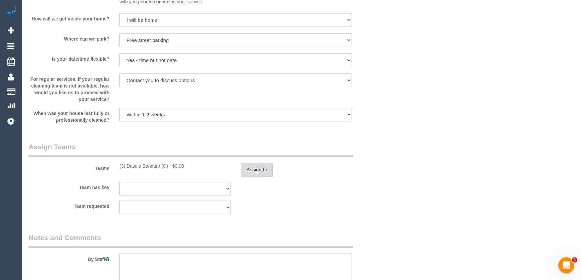
click at [262, 177] on button "Assign to" at bounding box center [257, 170] width 32 height 14
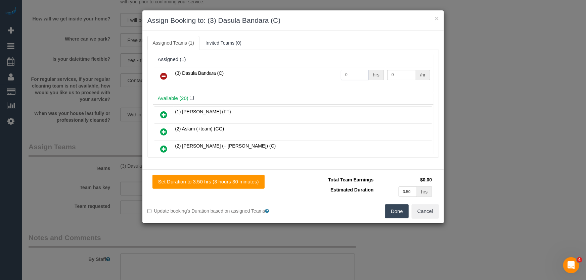
click at [355, 74] on input "0" at bounding box center [355, 75] width 28 height 10
type input "1"
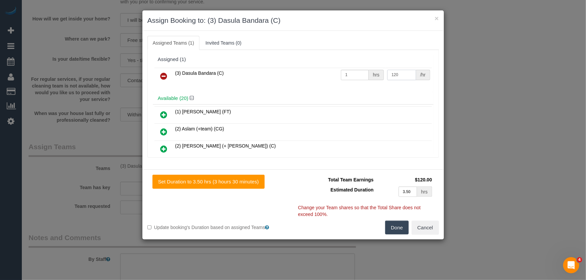
type input "120"
click at [396, 231] on button "Done" at bounding box center [396, 228] width 23 height 14
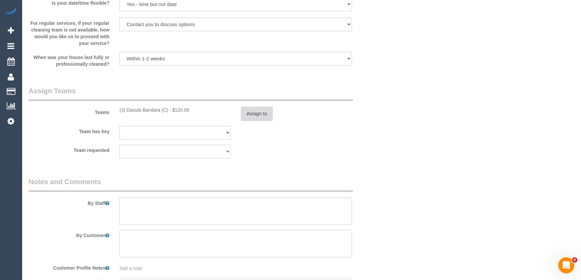
scroll to position [946, 0]
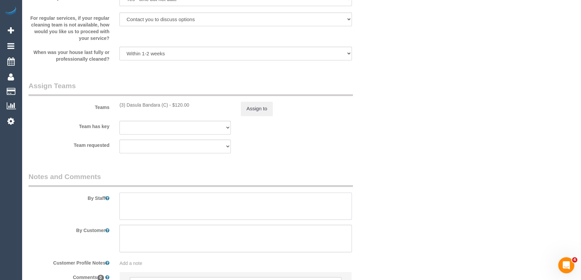
click at [171, 207] on textarea at bounding box center [235, 207] width 233 height 28
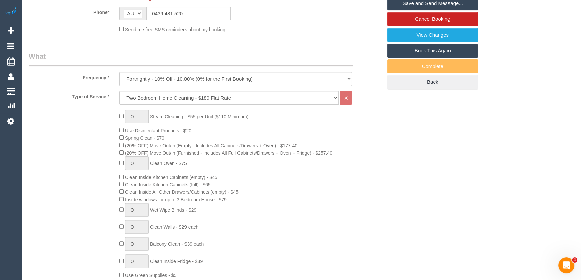
scroll to position [0, 0]
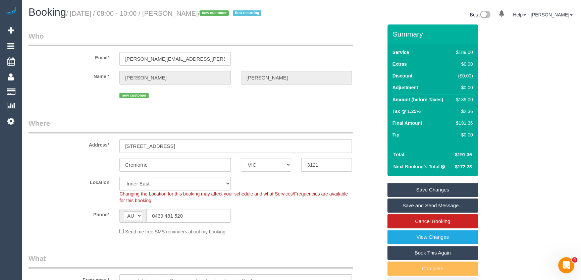
type textarea "Estimated time: 3-3.5 hours"
click at [191, 14] on small "/ September 05, 2025 / 08:00 - 10:00 / Emily Gallagher / new customer first rec…" at bounding box center [164, 13] width 197 height 7
copy small "Emily Gallagher"
click at [413, 212] on link "Save and Send Message..." at bounding box center [433, 206] width 91 height 14
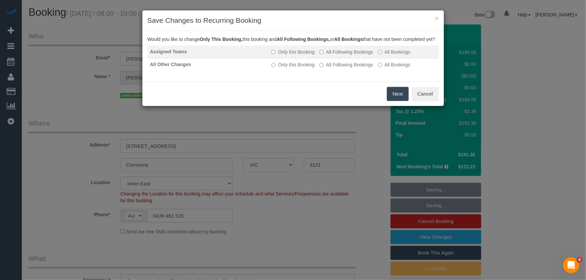
click at [343, 55] on label "All Following Bookings" at bounding box center [346, 52] width 54 height 7
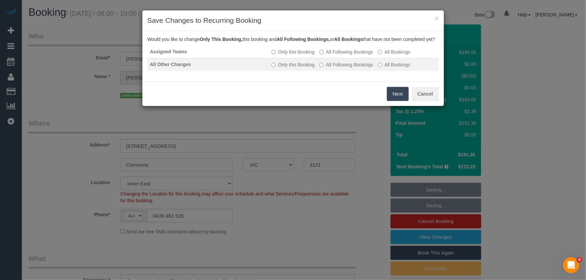
click at [343, 68] on label "All Following Bookings" at bounding box center [346, 64] width 54 height 7
click at [393, 100] on button "Save" at bounding box center [397, 94] width 23 height 14
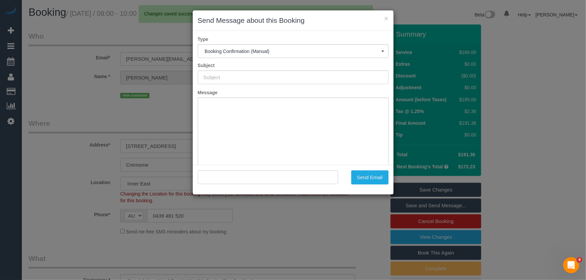
type input "Booking Confirmed"
type input ""Emily Gallagher" <emily.a.chalk@gmail.com>"
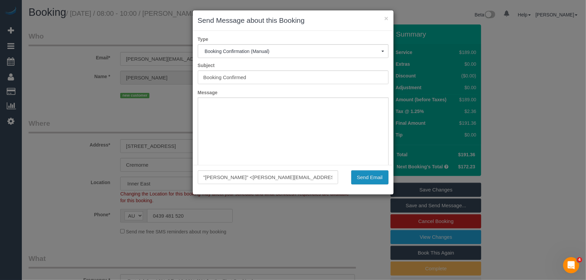
drag, startPoint x: 366, startPoint y: 181, endPoint x: 346, endPoint y: 183, distance: 19.5
click at [366, 181] on button "Send Email" at bounding box center [369, 177] width 37 height 14
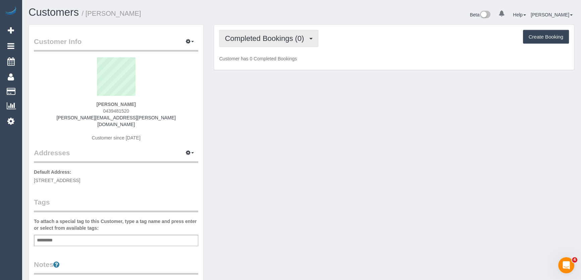
click at [278, 43] on button "Completed Bookings (0)" at bounding box center [268, 38] width 99 height 17
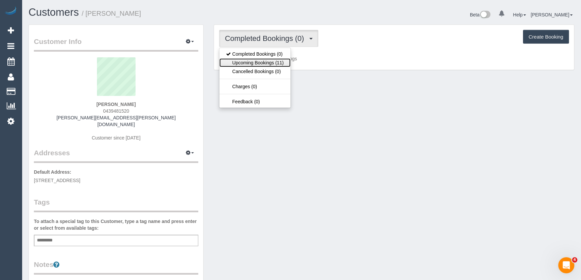
click at [276, 61] on link "Upcoming Bookings (11)" at bounding box center [255, 62] width 71 height 9
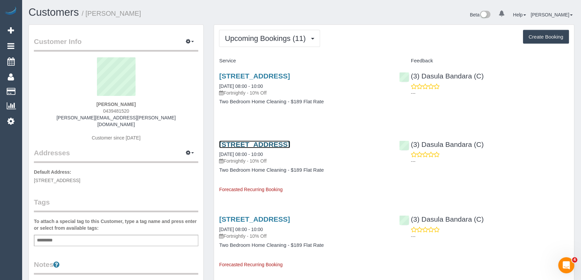
click at [264, 144] on link "74 Wellington Street, Cremorne, VIC 3121" at bounding box center [254, 145] width 71 height 8
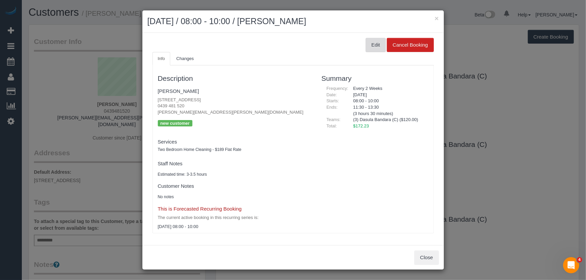
click at [376, 47] on button "Edit" at bounding box center [376, 45] width 20 height 14
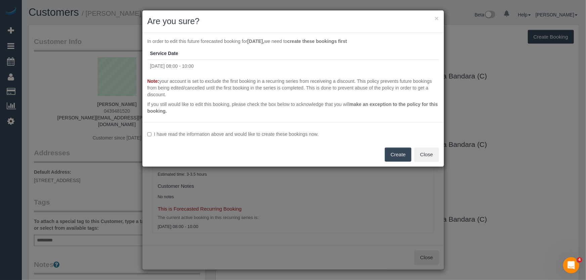
click at [226, 133] on label "I have read the information above and would like to create these bookings now." at bounding box center [292, 134] width 291 height 7
click at [394, 154] on button "Create" at bounding box center [398, 155] width 27 height 14
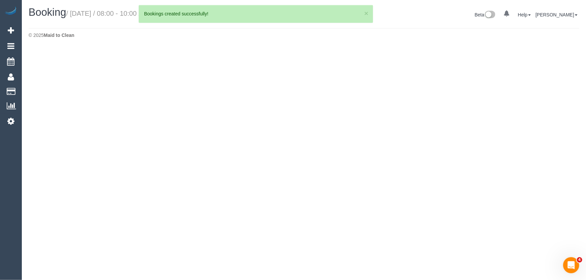
select select "VIC"
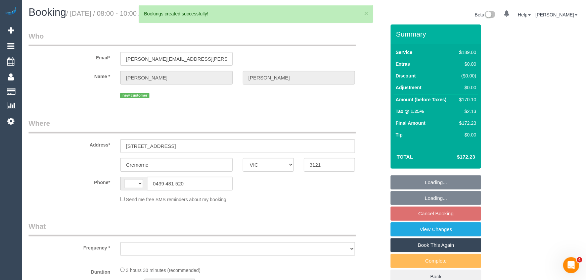
select select "string:AU"
select select "object:1168"
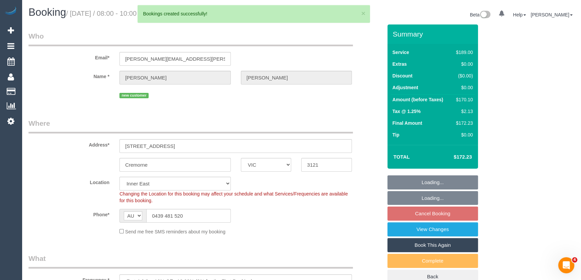
select select "string:stripe-pm_1RzyQT2GScqysDRVcII58yyR"
select select "number:27"
select select "number:14"
select select "number:19"
select select "number:24"
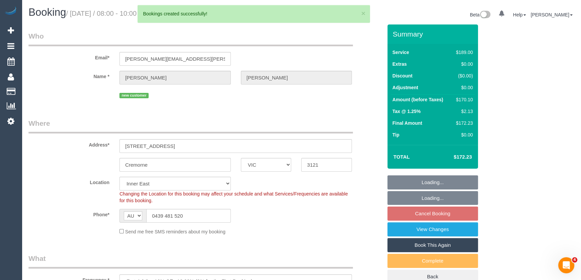
select select "number:35"
select select "number:11"
select select "object:1420"
select select "spot2"
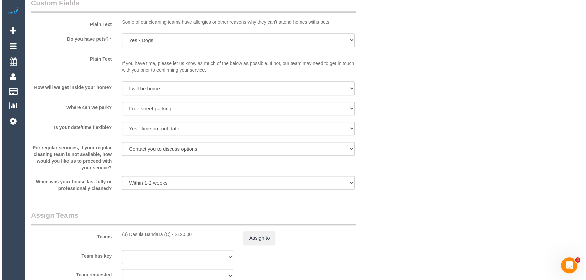
scroll to position [854, 0]
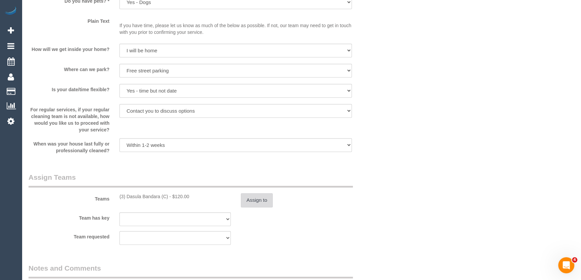
click at [262, 204] on button "Assign to" at bounding box center [257, 200] width 32 height 14
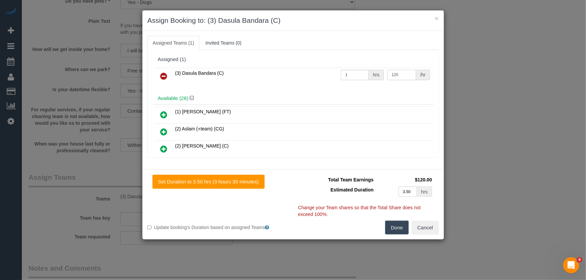
click at [400, 77] on input "120" at bounding box center [401, 75] width 29 height 10
type input "110"
click at [402, 228] on button "Done" at bounding box center [396, 228] width 23 height 14
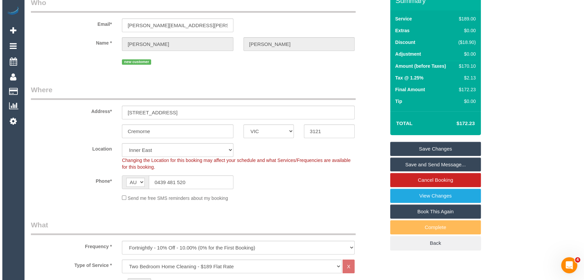
scroll to position [0, 0]
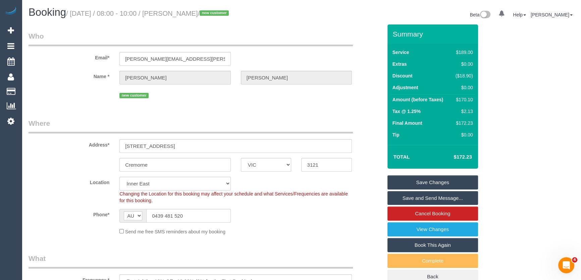
click at [440, 185] on link "Save Changes" at bounding box center [433, 183] width 91 height 14
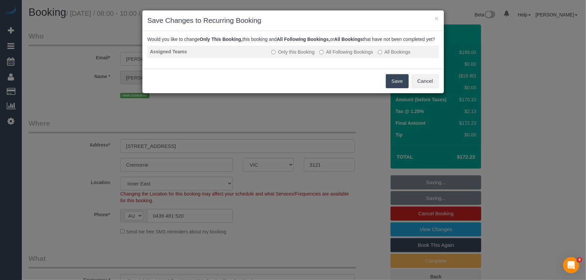
click at [334, 55] on label "All Following Bookings" at bounding box center [346, 52] width 54 height 7
click at [388, 85] on button "Save" at bounding box center [397, 81] width 23 height 14
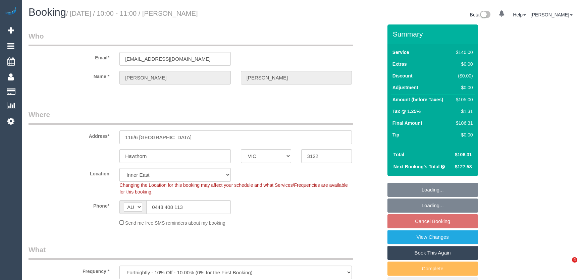
select select "VIC"
select select "string:stripe-pm_1P1FOL2GScqysDRVpUM0ohQ1"
select select "number:28"
select select "number:14"
select select "number:18"
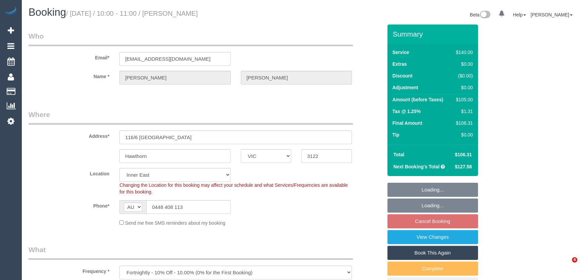
select select "number:36"
select select "number:35"
select select "number:12"
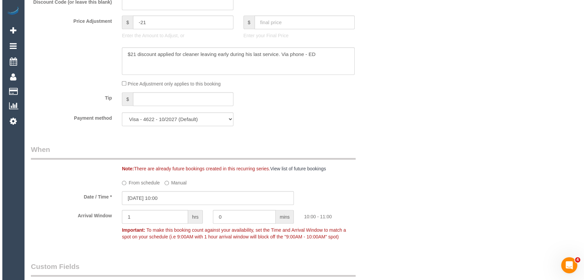
scroll to position [885, 0]
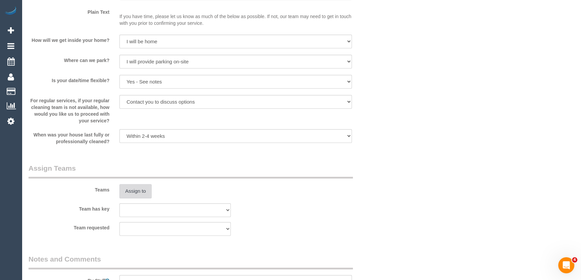
click at [135, 191] on button "Assign to" at bounding box center [135, 191] width 32 height 14
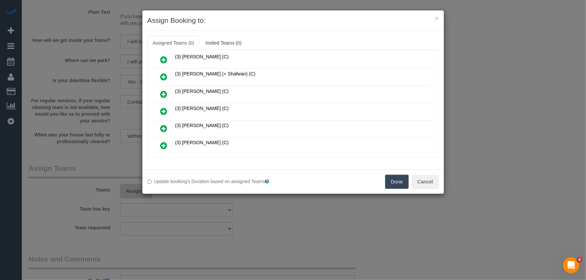
scroll to position [196, 0]
click at [161, 126] on icon at bounding box center [163, 130] width 7 height 8
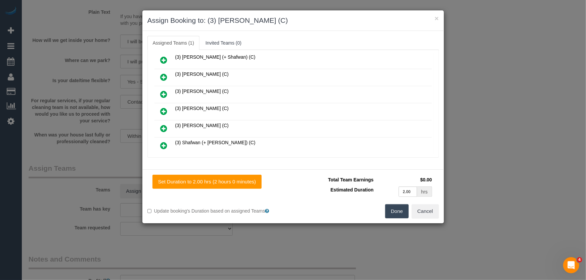
scroll to position [242, 0]
click at [395, 213] on button "Done" at bounding box center [396, 211] width 23 height 14
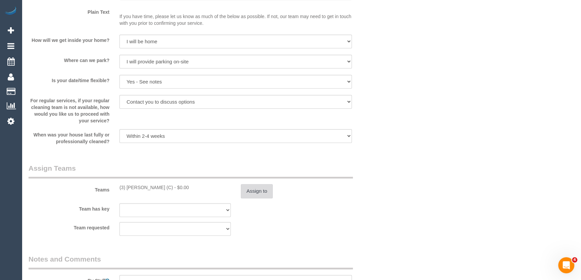
click at [257, 188] on button "Assign to" at bounding box center [257, 191] width 32 height 14
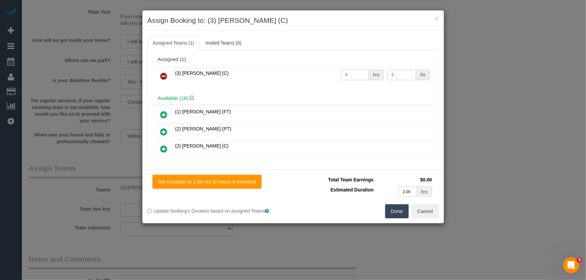
click at [359, 75] on input "0" at bounding box center [355, 75] width 28 height 10
type input "2"
type input "35"
click at [396, 214] on button "Done" at bounding box center [396, 211] width 23 height 14
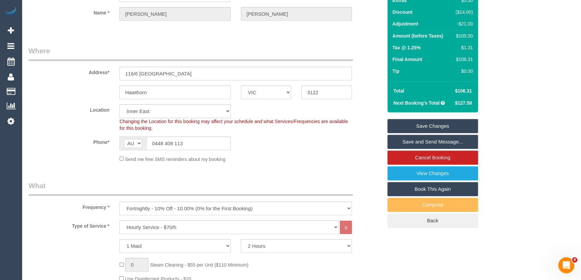
scroll to position [0, 0]
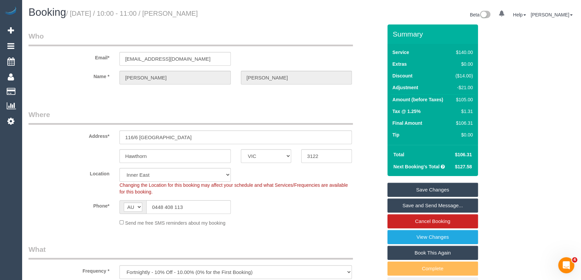
click at [191, 14] on small "/ September 05, 2025 / 10:00 - 11:00 / Tony Williams" at bounding box center [132, 13] width 132 height 7
copy small "Tony Williams"
click at [423, 205] on link "Save and Send Message..." at bounding box center [433, 206] width 91 height 14
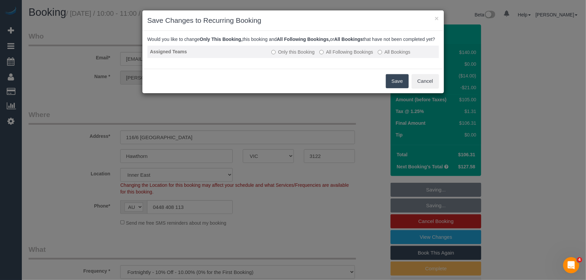
click at [344, 55] on label "All Following Bookings" at bounding box center [346, 52] width 54 height 7
click at [397, 88] on button "Save" at bounding box center [397, 81] width 23 height 14
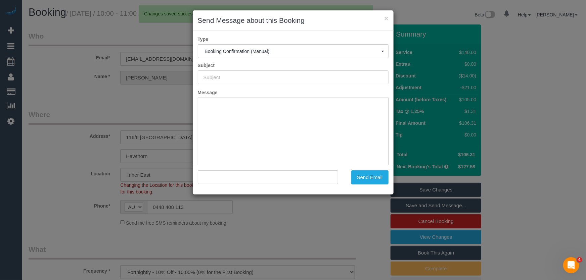
type input "Booking Confirmed"
type input ""Tony Williams" <tonywilliamshome@gmail.com>"
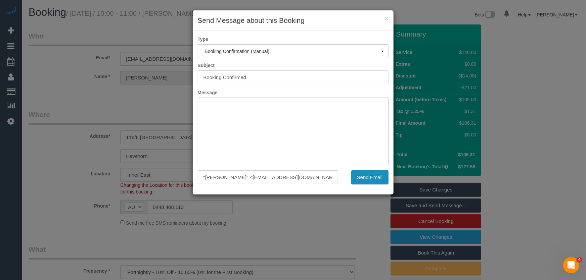
click at [369, 181] on button "Send Email" at bounding box center [369, 177] width 37 height 14
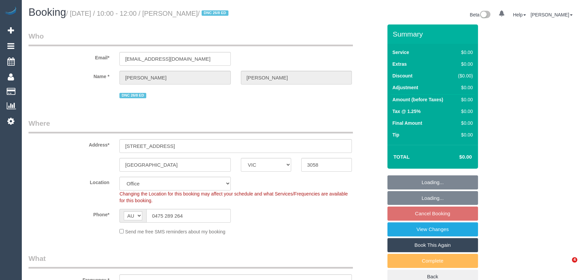
select select "VIC"
select select "object:554"
select select "string:stripe-pm_1RXAL42GScqysDRVLX2e3ZVh"
select select "number:28"
select select "number:14"
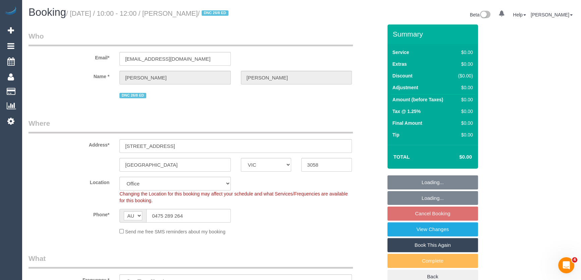
select select "number:19"
select select "number:22"
select select "number:13"
select select "object:762"
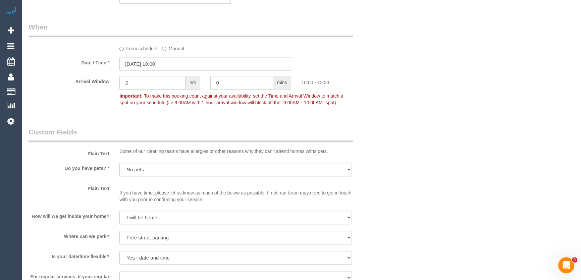
scroll to position [519, 0]
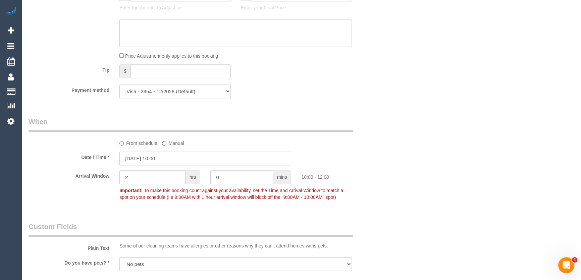
click at [182, 159] on input "02/09/2025 10:00" at bounding box center [205, 159] width 172 height 14
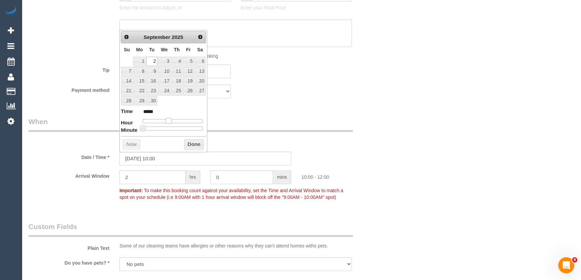
type input "02/09/2025 11:00"
type input "*****"
click at [170, 121] on span at bounding box center [171, 121] width 6 height 6
click at [254, 117] on legend "When" at bounding box center [191, 124] width 325 height 15
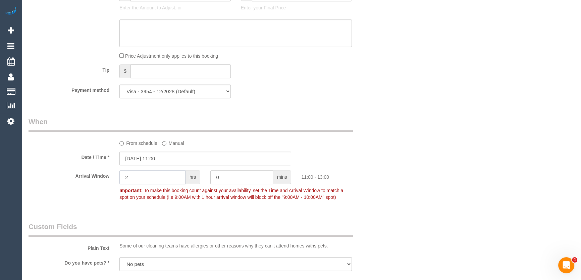
click at [150, 178] on input "2" at bounding box center [152, 177] width 66 height 14
type input "1"
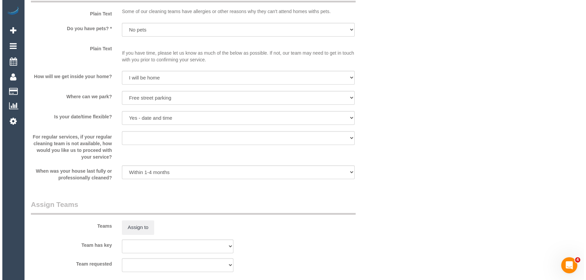
scroll to position [793, 0]
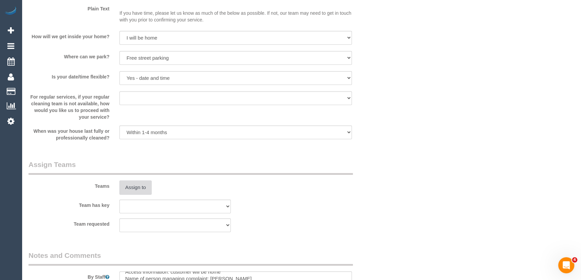
type input "1"
click at [137, 188] on button "Assign to" at bounding box center [135, 188] width 32 height 14
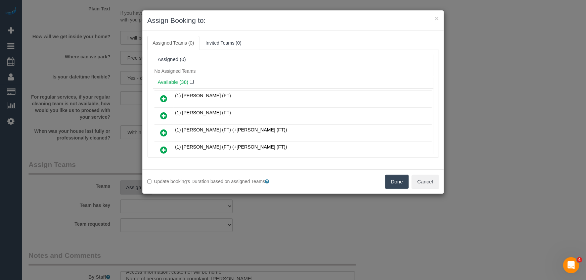
scroll to position [210, 0]
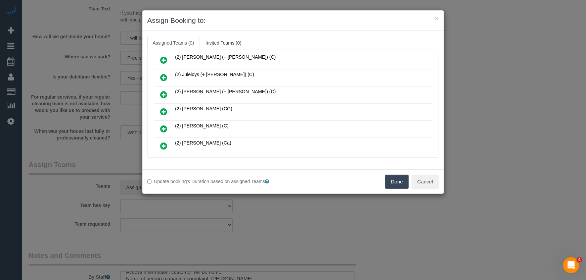
click at [163, 108] on icon at bounding box center [163, 112] width 7 height 8
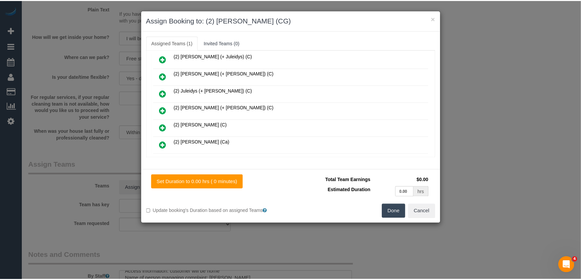
scroll to position [226, 0]
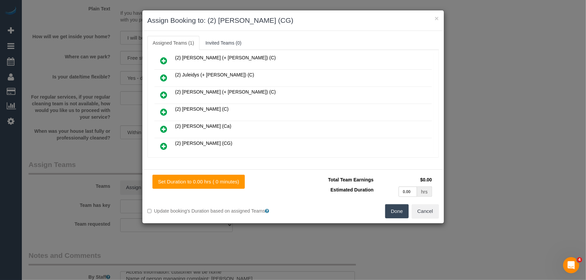
click at [388, 211] on button "Done" at bounding box center [396, 211] width 23 height 14
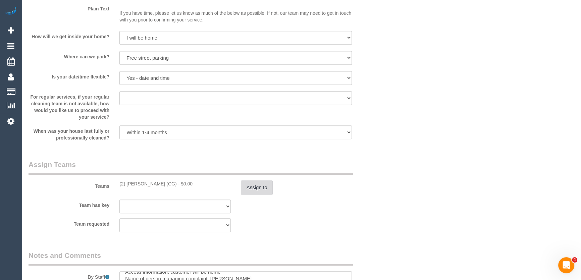
click at [254, 183] on button "Assign to" at bounding box center [257, 188] width 32 height 14
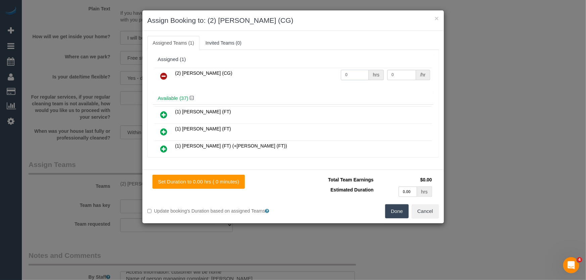
click at [347, 72] on input "0" at bounding box center [355, 75] width 28 height 10
type input "1.5"
type input "41.25"
click at [396, 213] on button "Done" at bounding box center [396, 211] width 23 height 14
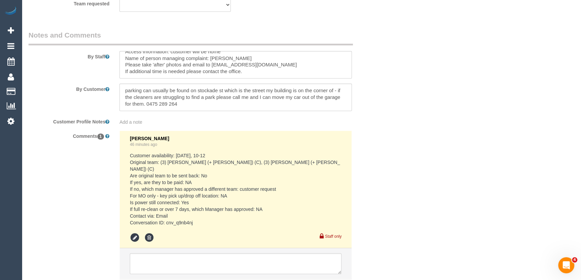
scroll to position [1054, 0]
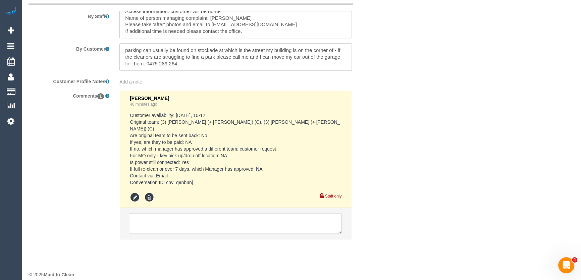
click at [167, 176] on pre "Customer availability: Tue 2/9, 10-12 Original team: (3) Liz (+ Tony) (C), (3) …" at bounding box center [236, 149] width 212 height 74
copy pre "cnv_q9nb4nj"
click at [156, 215] on textarea at bounding box center [236, 223] width 212 height 21
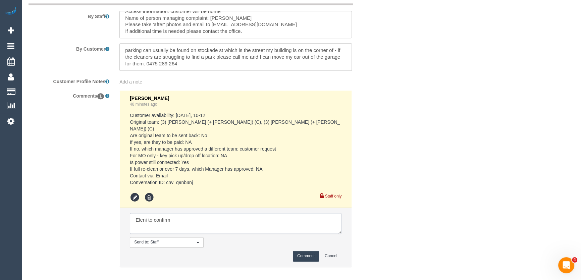
type textarea "Eleni to confirm"
click at [310, 251] on button "Comment" at bounding box center [306, 256] width 26 height 10
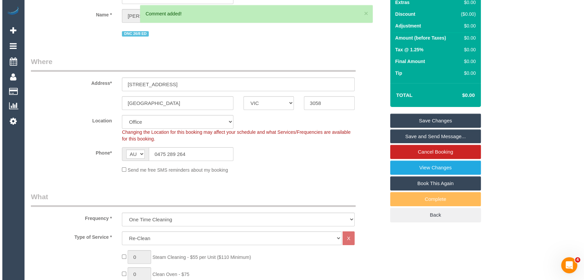
scroll to position [0, 0]
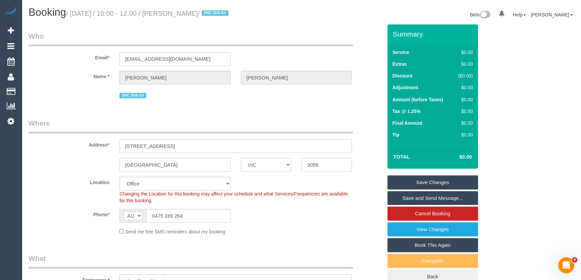
click at [189, 12] on small "/ September 02, 2025 / 10:00 - 12:00 / Jade Tasevski / DNC 26/8 ED" at bounding box center [148, 13] width 164 height 7
copy small "Jade Tasevski"
click at [426, 182] on link "Save Changes" at bounding box center [433, 183] width 91 height 14
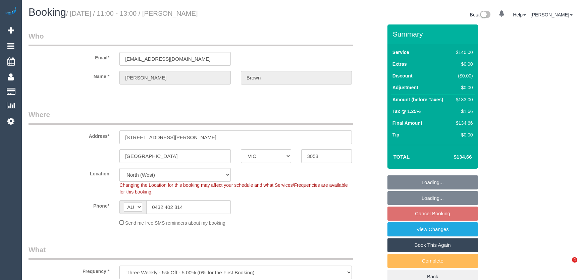
select select "VIC"
select select "number:27"
select select "number:14"
select select "number:19"
select select "number:23"
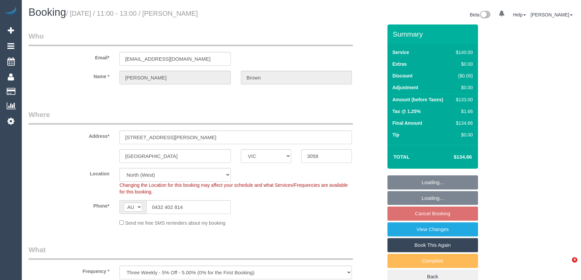
select select "number:33"
select select "number:12"
select select "VIC"
select select "number:27"
select select "number:14"
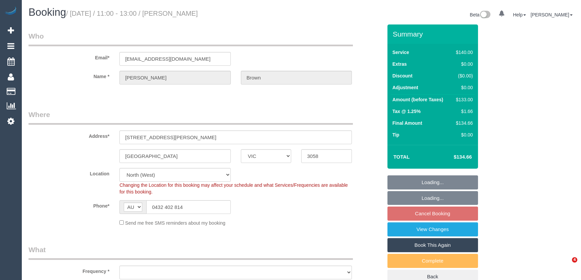
select select "number:19"
select select "number:23"
select select "number:33"
select select "number:12"
select select "object:1580"
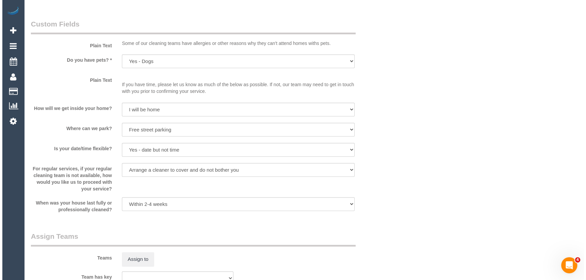
scroll to position [885, 0]
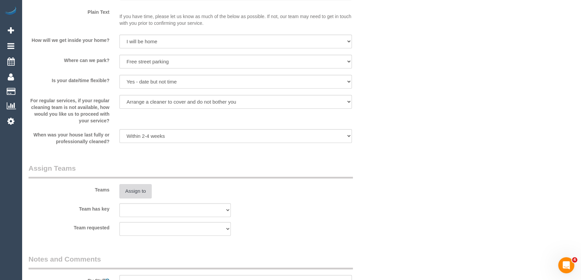
click at [137, 190] on button "Assign to" at bounding box center [135, 191] width 32 height 14
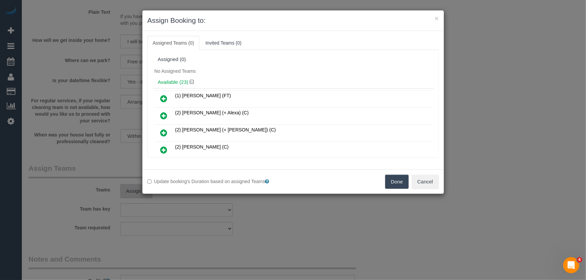
scroll to position [2051, 0]
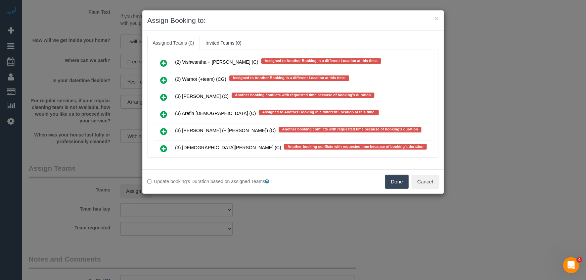
click at [161, 145] on icon at bounding box center [163, 149] width 7 height 8
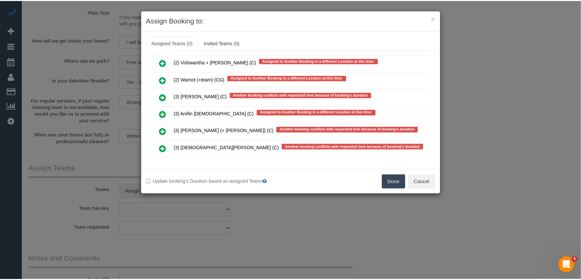
scroll to position [2069, 0]
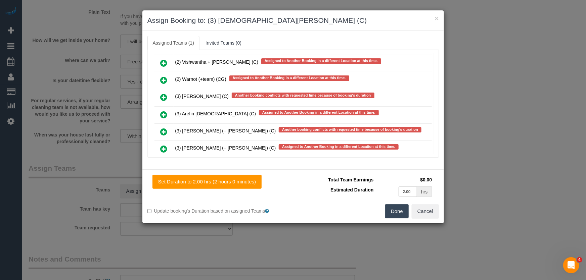
click at [393, 214] on button "Done" at bounding box center [396, 211] width 23 height 14
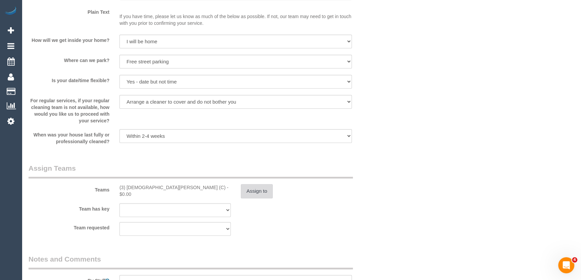
click at [260, 193] on button "Assign to" at bounding box center [257, 191] width 32 height 14
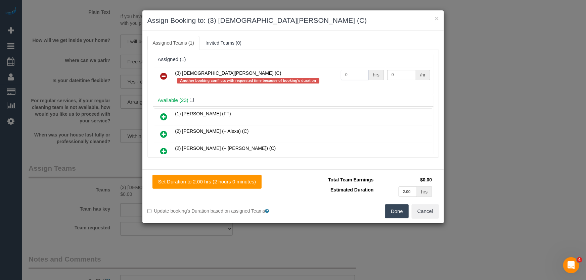
click at [356, 75] on input "0" at bounding box center [355, 75] width 28 height 10
type input "2"
type input "35"
click at [393, 210] on button "Done" at bounding box center [396, 211] width 23 height 14
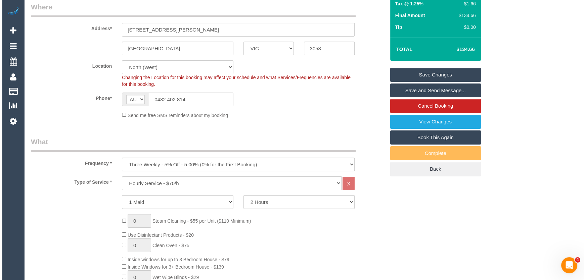
scroll to position [0, 0]
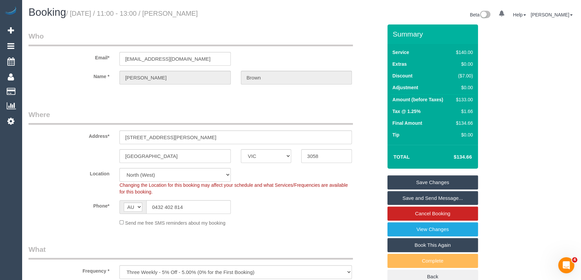
click at [192, 14] on small "/ September 02, 2025 / 11:00 - 13:00 / Kelly Brown" at bounding box center [132, 13] width 132 height 7
copy small "Kelly Brown"
drag, startPoint x: 411, startPoint y: 198, endPoint x: 409, endPoint y: 193, distance: 5.6
click at [411, 199] on link "Save and Send Message..." at bounding box center [433, 198] width 91 height 14
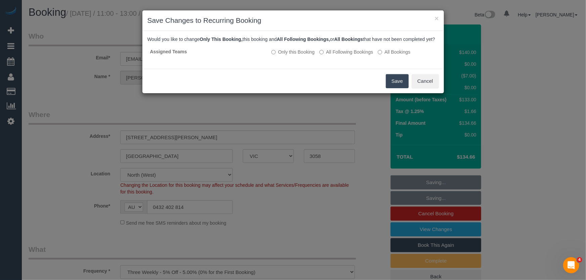
click at [398, 88] on button "Save" at bounding box center [397, 81] width 23 height 14
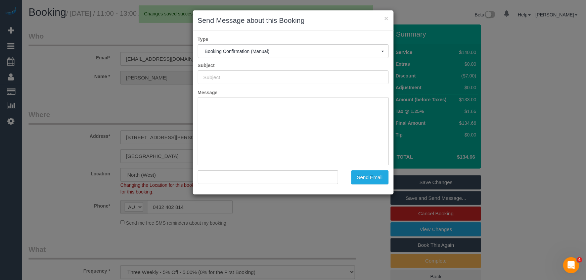
type input "Booking Confirmed"
type input ""Kelly Brown" <kelly_brown20@aol.com>"
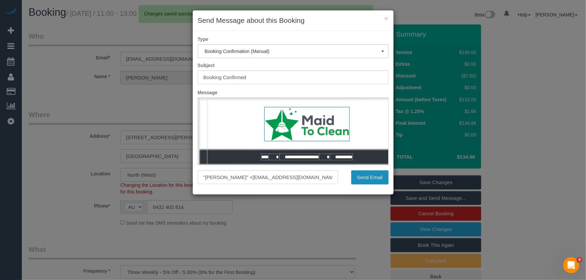
click at [367, 179] on button "Send Email" at bounding box center [369, 177] width 37 height 14
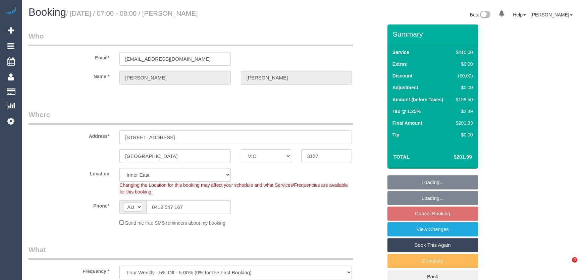
select select "VIC"
select select "180"
select select "number:28"
select select "number:14"
select select "number:19"
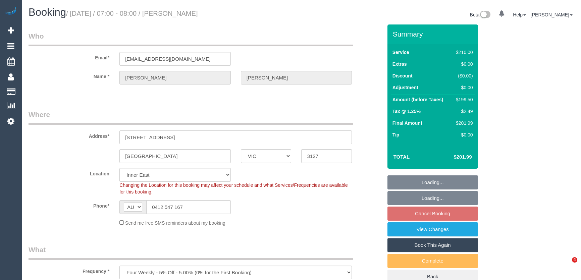
select select "number:24"
select select "number:12"
select select "spot1"
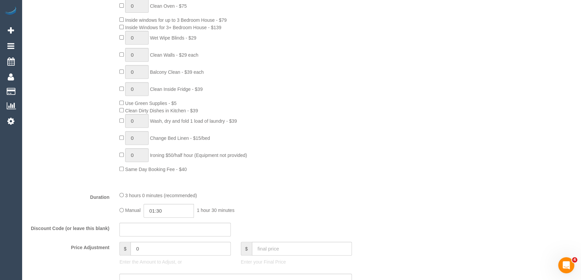
scroll to position [427, 0]
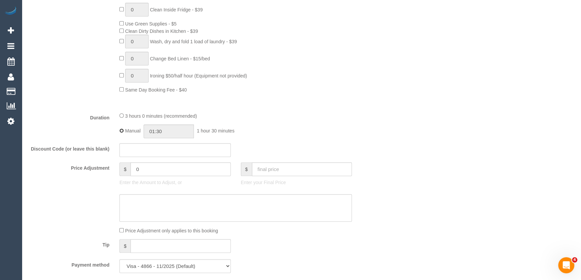
type input "03:00"
select select "spot26"
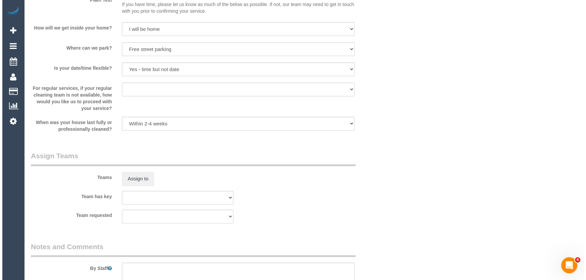
scroll to position [915, 0]
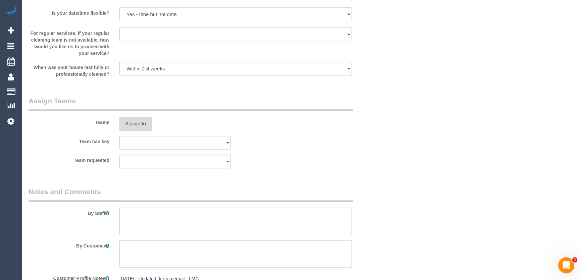
click at [138, 125] on button "Assign to" at bounding box center [135, 124] width 32 height 14
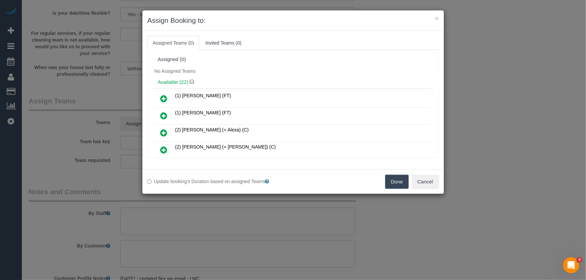
scroll to position [1065, 0]
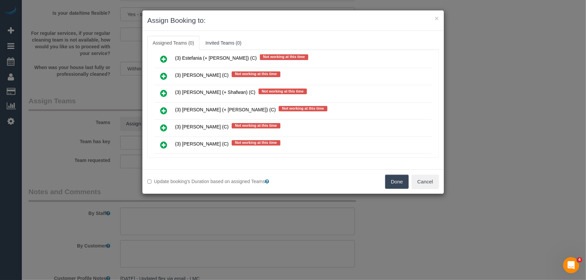
click at [161, 124] on icon at bounding box center [163, 128] width 7 height 8
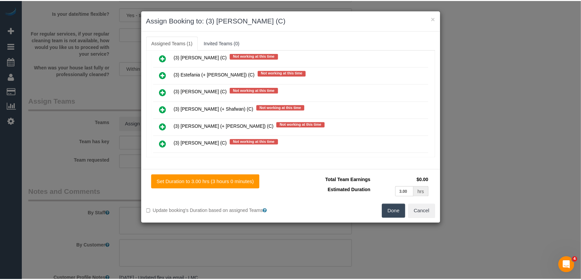
scroll to position [1081, 0]
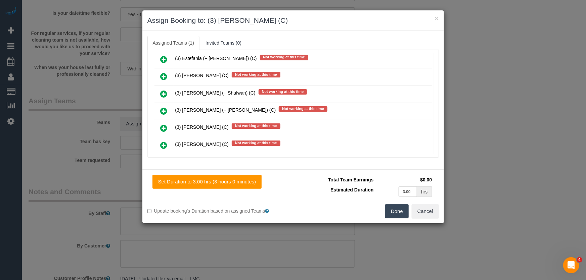
click at [396, 214] on button "Done" at bounding box center [396, 211] width 23 height 14
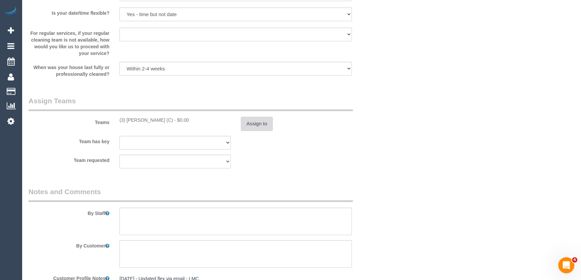
click at [257, 125] on button "Assign to" at bounding box center [257, 124] width 32 height 14
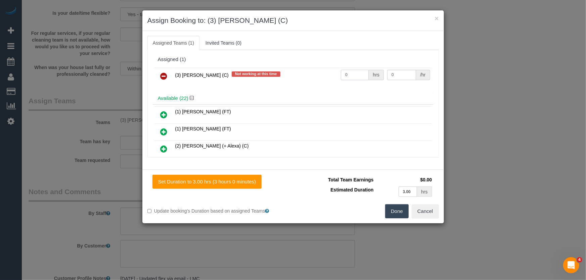
click at [355, 75] on input "0" at bounding box center [355, 75] width 28 height 10
type input "3"
type input "35"
click at [390, 217] on button "Done" at bounding box center [396, 211] width 23 height 14
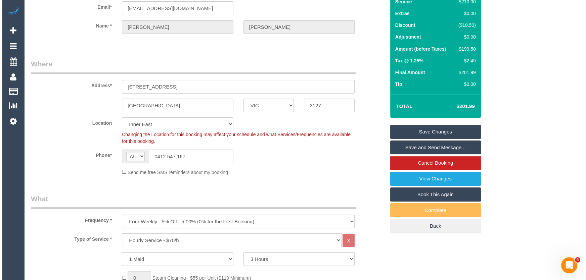
scroll to position [0, 0]
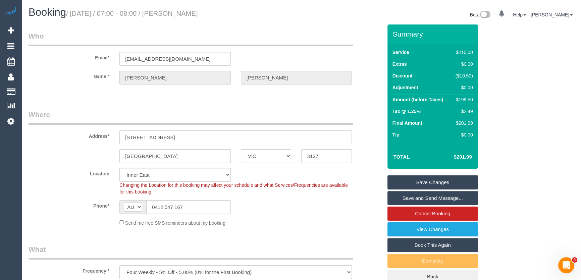
click at [191, 15] on small "/ September 02, 2025 / 07:00 - 08:00 / Amanda Harper" at bounding box center [132, 13] width 132 height 7
copy small "Amanda Harper"
click at [430, 197] on link "Save and Send Message..." at bounding box center [433, 198] width 91 height 14
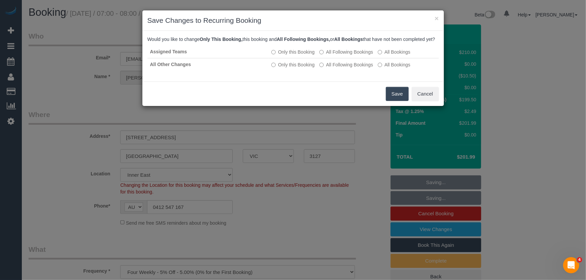
click at [389, 101] on button "Save" at bounding box center [397, 94] width 23 height 14
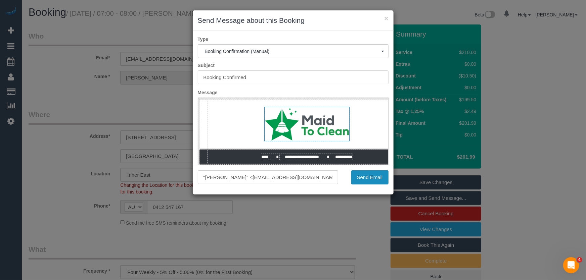
click at [371, 180] on button "Send Email" at bounding box center [369, 177] width 37 height 14
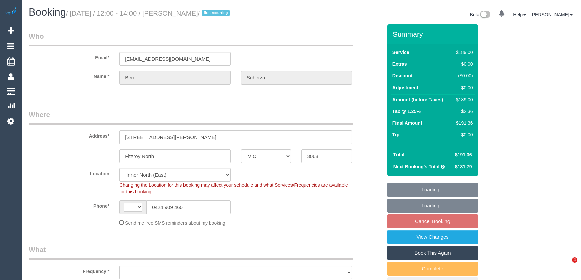
select select "VIC"
select select "number:28"
select select "number:15"
select select "number:19"
select select "number:24"
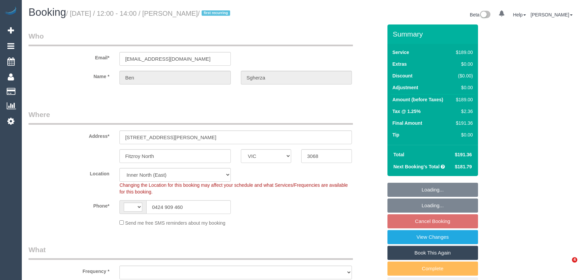
select select "number:33"
select select "number:13"
select select "string:AU"
select select "object:687"
select select "spot4"
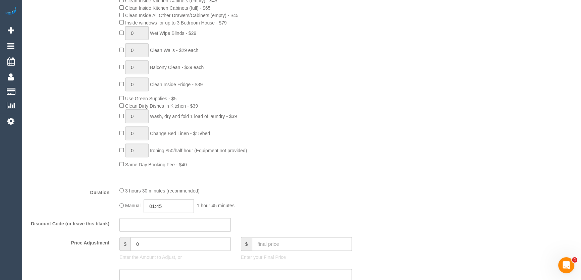
scroll to position [457, 0]
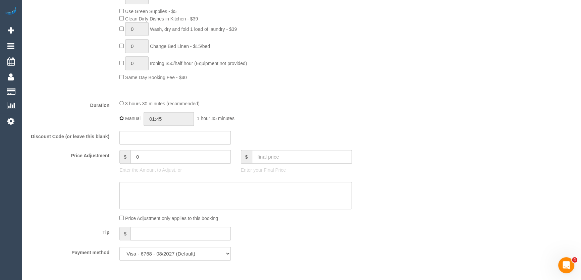
type input "03:30"
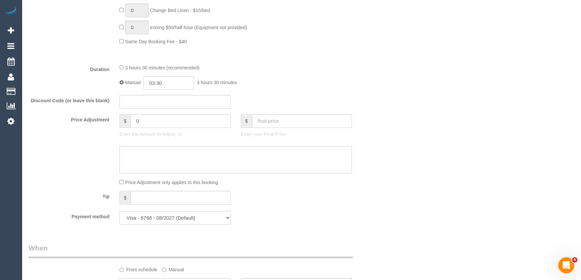
select select "spot25"
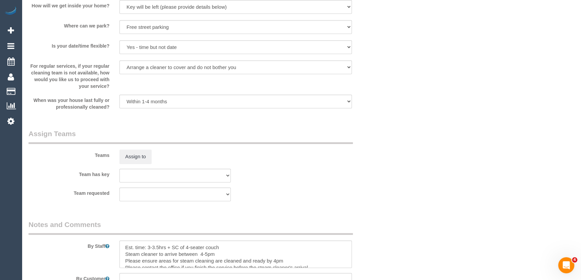
scroll to position [887, 0]
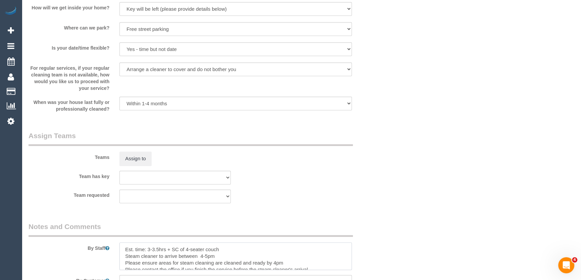
click at [223, 251] on textarea at bounding box center [235, 257] width 233 height 28
click at [125, 248] on textarea at bounding box center [235, 257] width 233 height 28
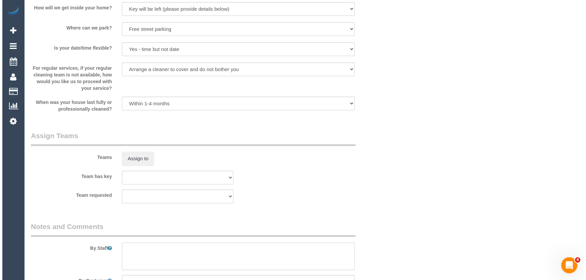
scroll to position [0, 0]
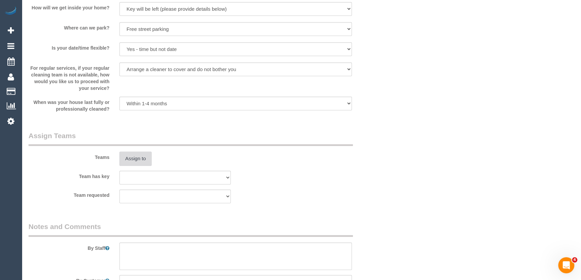
click at [135, 156] on button "Assign to" at bounding box center [135, 159] width 32 height 14
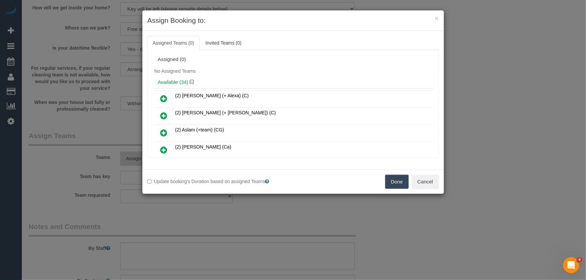
scroll to position [328, 0]
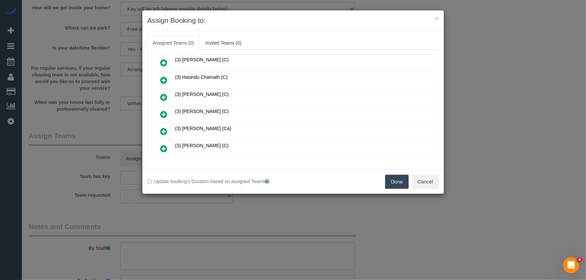
click at [164, 110] on icon at bounding box center [163, 114] width 7 height 8
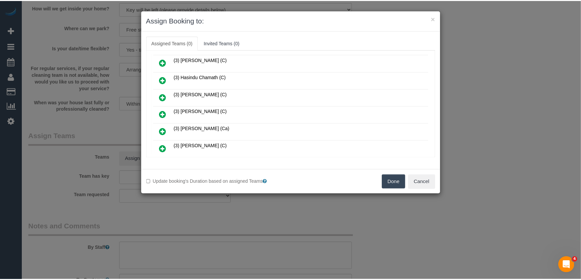
scroll to position [343, 0]
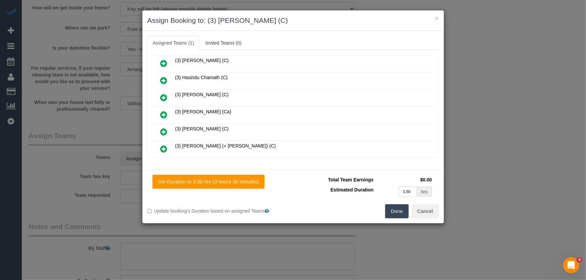
drag, startPoint x: 403, startPoint y: 213, endPoint x: 377, endPoint y: 207, distance: 26.7
click at [402, 213] on button "Done" at bounding box center [396, 211] width 23 height 14
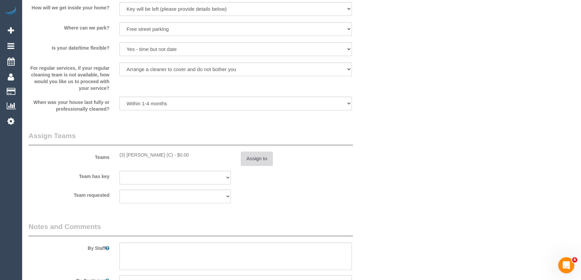
click at [266, 160] on button "Assign to" at bounding box center [257, 159] width 32 height 14
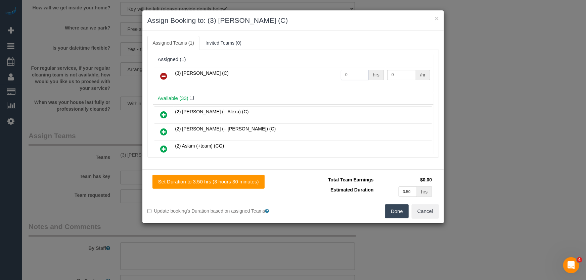
click at [357, 74] on input "0" at bounding box center [355, 75] width 28 height 10
type input "1"
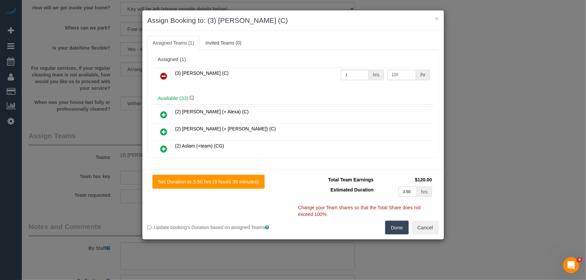
type input "120"
click at [399, 227] on button "Done" at bounding box center [396, 228] width 23 height 14
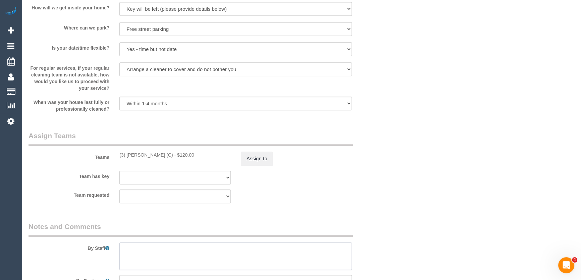
click at [207, 253] on textarea at bounding box center [235, 257] width 233 height 28
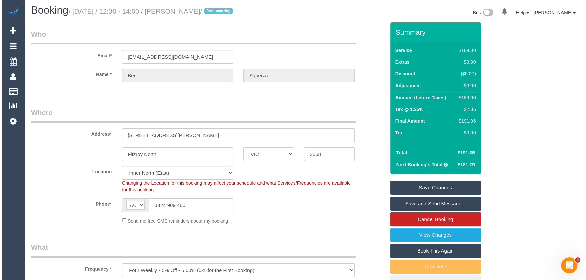
scroll to position [0, 0]
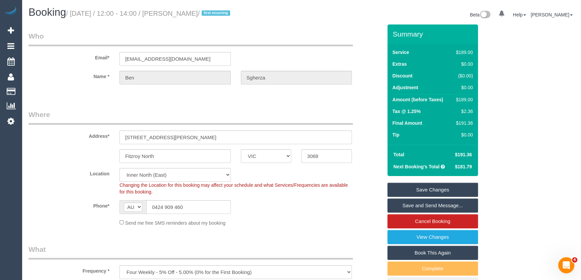
type textarea "Estimated time: 3-3.5 hours"
click at [191, 14] on small "/ September 05, 2025 / 12:00 - 14:00 / Ben Sgherza / first recurring" at bounding box center [149, 13] width 166 height 7
copy small "Ben Sgherza"
click at [427, 204] on link "Save and Send Message..." at bounding box center [433, 206] width 91 height 14
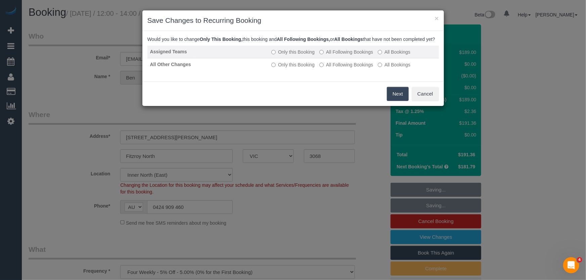
click at [336, 55] on label "All Following Bookings" at bounding box center [346, 52] width 54 height 7
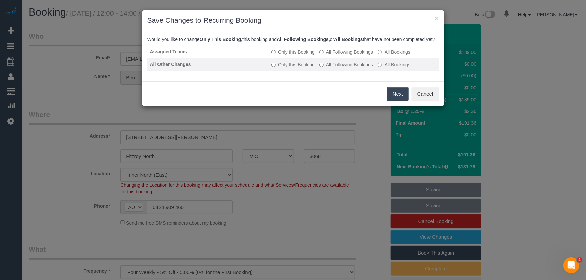
click at [335, 68] on label "All Following Bookings" at bounding box center [346, 64] width 54 height 7
click at [390, 99] on button "Save" at bounding box center [397, 94] width 23 height 14
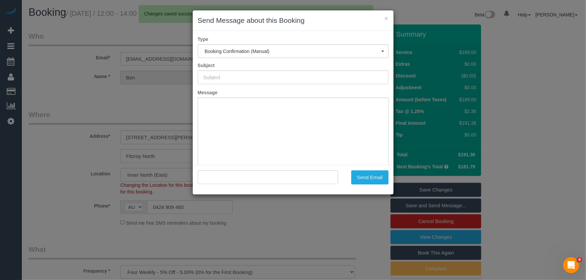
type input "Booking Confirmed"
type input ""Ben Sgherza" <ben.s@fortifiedmgt.com.au>"
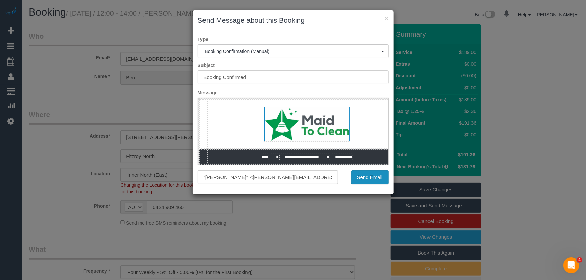
click at [375, 180] on button "Send Email" at bounding box center [369, 177] width 37 height 14
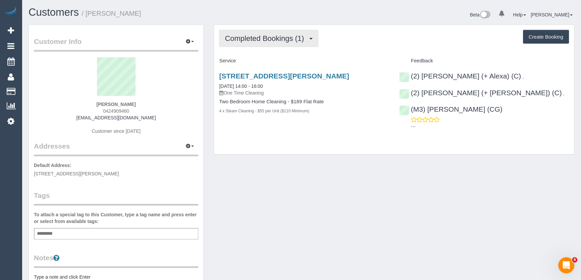
click at [287, 39] on span "Completed Bookings (1)" at bounding box center [266, 38] width 83 height 8
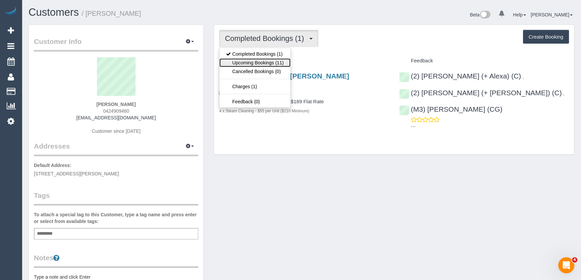
click at [279, 63] on link "Upcoming Bookings (11)" at bounding box center [255, 62] width 71 height 9
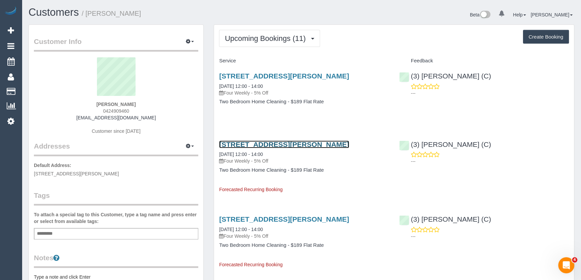
click at [263, 144] on link "[STREET_ADDRESS][PERSON_NAME]" at bounding box center [284, 145] width 130 height 8
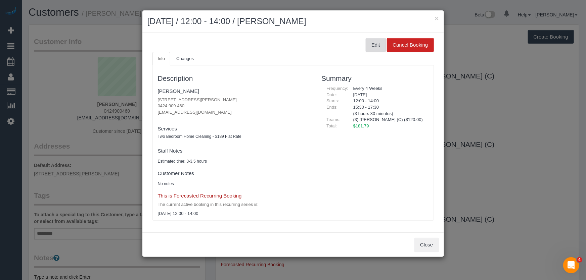
click at [374, 46] on button "Edit" at bounding box center [376, 45] width 20 height 14
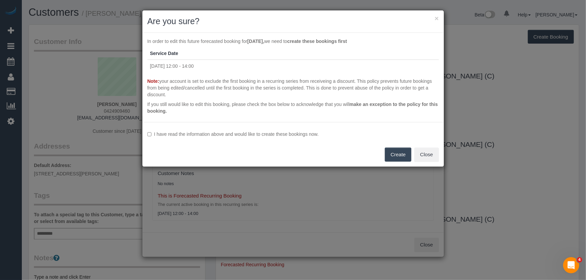
click at [226, 133] on label "I have read the information above and would like to create these bookings now." at bounding box center [292, 134] width 291 height 7
click at [394, 152] on button "Create" at bounding box center [398, 155] width 27 height 14
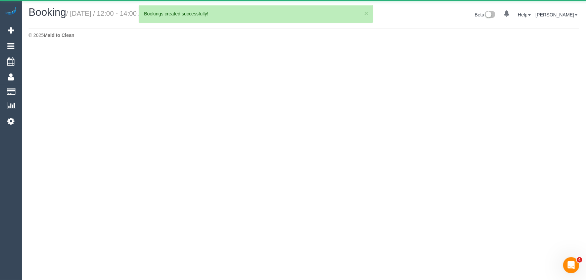
select select "VIC"
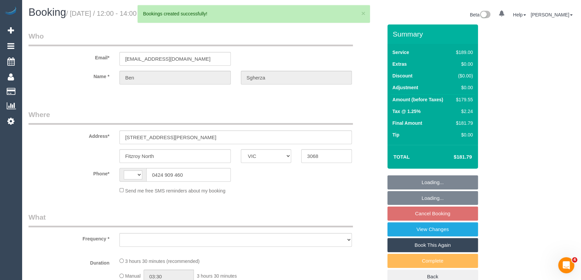
select select "string:stripe-pm_1Rql022GScqysDRVDU0O6HEI"
select select "number:28"
select select "number:15"
select select "number:19"
select select "number:24"
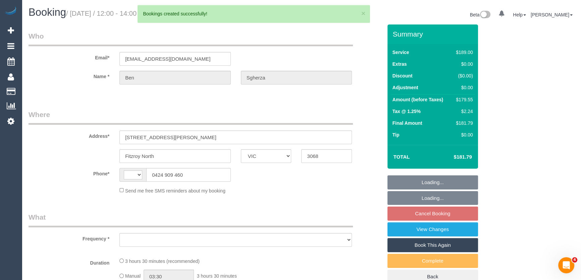
select select "number:33"
select select "number:13"
select select "string:AU"
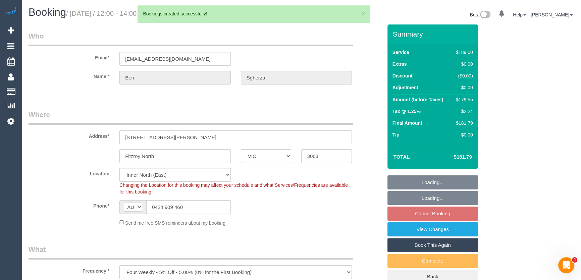
select select "object:1470"
select select "spot4"
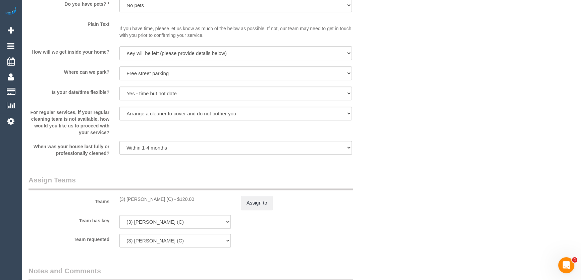
scroll to position [915, 0]
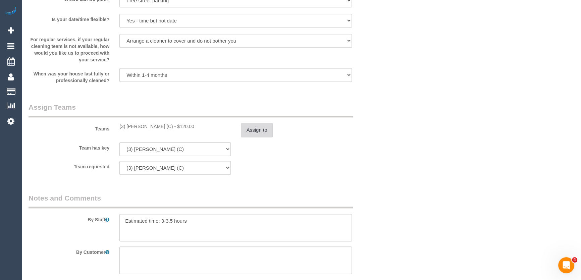
click at [258, 129] on button "Assign to" at bounding box center [257, 130] width 32 height 14
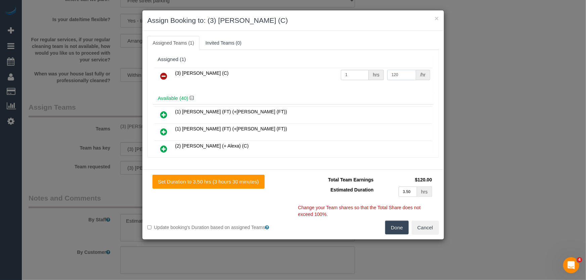
click at [405, 76] on input "120" at bounding box center [401, 75] width 29 height 10
type input "115"
click at [397, 226] on button "Done" at bounding box center [396, 228] width 23 height 14
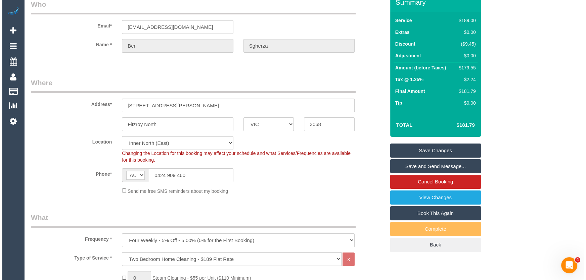
scroll to position [0, 0]
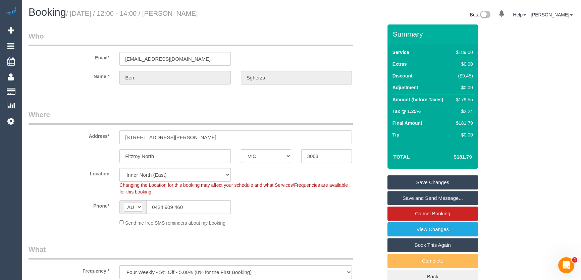
click at [421, 184] on link "Save Changes" at bounding box center [433, 183] width 91 height 14
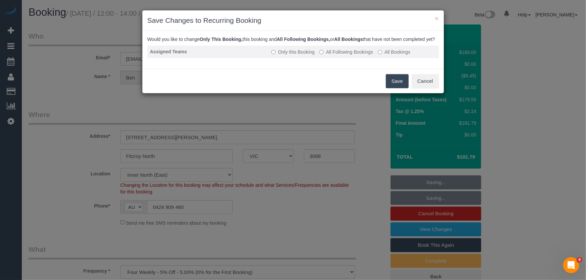
click at [340, 55] on label "All Following Bookings" at bounding box center [346, 52] width 54 height 7
click at [340, 53] on td "Only this Booking All Following Bookings All Bookings" at bounding box center [354, 52] width 170 height 12
click at [337, 55] on label "All Following Bookings" at bounding box center [346, 52] width 54 height 7
click at [398, 88] on button "Save" at bounding box center [397, 81] width 23 height 14
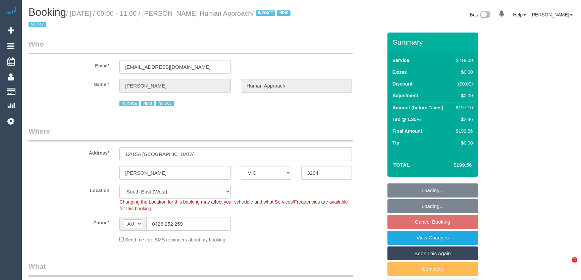
select select "VIC"
select select "number:27"
select select "number:14"
select select "number:18"
select select "number:36"
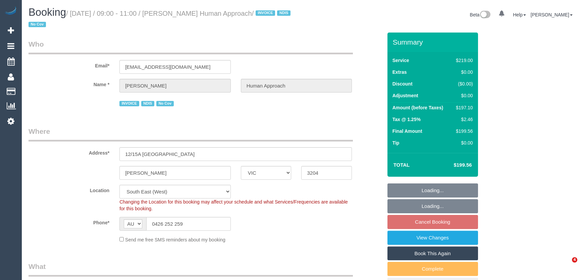
select select "number:35"
select select "number:13"
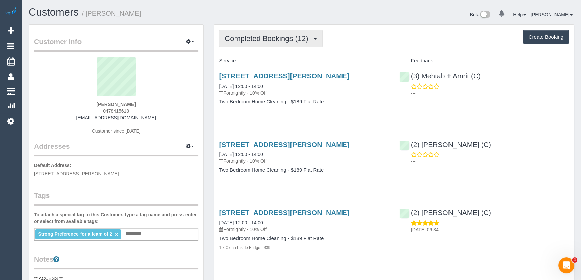
click at [253, 42] on span "Completed Bookings (12)" at bounding box center [268, 38] width 87 height 8
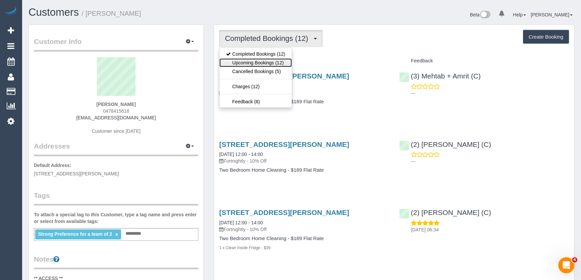
click at [252, 61] on link "Upcoming Bookings (12)" at bounding box center [256, 62] width 72 height 9
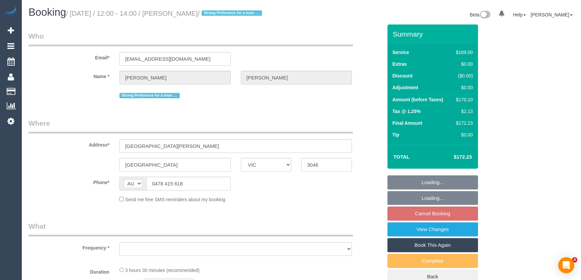
select select "VIC"
select select "object:1521"
select select "number:29"
select select "number:14"
select select "number:19"
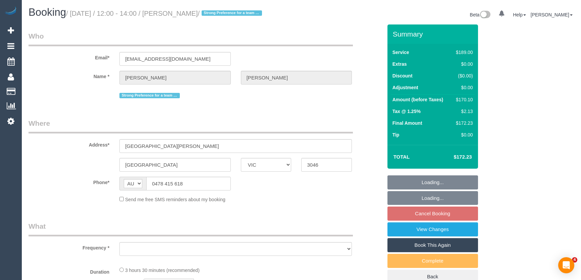
select select "number:25"
select select "number:33"
select select "number:12"
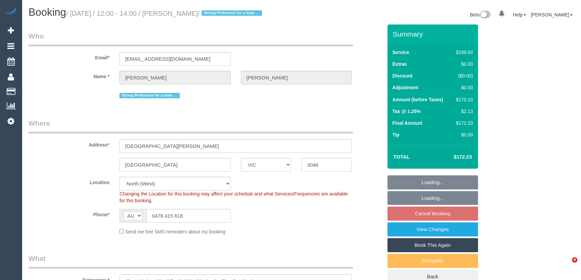
select select "spot4"
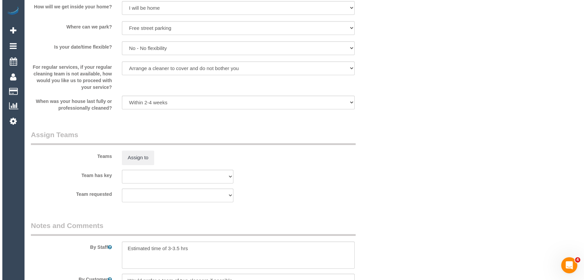
scroll to position [915, 0]
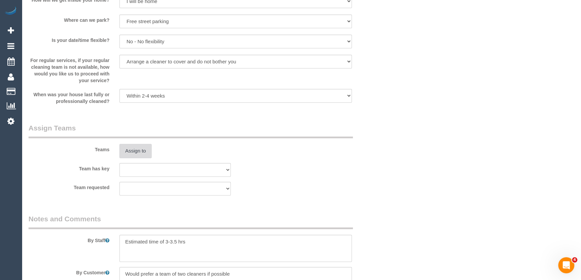
click at [141, 156] on button "Assign to" at bounding box center [135, 151] width 32 height 14
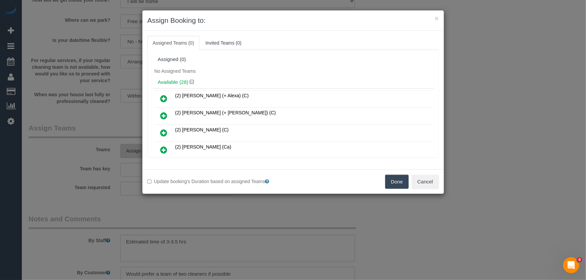
scroll to position [193, 0]
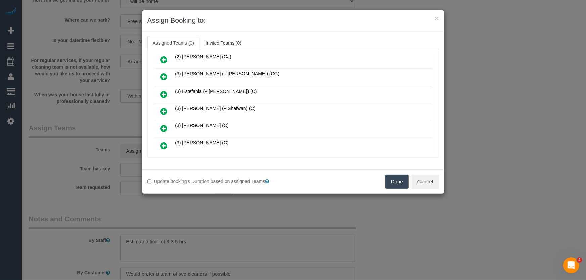
click at [163, 107] on icon at bounding box center [163, 111] width 7 height 8
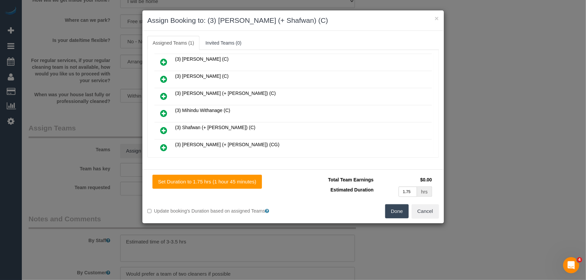
click at [165, 127] on icon at bounding box center [163, 131] width 7 height 8
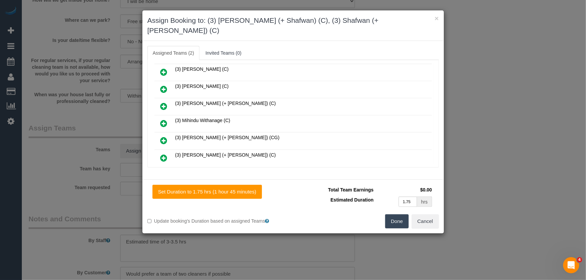
click at [394, 216] on button "Done" at bounding box center [396, 221] width 23 height 14
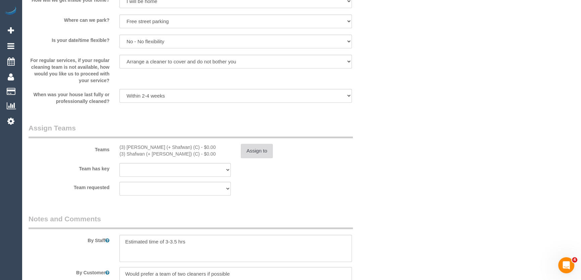
click at [264, 158] on button "Assign to" at bounding box center [257, 151] width 32 height 14
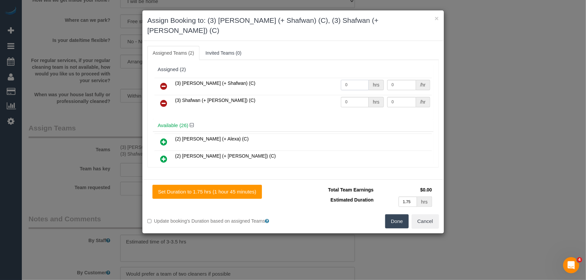
click at [346, 80] on input "0" at bounding box center [355, 85] width 28 height 10
type input "1"
type input "55"
click at [356, 97] on input "0" at bounding box center [355, 102] width 28 height 10
type input "1"
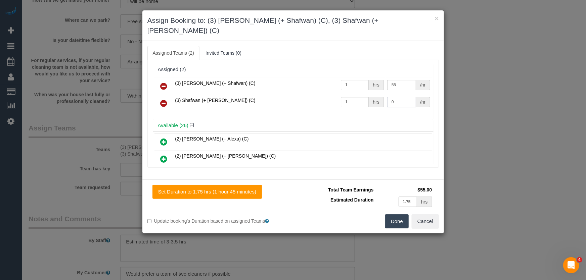
type input "1"
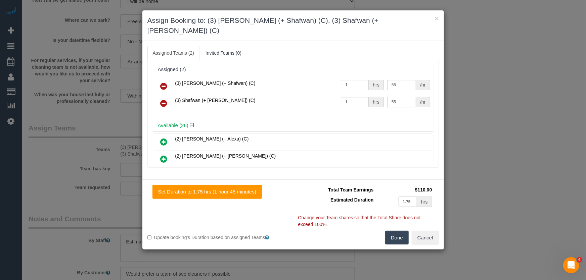
type input "55"
click at [401, 231] on button "Done" at bounding box center [396, 238] width 23 height 14
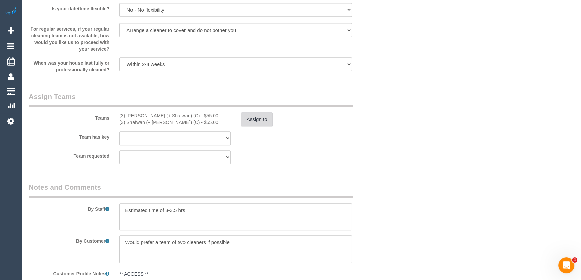
scroll to position [976, 0]
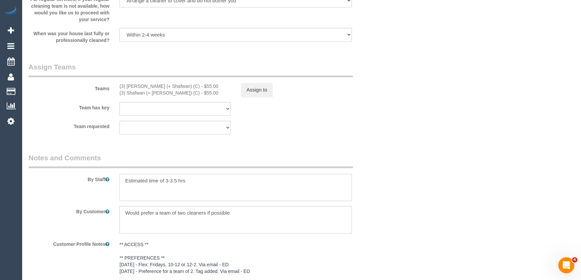
click at [124, 189] on textarea at bounding box center [235, 188] width 233 height 28
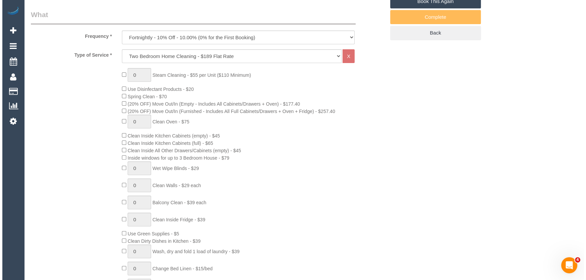
scroll to position [0, 0]
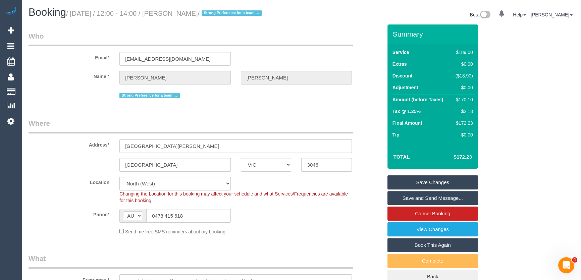
type textarea "*cover* Estimated time of 3-3.5 hrs"
click at [202, 14] on small "/ September 05, 2025 / 12:00 - 14:00 / Elisabeth Vogel / Strong Preference for …" at bounding box center [165, 13] width 198 height 7
copy small "Elisabeth Vogel"
click at [430, 205] on link "Save and Send Message..." at bounding box center [433, 198] width 91 height 14
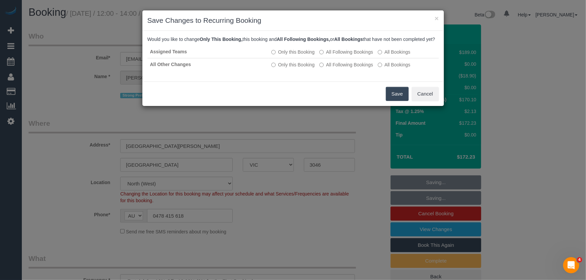
click at [394, 101] on button "Save" at bounding box center [397, 94] width 23 height 14
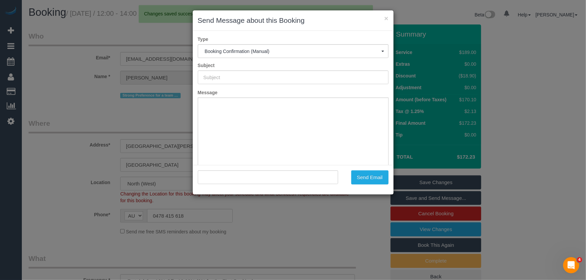
type input "Booking Confirmed"
type input ""Elisabeth Vogel" <evogel1985@gmail.com>"
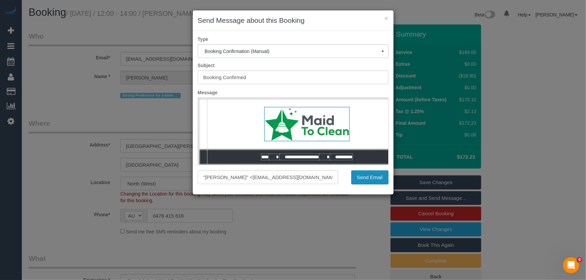
click at [369, 182] on button "Send Email" at bounding box center [369, 177] width 37 height 14
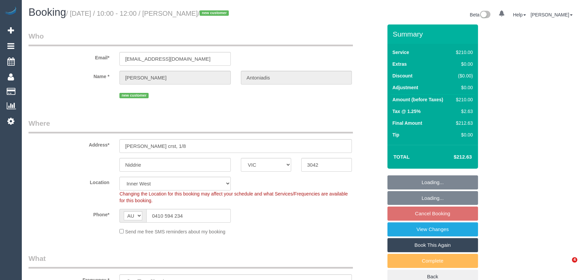
select select "VIC"
select select "180"
select select "spot3"
select select "number:27"
select select "number:14"
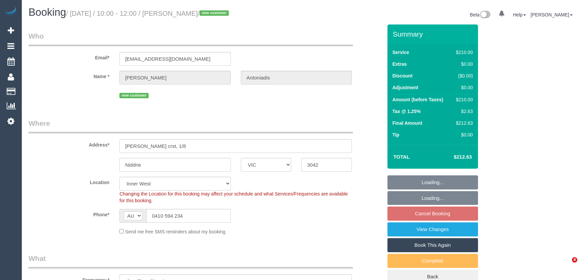
select select "number:18"
select select "number:25"
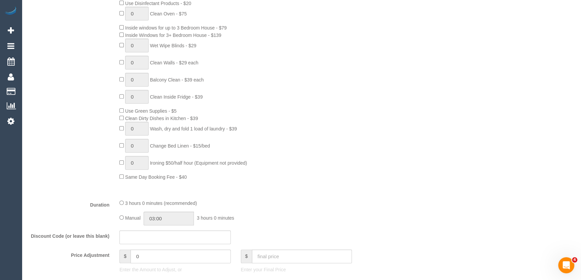
scroll to position [427, 0]
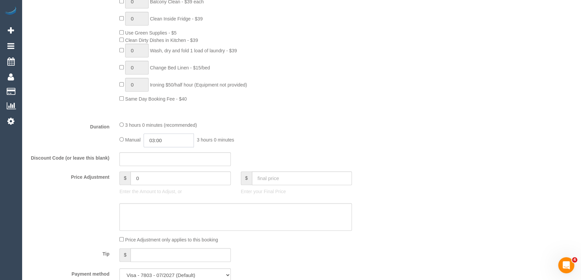
click at [179, 144] on input "03:00" at bounding box center [169, 141] width 50 height 14
type input "01:30"
click at [166, 158] on li "01:30" at bounding box center [162, 159] width 30 height 9
click at [292, 145] on div "Manual 01:30 1 hour 30 minutes" at bounding box center [235, 141] width 233 height 14
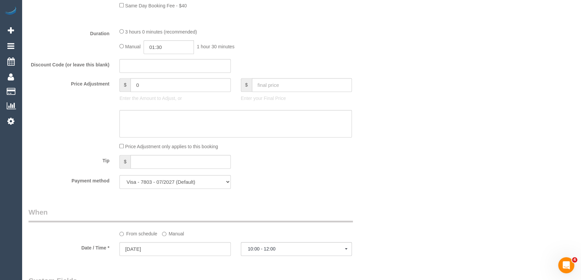
select select "spot24"
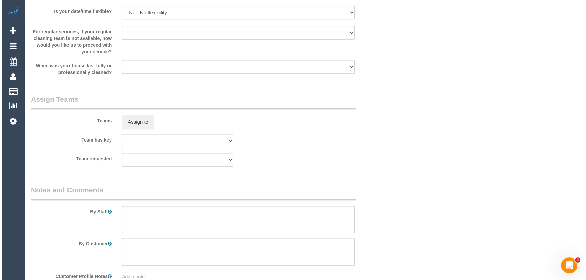
scroll to position [915, 0]
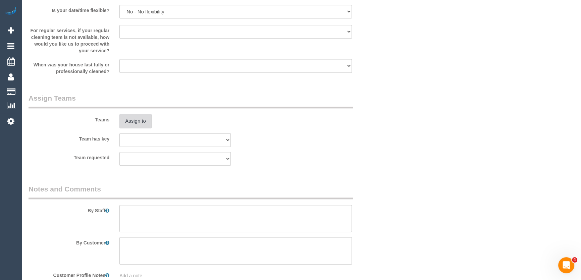
click at [136, 123] on button "Assign to" at bounding box center [135, 121] width 32 height 14
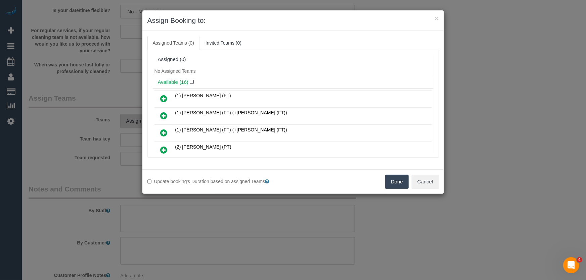
scroll to position [160, 0]
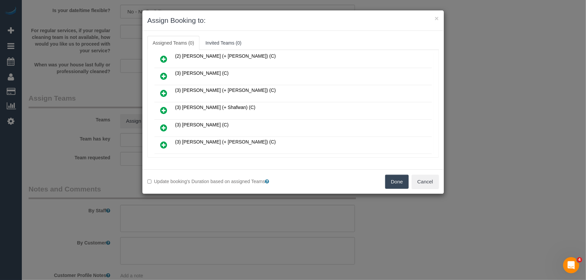
click at [162, 106] on icon at bounding box center [163, 110] width 7 height 8
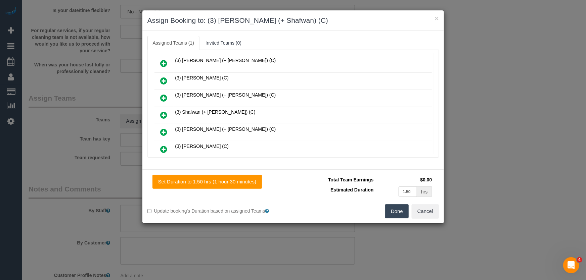
click at [164, 111] on icon at bounding box center [163, 115] width 7 height 8
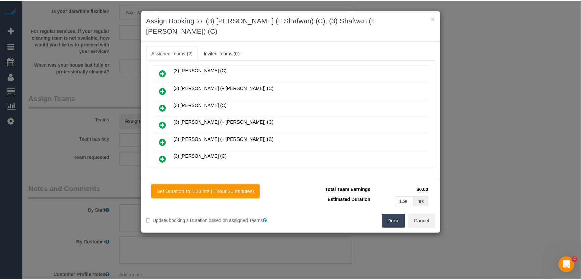
scroll to position [223, 0]
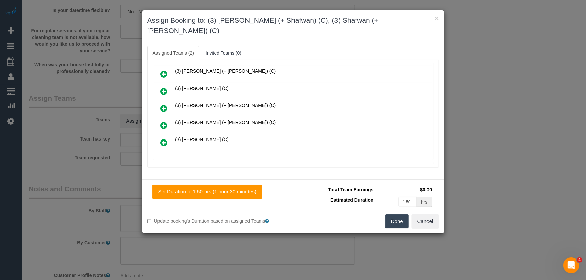
click at [397, 214] on button "Done" at bounding box center [396, 221] width 23 height 14
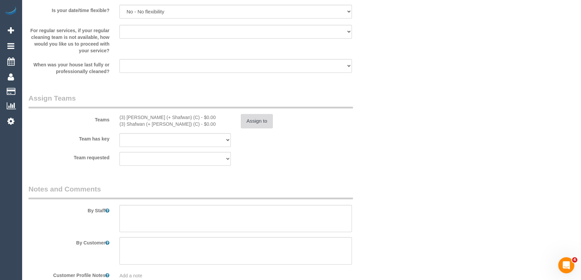
click at [257, 126] on button "Assign to" at bounding box center [257, 121] width 32 height 14
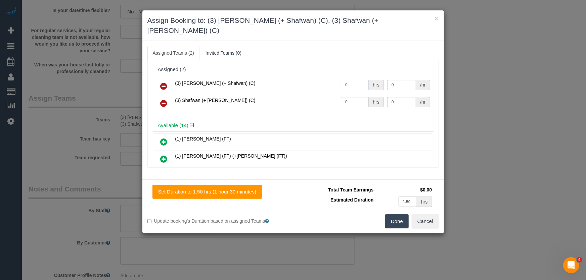
click at [348, 80] on input "0" at bounding box center [355, 85] width 28 height 10
type input "1.5"
type input "35"
click at [347, 97] on input "0" at bounding box center [355, 102] width 28 height 10
type input "1.5"
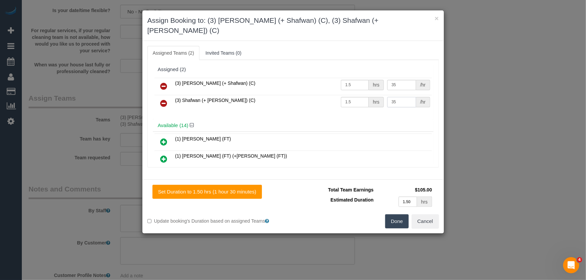
type input "35"
click at [397, 214] on button "Done" at bounding box center [396, 221] width 23 height 14
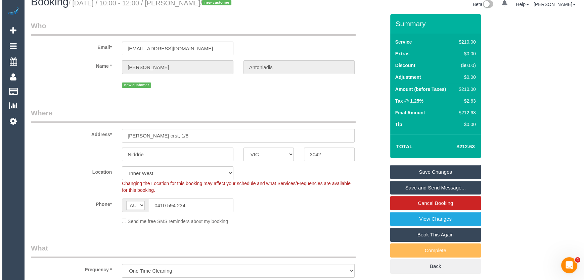
scroll to position [0, 0]
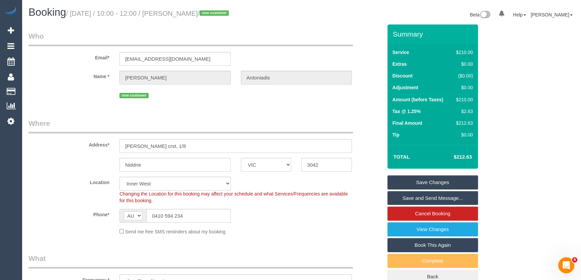
click at [192, 11] on small "/ September 05, 2025 / 10:00 - 12:00 / Nick Antoniadis / new customer" at bounding box center [148, 13] width 165 height 7
click at [192, 12] on small "/ September 05, 2025 / 10:00 - 12:00 / Nick Antoniadis / new customer" at bounding box center [148, 13] width 165 height 7
copy small "Nick Antoniadis"
click at [412, 195] on link "Save and Send Message..." at bounding box center [433, 198] width 91 height 14
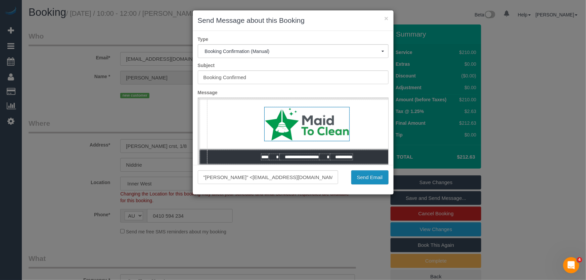
click at [368, 177] on button "Send Email" at bounding box center [369, 177] width 37 height 14
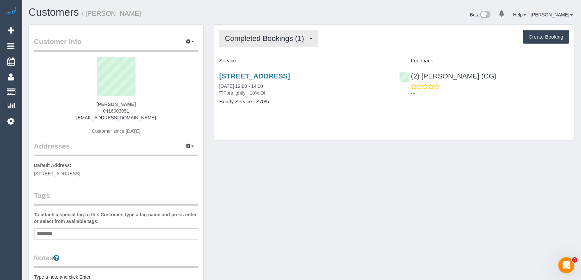
click at [294, 39] on span "Completed Bookings (1)" at bounding box center [266, 38] width 83 height 8
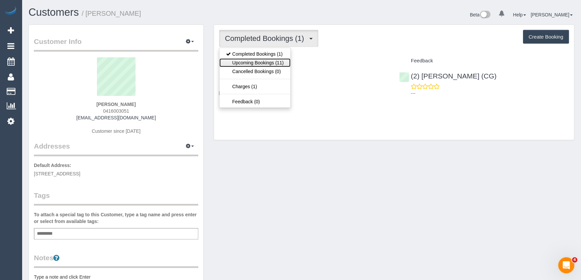
click at [282, 61] on link "Upcoming Bookings (11)" at bounding box center [255, 62] width 71 height 9
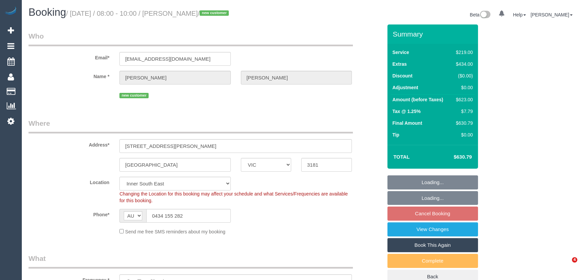
select select "VIC"
select select "number:27"
select select "number:14"
select select "number:19"
select select "number:24"
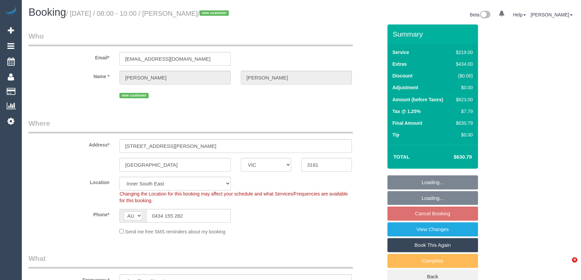
select select "number:13"
select select "spot2"
select select "VIC"
select select "number:28"
select select "number:14"
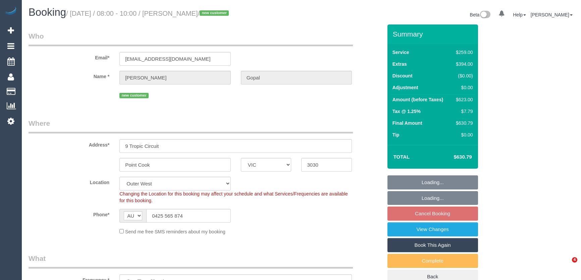
select select "number:19"
select select "number:36"
select select "spot2"
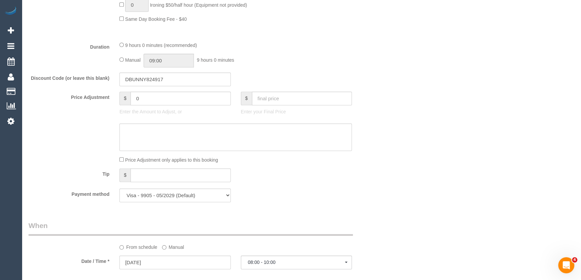
scroll to position [519, 0]
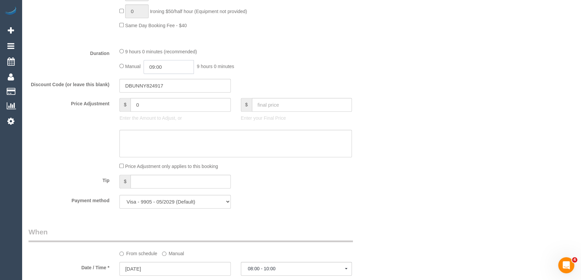
click at [185, 64] on input "09:00" at bounding box center [169, 67] width 50 height 14
type input "03:30"
click at [160, 90] on li "03:30" at bounding box center [162, 90] width 30 height 9
click at [265, 67] on div "Manual 03:30 3 hours 30 minutes" at bounding box center [235, 67] width 233 height 14
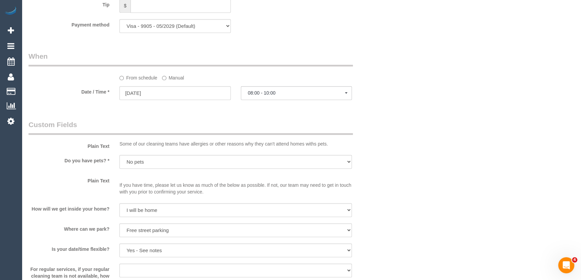
scroll to position [732, 0]
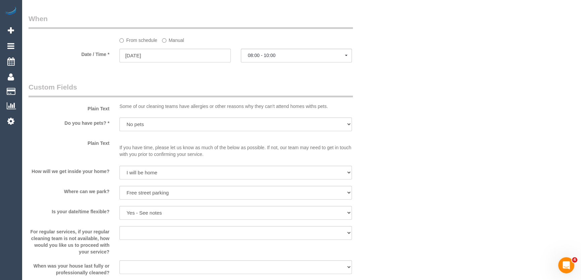
select select "spot26"
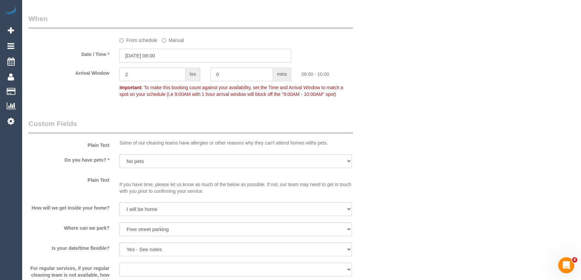
click at [179, 54] on input "02/09/2025 08:00" at bounding box center [205, 56] width 172 height 14
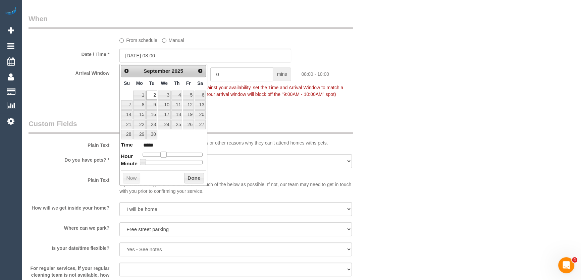
drag, startPoint x: 163, startPoint y: 153, endPoint x: 172, endPoint y: 154, distance: 8.1
click at [166, 154] on span at bounding box center [163, 155] width 6 height 6
type input "02/09/2025 11:00"
type input "*****"
type input "02/09/2025 10:00"
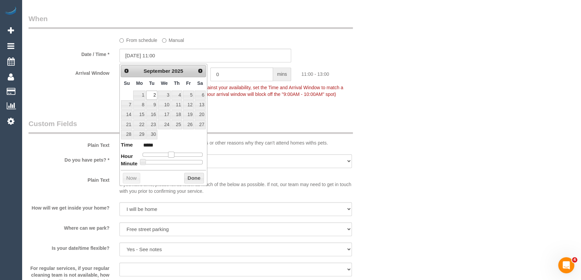
type input "*****"
click at [169, 153] on span at bounding box center [169, 155] width 6 height 6
click at [263, 98] on p "Important: To make this booking count against your availability, set the Time a…" at bounding box center [235, 90] width 243 height 15
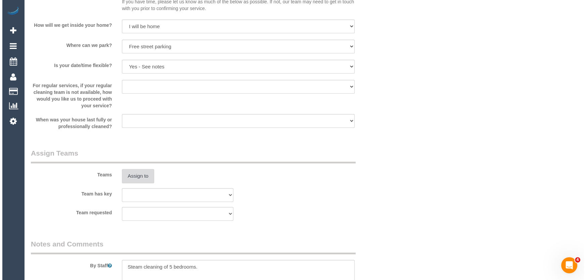
scroll to position [915, 0]
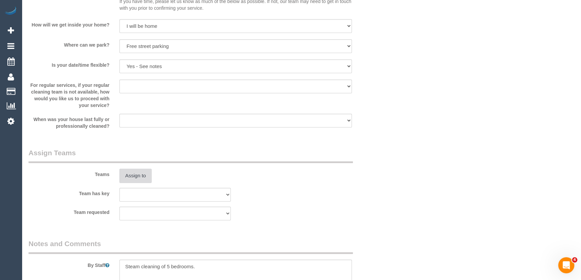
click at [137, 178] on button "Assign to" at bounding box center [135, 176] width 32 height 14
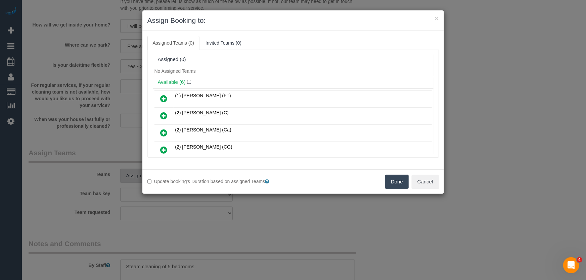
scroll to position [343, 0]
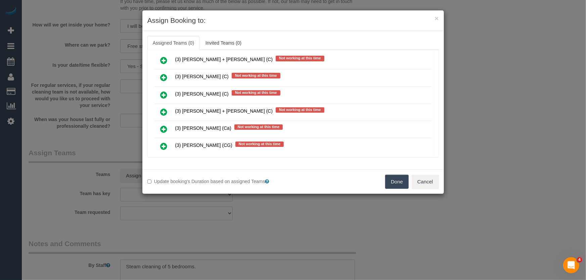
click at [160, 108] on icon at bounding box center [163, 112] width 7 height 8
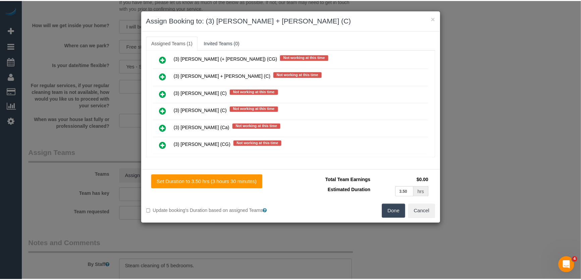
scroll to position [359, 0]
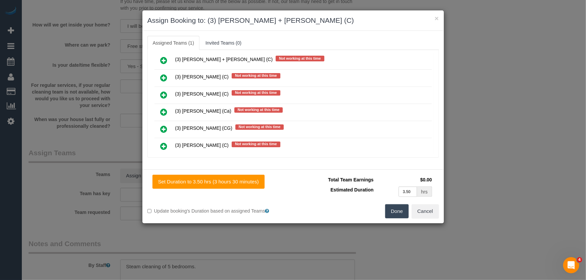
drag, startPoint x: 395, startPoint y: 217, endPoint x: 390, endPoint y: 217, distance: 5.0
click at [395, 217] on button "Done" at bounding box center [396, 211] width 23 height 14
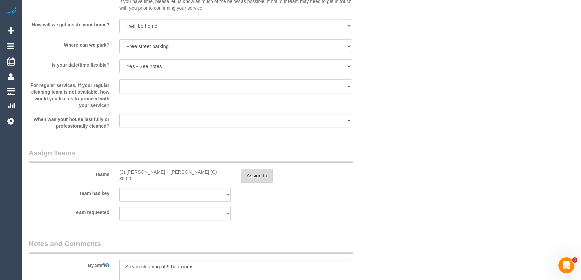
click at [254, 175] on button "Assign to" at bounding box center [257, 176] width 32 height 14
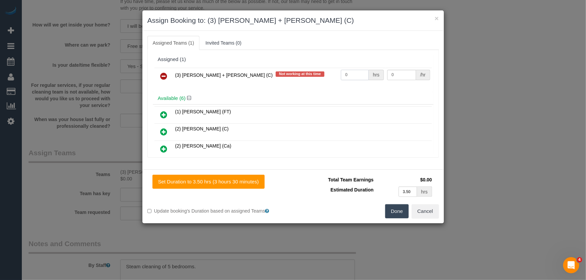
click at [350, 75] on input "0" at bounding box center [355, 75] width 28 height 10
type input "1"
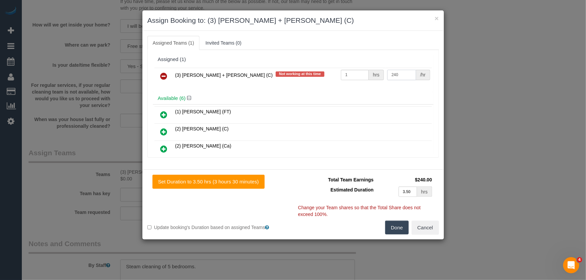
type input "240"
click at [399, 232] on button "Done" at bounding box center [396, 228] width 23 height 14
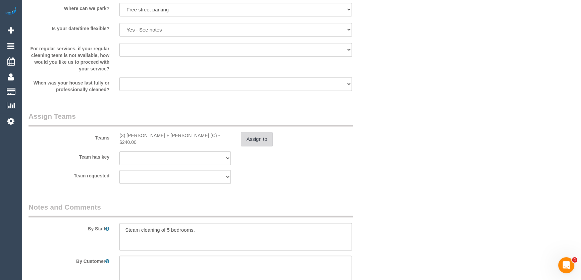
scroll to position [1007, 0]
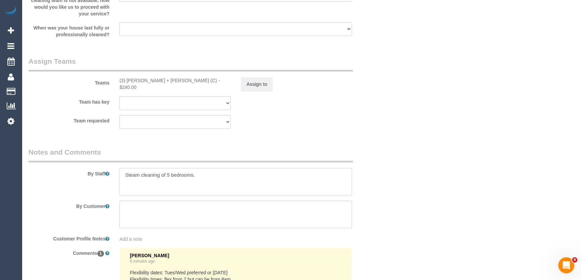
click at [122, 176] on textarea at bounding box center [235, 182] width 233 height 28
click at [191, 176] on textarea at bounding box center [235, 182] width 233 height 28
type textarea "Estimated time: 6-7 hours + Steam Cleaning Steam cleaning of 5 bedrooms."
click at [285, 127] on div "Team requested (0) Office (1) Debbie Brodjanac (FT) (1) Tina (FT) (+Tony (FT)) …" at bounding box center [205, 122] width 364 height 14
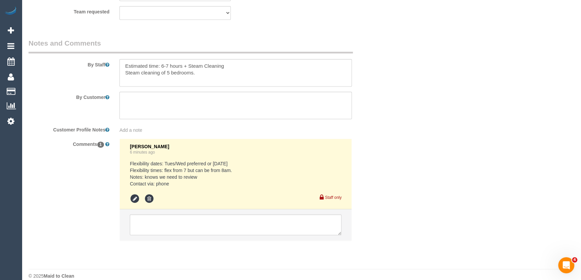
scroll to position [1125, 0]
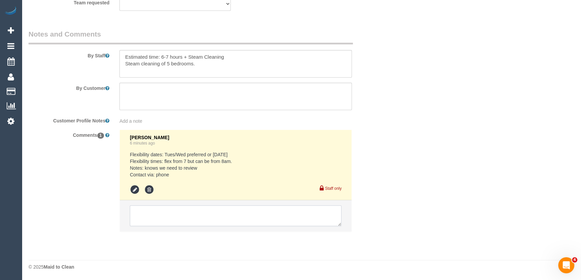
click at [170, 215] on textarea at bounding box center [236, 215] width 212 height 21
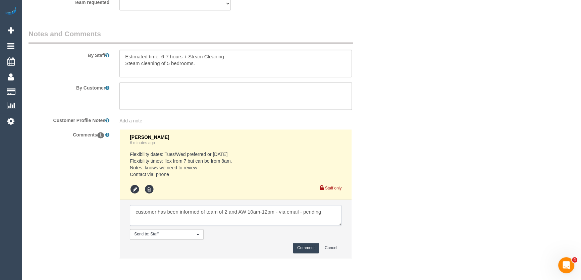
type textarea "customer has been informed of team of 2 and AW 10am-12pm - via email - pending"
click at [302, 246] on button "Comment" at bounding box center [306, 248] width 26 height 10
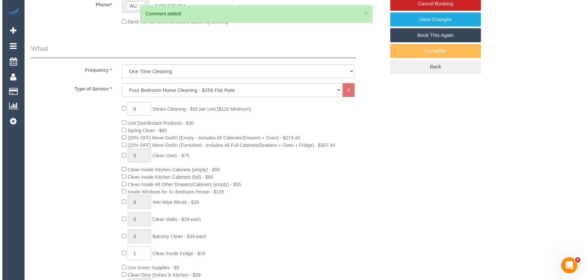
scroll to position [0, 0]
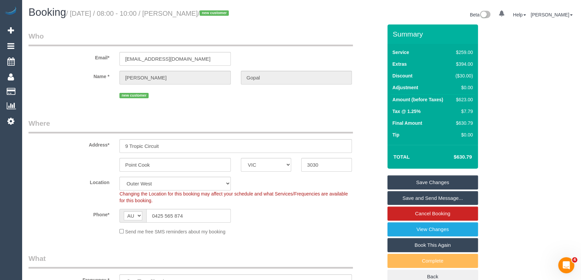
click at [194, 13] on small "/ September 02, 2025 / 08:00 - 10:00 / Sophia Gopal / new customer" at bounding box center [148, 13] width 165 height 7
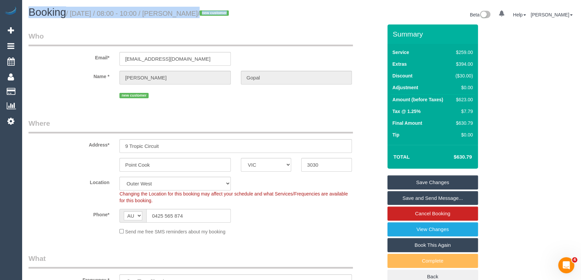
click at [194, 13] on small "/ September 02, 2025 / 08:00 - 10:00 / Sophia Gopal / new customer" at bounding box center [148, 13] width 165 height 7
click at [193, 17] on h1 "Booking / September 02, 2025 / 08:00 - 10:00 / Sophia Gopal / new customer" at bounding box center [163, 12] width 268 height 11
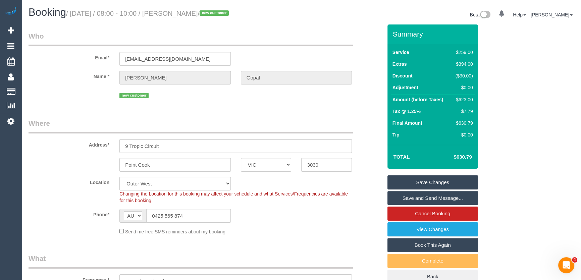
click at [193, 14] on small "/ September 02, 2025 / 08:00 - 10:00 / Sophia Gopal / new customer" at bounding box center [148, 13] width 165 height 7
copy small "Sophia Gopal"
click at [196, 58] on input "sophia.gopal01@gmail.com" at bounding box center [174, 59] width 111 height 14
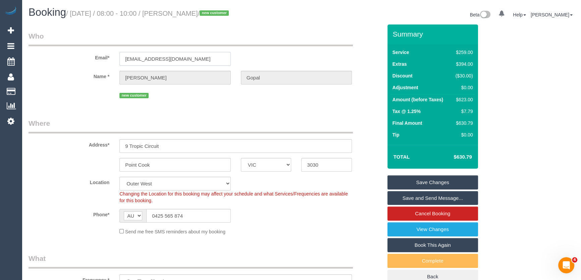
click at [196, 58] on input "sophia.gopal01@gmail.com" at bounding box center [174, 59] width 111 height 14
click at [417, 184] on link "Save Changes" at bounding box center [433, 183] width 91 height 14
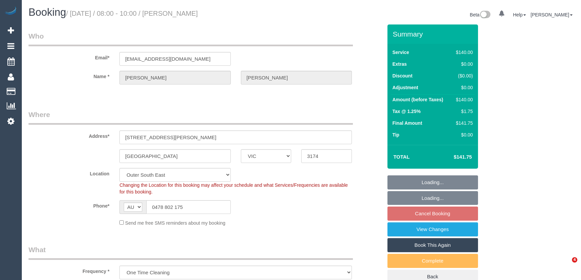
select select "VIC"
select select "number:28"
select select "number:14"
select select "number:19"
select select "object:1156"
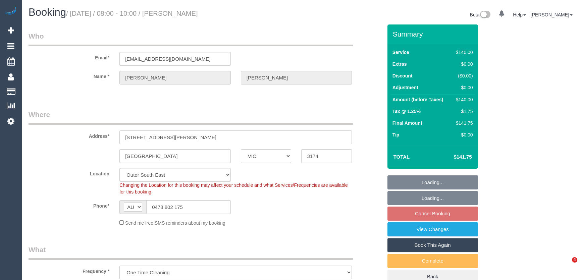
select select "string:stripe-pm_1Oghkh2GScqysDRVPWzaIjhA"
select select "spot2"
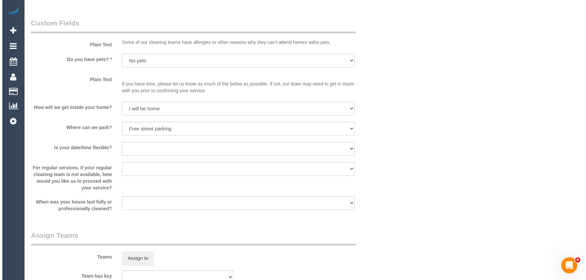
scroll to position [824, 0]
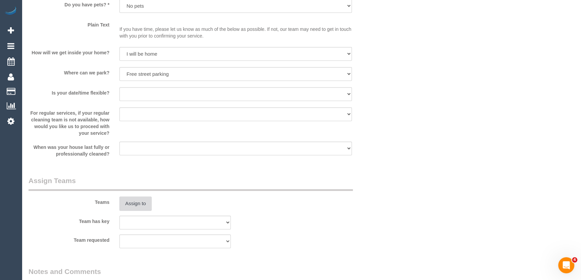
click at [139, 206] on button "Assign to" at bounding box center [135, 204] width 32 height 14
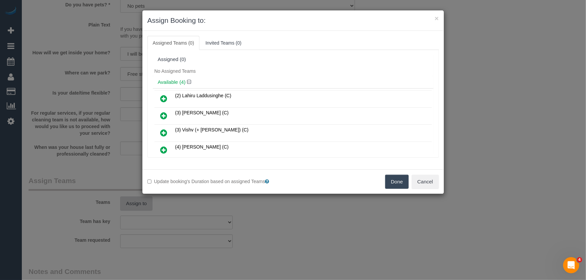
scroll to position [393, 0]
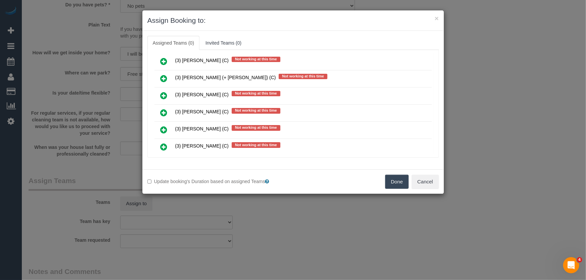
click at [164, 109] on icon at bounding box center [163, 113] width 7 height 8
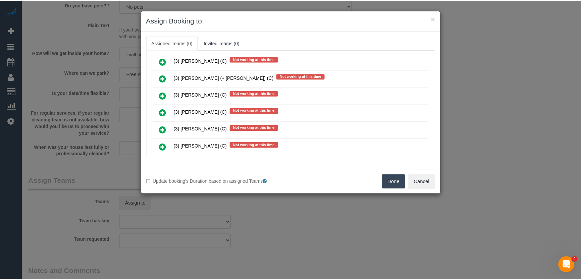
scroll to position [409, 0]
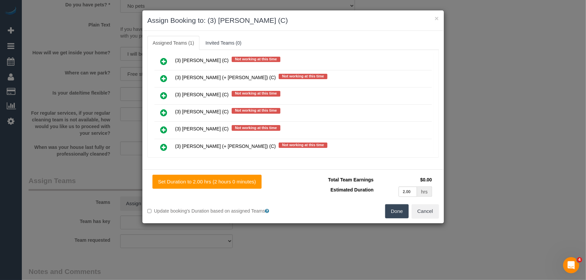
click at [399, 216] on button "Done" at bounding box center [396, 211] width 23 height 14
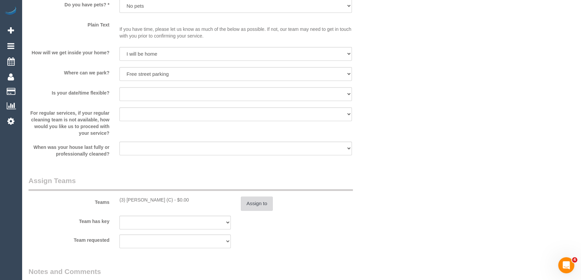
click at [256, 206] on button "Assign to" at bounding box center [257, 204] width 32 height 14
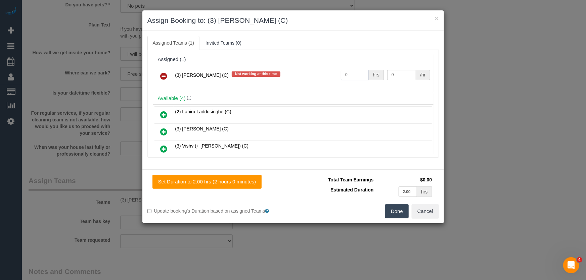
click at [353, 76] on input "0" at bounding box center [355, 75] width 28 height 10
type input "2"
type input "35"
click at [395, 213] on button "Done" at bounding box center [396, 211] width 23 height 14
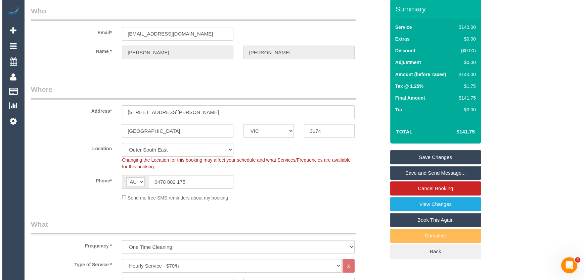
scroll to position [0, 0]
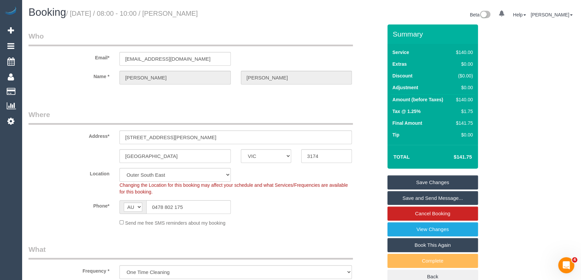
click at [191, 13] on small "/ [DATE] / 08:00 - 10:00 / [PERSON_NAME]" at bounding box center [132, 13] width 132 height 7
copy small "[PERSON_NAME]"
click at [403, 197] on link "Save and Send Message..." at bounding box center [433, 198] width 91 height 14
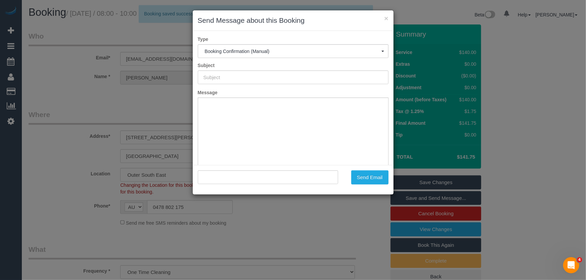
type input "Booking Confirmed"
type input ""[PERSON_NAME]" <[EMAIL_ADDRESS][DOMAIN_NAME]>"
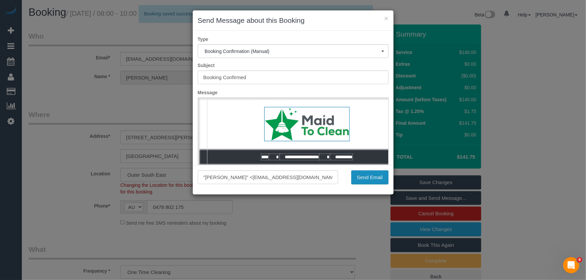
click at [367, 178] on button "Send Email" at bounding box center [369, 177] width 37 height 14
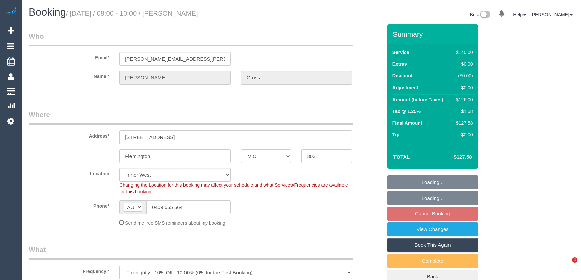
select select "VIC"
select select "number:28"
select select "number:14"
select select "number:19"
select select "number:25"
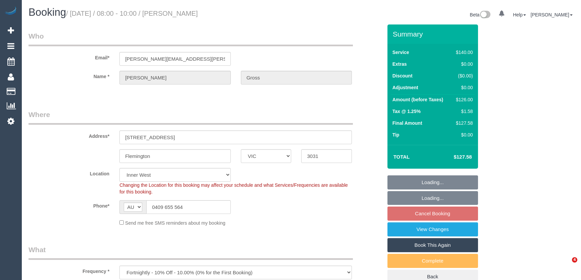
select select "number:35"
select select "number:13"
select select "spot2"
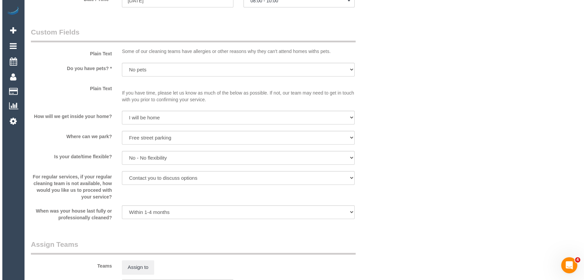
scroll to position [824, 0]
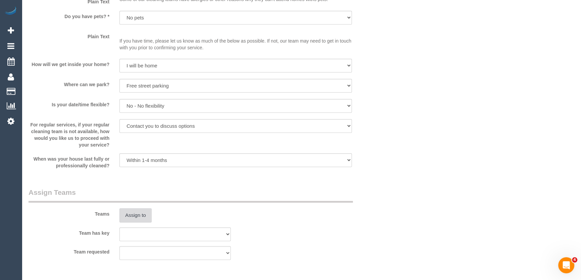
click at [134, 212] on button "Assign to" at bounding box center [135, 215] width 32 height 14
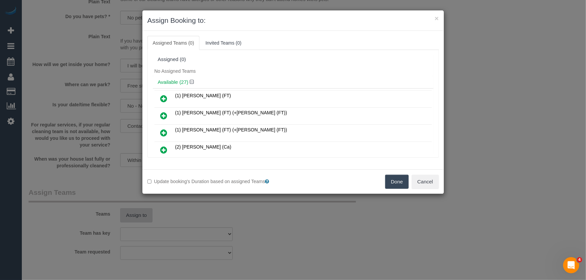
scroll to position [294, 0]
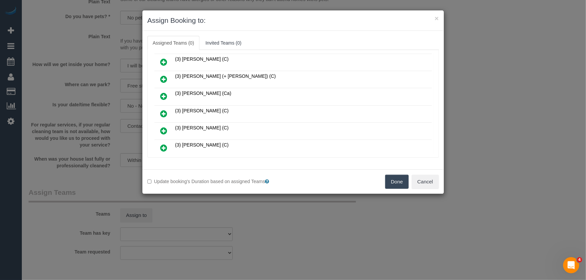
click at [161, 110] on icon at bounding box center [163, 114] width 7 height 8
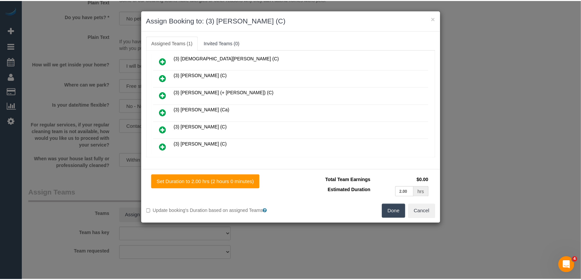
scroll to position [310, 0]
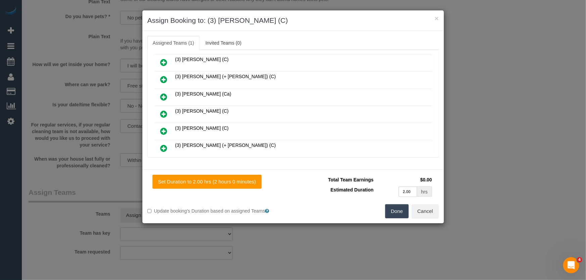
click at [400, 208] on button "Done" at bounding box center [396, 211] width 23 height 14
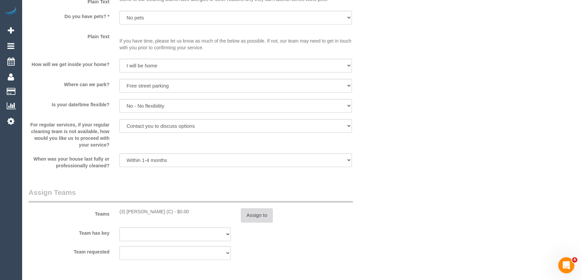
click at [261, 220] on button "Assign to" at bounding box center [257, 215] width 32 height 14
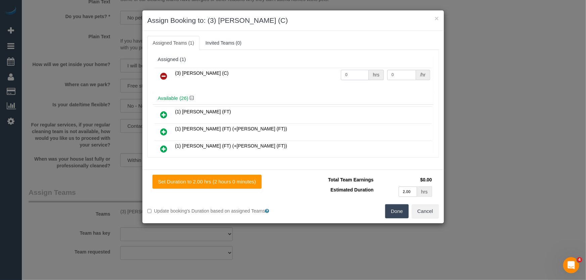
click at [349, 74] on input "0" at bounding box center [355, 75] width 28 height 10
type input "2"
type input "35"
click at [396, 213] on button "Done" at bounding box center [396, 211] width 23 height 14
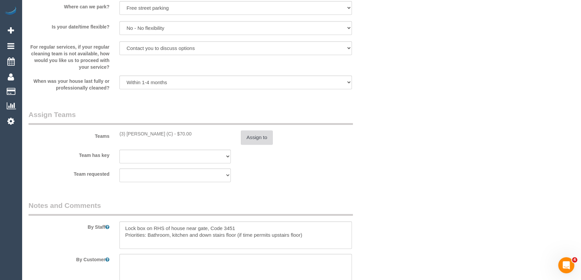
scroll to position [946, 0]
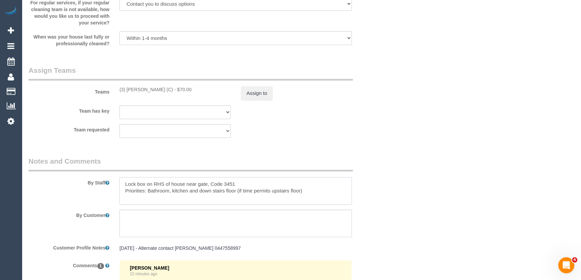
click at [120, 182] on textarea at bounding box center [235, 191] width 233 height 28
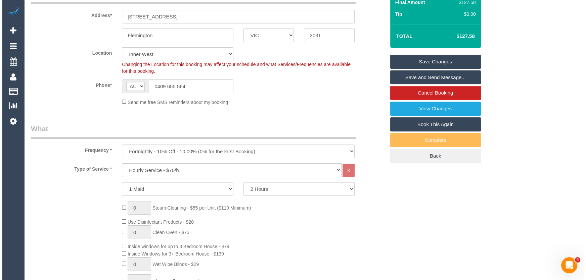
scroll to position [0, 0]
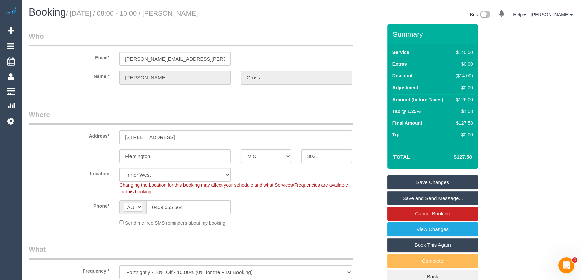
type textarea "*cover* Lock box on RHS of house near gate, Code 3451 Priorities: Bathroom, kit…"
click at [192, 15] on small "/ September 02, 2025 / 08:00 - 10:00 / Oliver Gross" at bounding box center [132, 13] width 132 height 7
copy small "Oliver Gross"
click at [424, 198] on link "Save and Send Message..." at bounding box center [433, 198] width 91 height 14
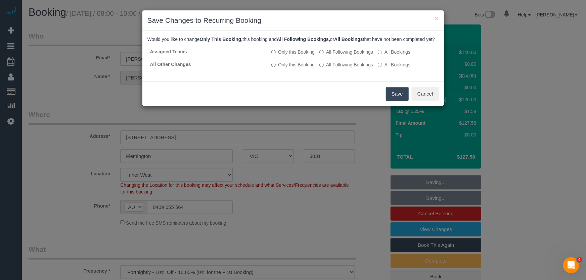
click at [394, 101] on button "Save" at bounding box center [397, 94] width 23 height 14
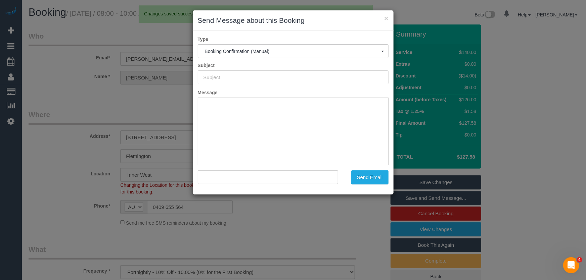
type input "Booking Confirmed"
type input ""Oliver Gross" <oliver.reuben@gmail.com>"
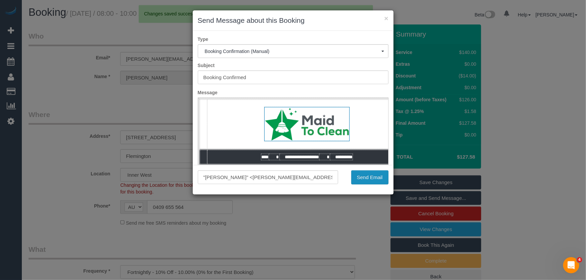
click at [371, 179] on button "Send Email" at bounding box center [369, 177] width 37 height 14
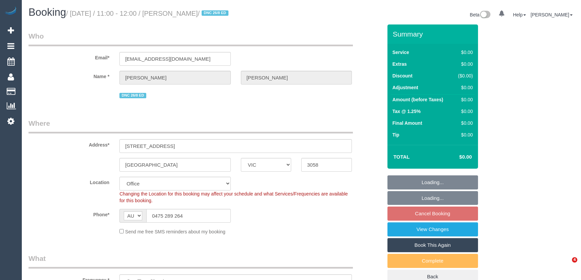
select select "VIC"
select select "number:28"
select select "number:14"
select select "number:19"
select select "number:22"
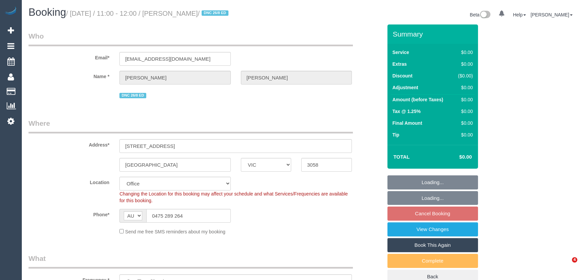
select select "number:13"
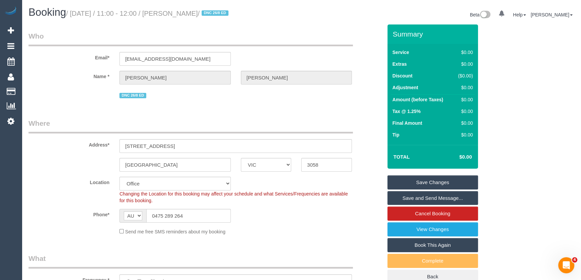
click at [423, 197] on link "Save and Send Message..." at bounding box center [433, 198] width 91 height 14
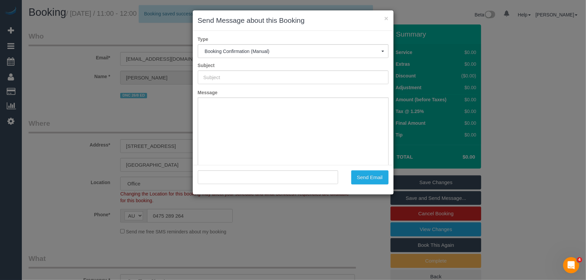
type input "Booking Confirmed"
type input ""[PERSON_NAME]" <[PERSON_NAME][EMAIL_ADDRESS][DOMAIN_NAME]>"
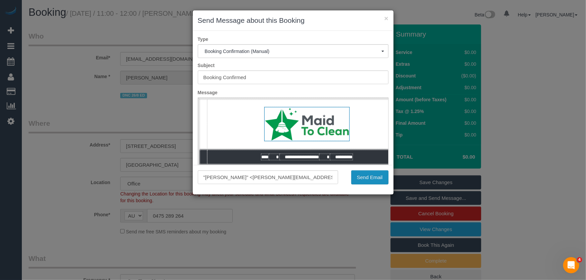
click at [366, 178] on button "Send Email" at bounding box center [369, 177] width 37 height 14
